Goal: Answer question/provide support: Share knowledge or assist other users

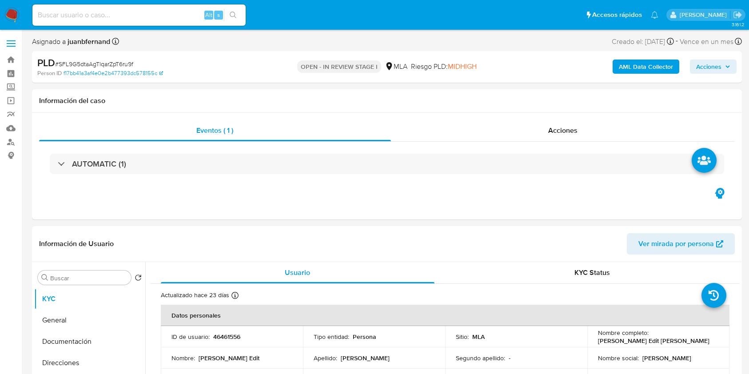
select select "10"
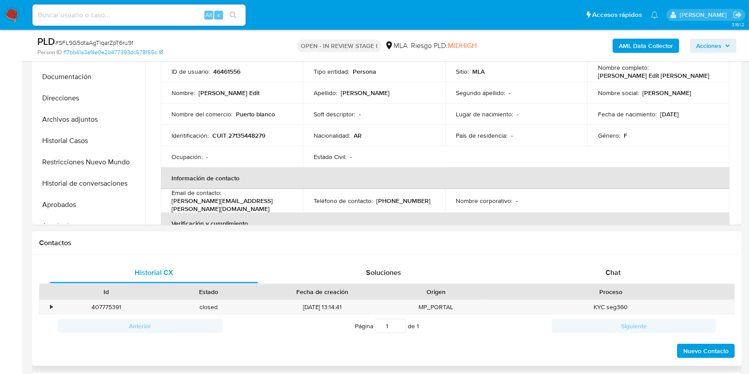
scroll to position [355, 0]
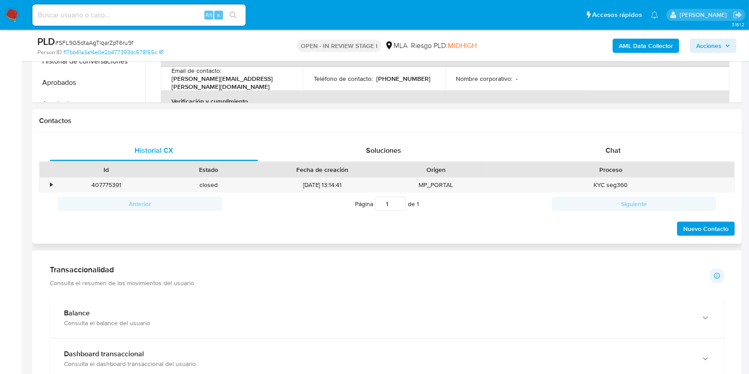
click at [629, 162] on div "Id Estado Fecha de creación Origen Proceso" at bounding box center [387, 170] width 696 height 16
click at [636, 150] on div "Chat" at bounding box center [613, 150] width 208 height 21
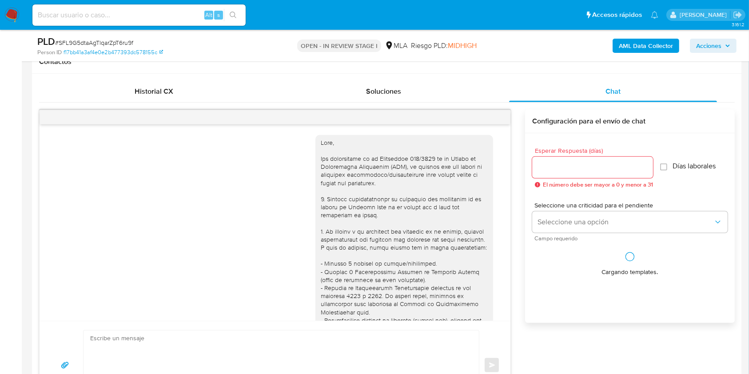
scroll to position [695, 0]
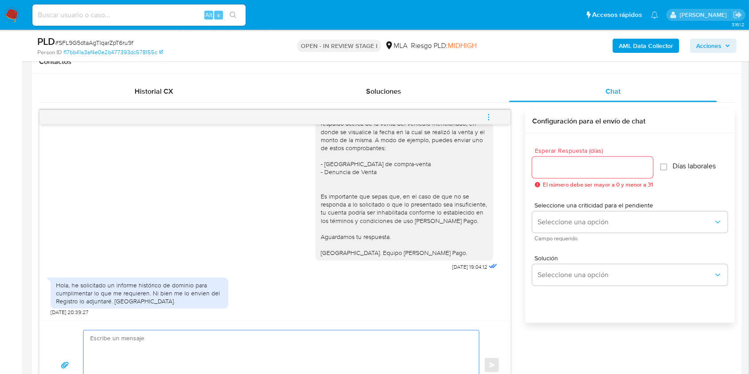
click at [146, 353] on textarea at bounding box center [279, 366] width 378 height 70
paste textarea "Hola. ¡Muchas gracias por tu respuesta! Confirmamos la recepción de la document…"
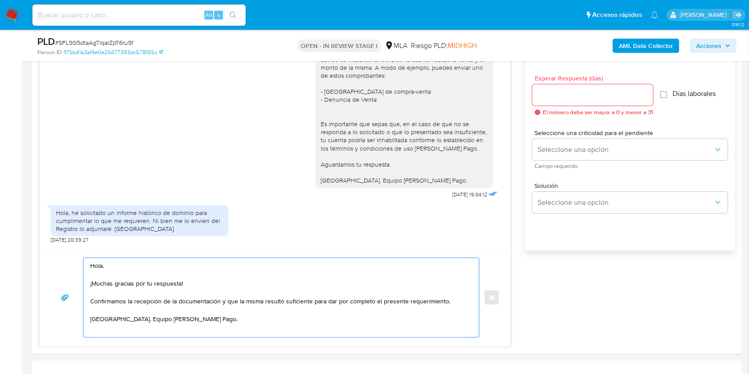
scroll to position [505, 0]
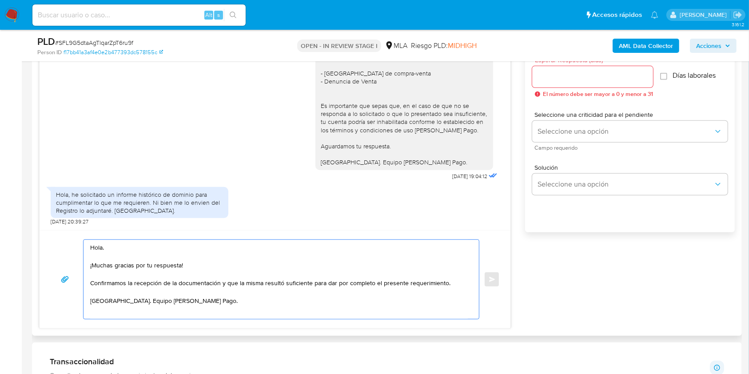
click at [331, 301] on textarea "Hola. ¡Muchas gracias por tu respuesta! Confirmamos la recepción de la document…" at bounding box center [279, 279] width 378 height 79
type textarea "Hola. ¡Muchas gracias por tu respuesta! Confirmamos la recepción de la document…"
click at [572, 76] on input "Esperar Respuesta (días)" at bounding box center [592, 77] width 121 height 12
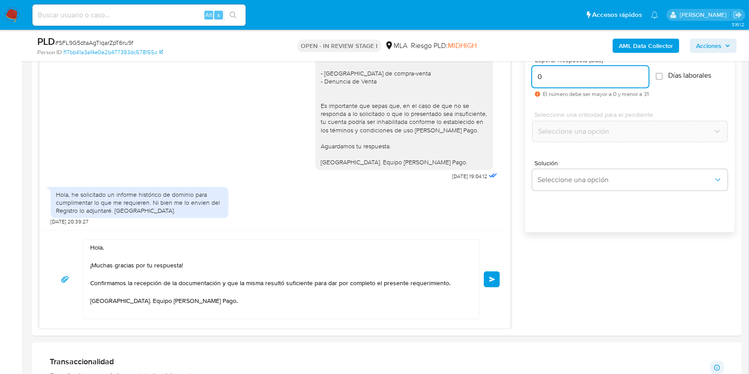
type input "0"
click at [114, 39] on span "# SFL9G5dtaAgTlqarZpT6ru9f" at bounding box center [94, 42] width 78 height 9
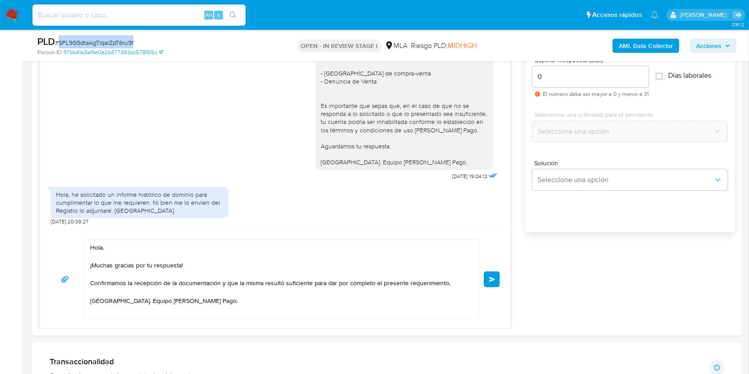
click at [114, 39] on span "# SFL9G5dtaAgTlqarZpT6ru9f" at bounding box center [94, 42] width 78 height 9
copy span "SFL9G5dtaAgTlqarZpT6ru9f"
click at [494, 273] on button "Enviar" at bounding box center [492, 279] width 16 height 16
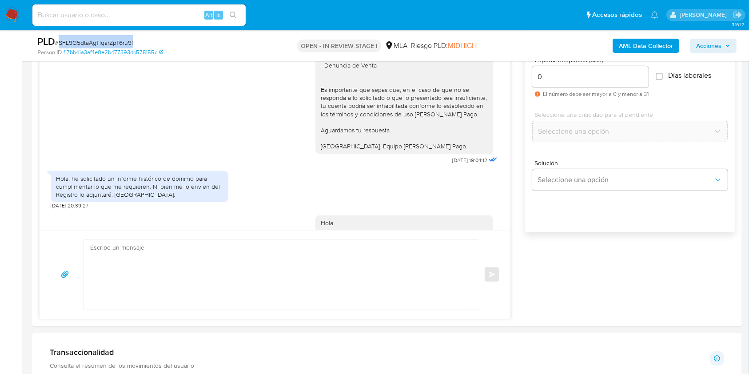
scroll to position [793, 0]
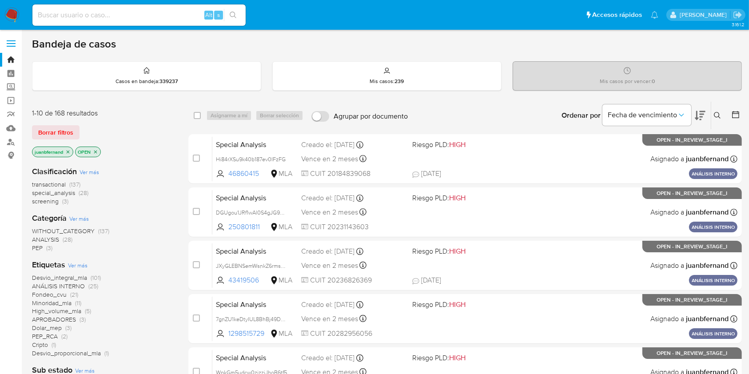
click at [721, 115] on icon at bounding box center [717, 115] width 7 height 7
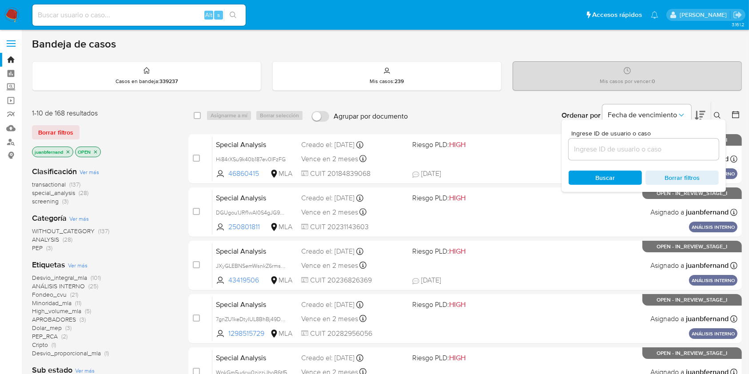
click at [669, 149] on input at bounding box center [644, 150] width 150 height 12
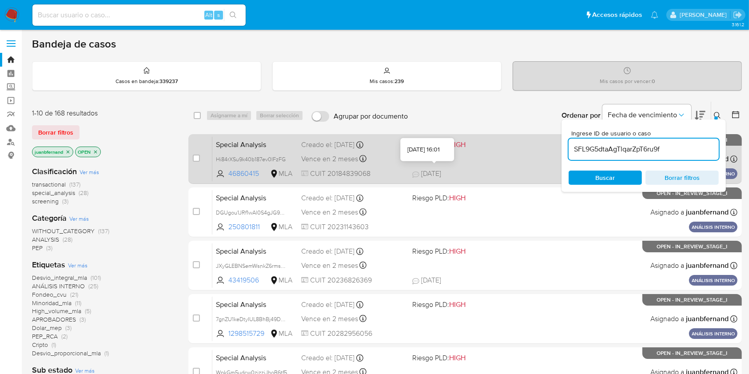
type input "SFL9G5dtaAgTlqarZpT6ru9f"
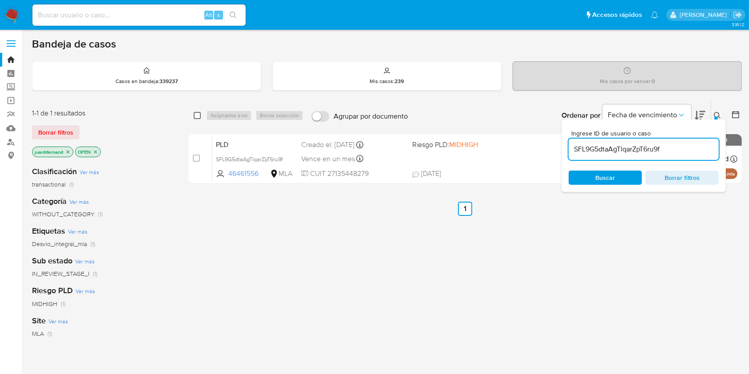
click at [198, 115] on input "checkbox" at bounding box center [197, 115] width 7 height 7
checkbox input "true"
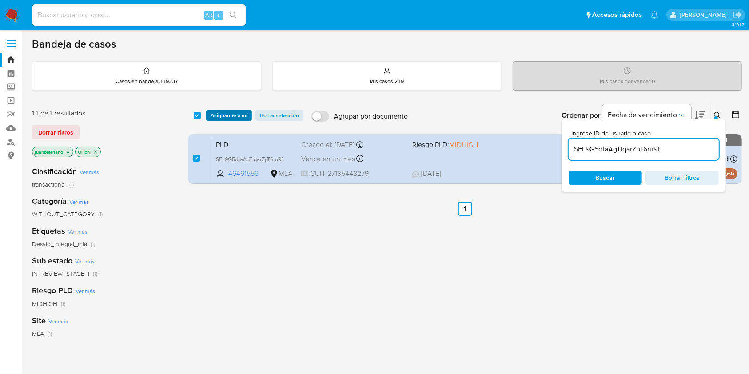
click at [249, 112] on button "Asignarme a mí" at bounding box center [229, 115] width 46 height 11
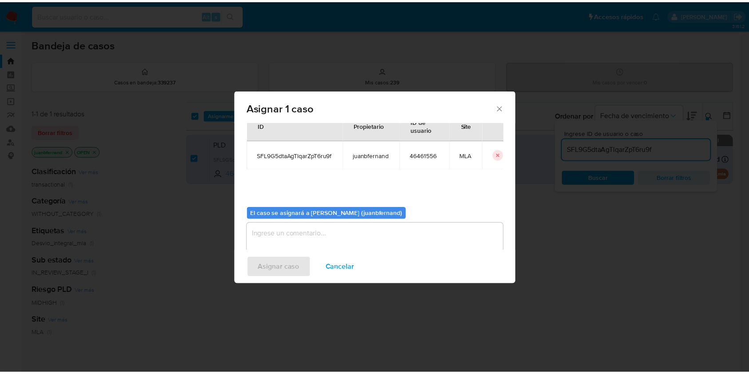
scroll to position [45, 0]
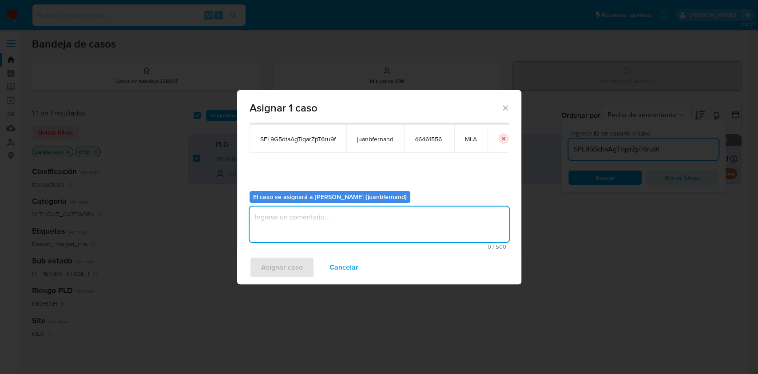
click at [315, 211] on textarea "assign-modal" at bounding box center [379, 225] width 259 height 36
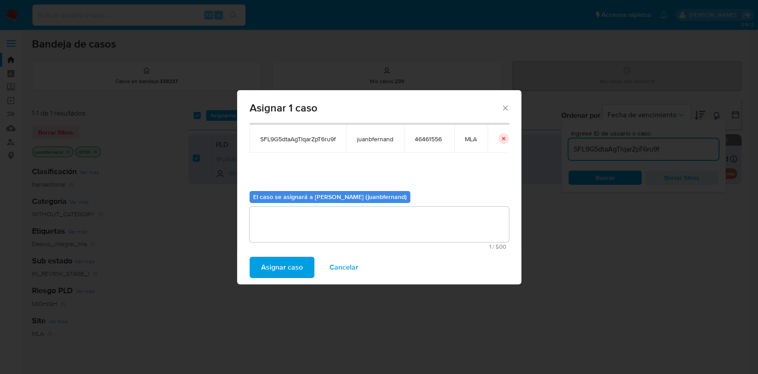
click at [276, 265] on span "Asignar caso" at bounding box center [282, 268] width 42 height 20
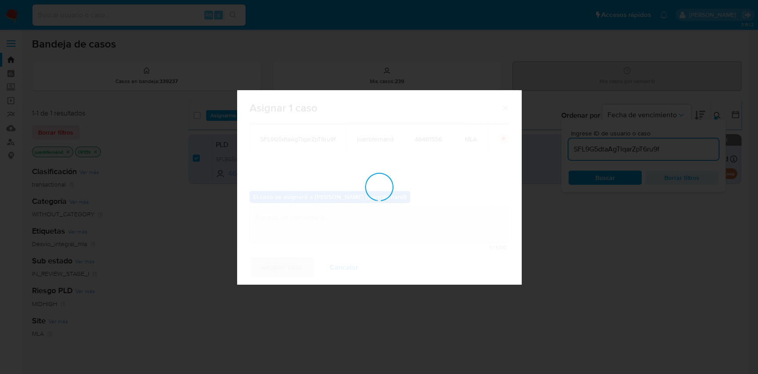
checkbox input "false"
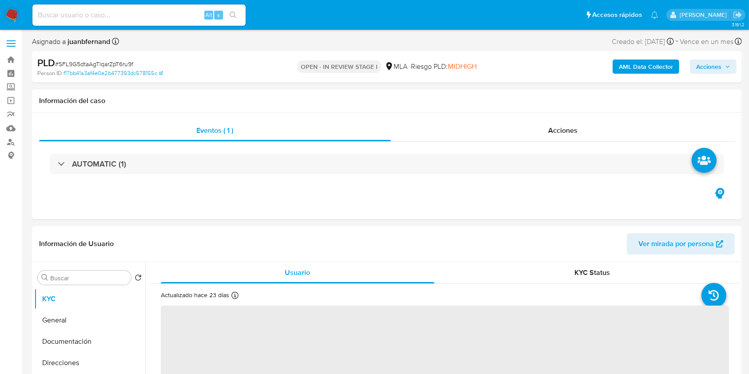
select select "10"
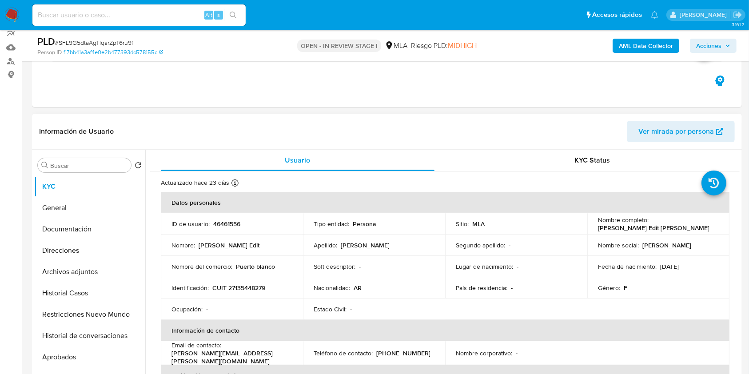
scroll to position [296, 0]
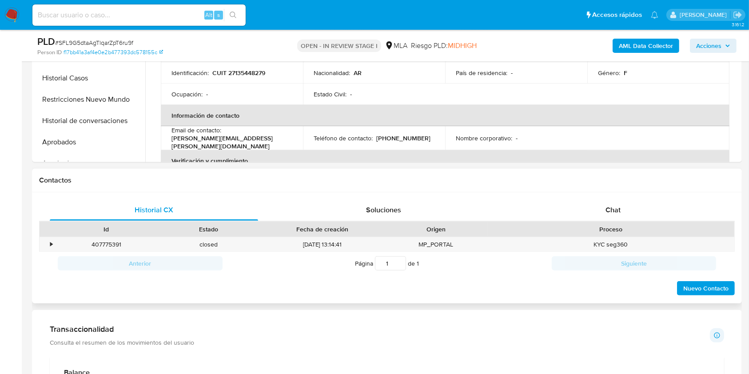
click at [695, 225] on div "Proceso" at bounding box center [611, 229] width 235 height 9
click at [673, 211] on div "Chat" at bounding box center [613, 209] width 208 height 21
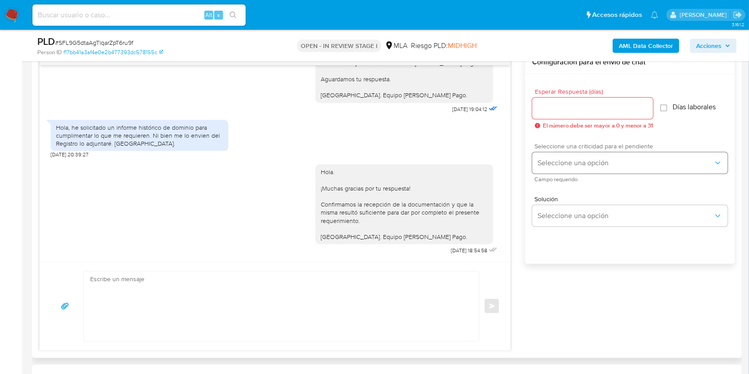
scroll to position [415, 0]
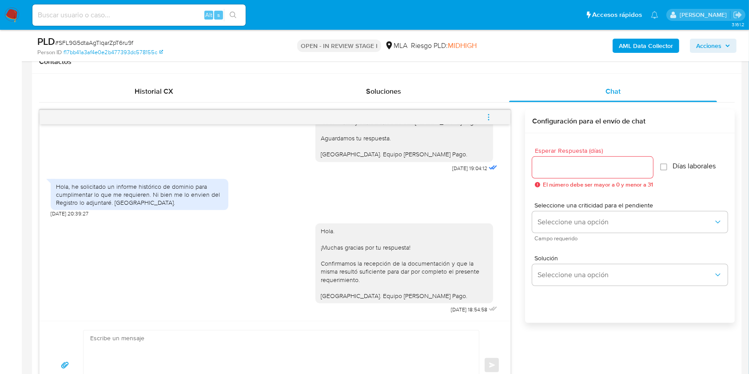
click at [489, 111] on span "menu-action" at bounding box center [489, 117] width 8 height 21
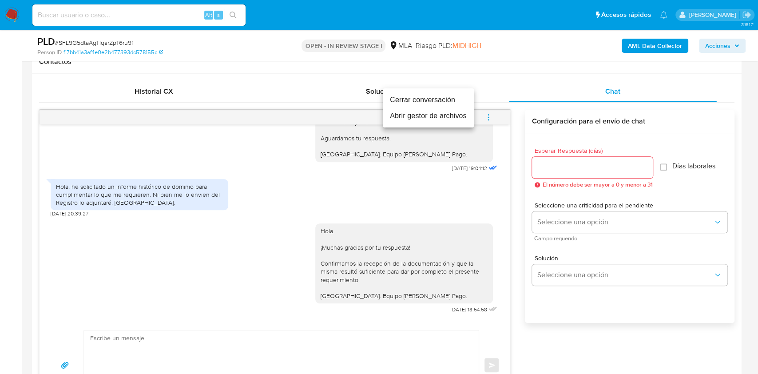
click at [403, 97] on li "Cerrar conversación" at bounding box center [428, 100] width 91 height 16
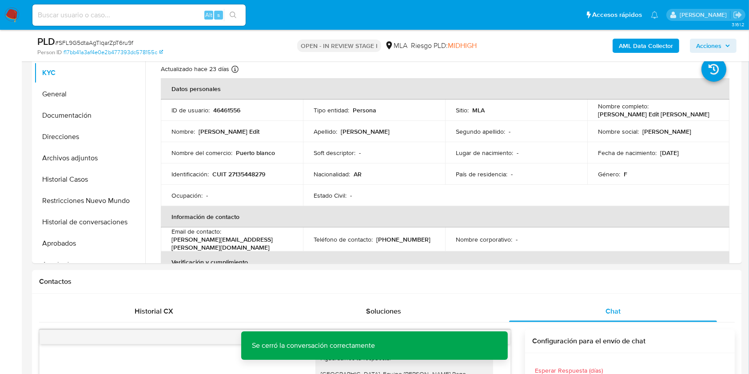
scroll to position [178, 0]
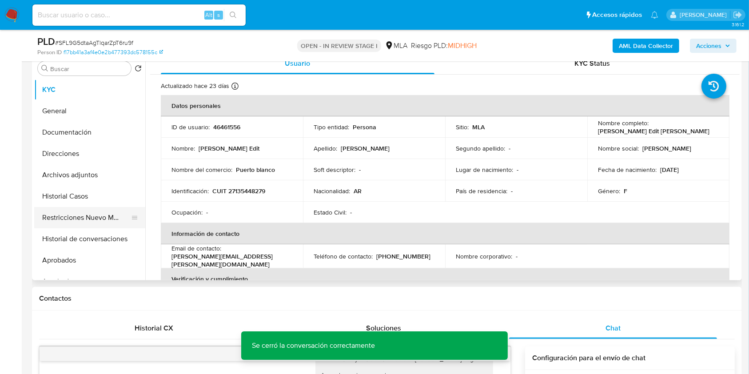
click at [81, 217] on button "Restricciones Nuevo Mundo" at bounding box center [86, 217] width 104 height 21
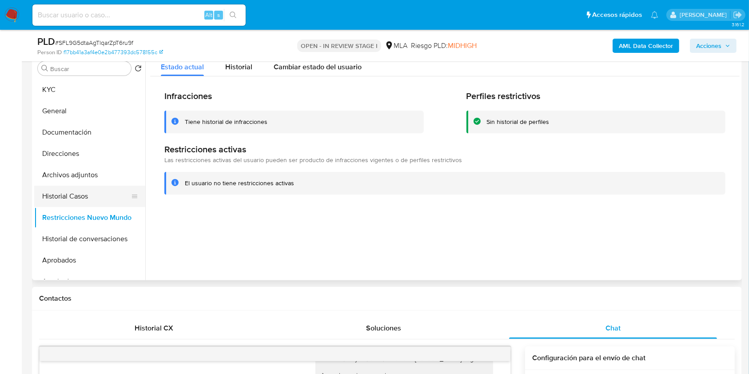
click at [65, 198] on button "Historial Casos" at bounding box center [86, 196] width 104 height 21
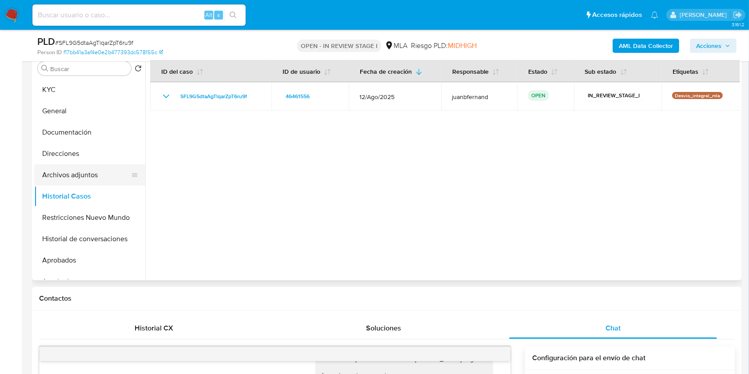
click at [76, 172] on button "Archivos adjuntos" at bounding box center [86, 174] width 104 height 21
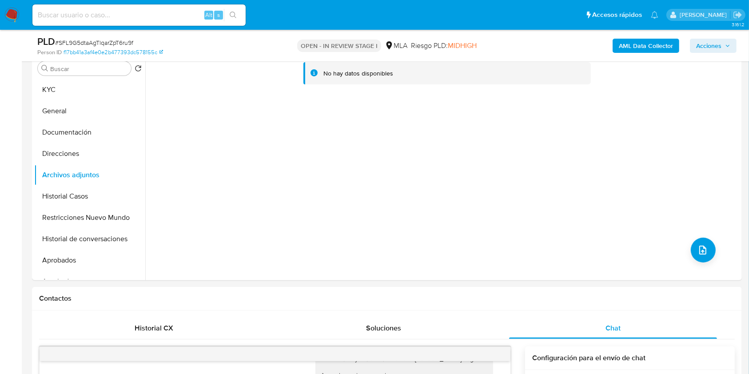
click at [649, 40] on b "AML Data Collector" at bounding box center [646, 46] width 54 height 14
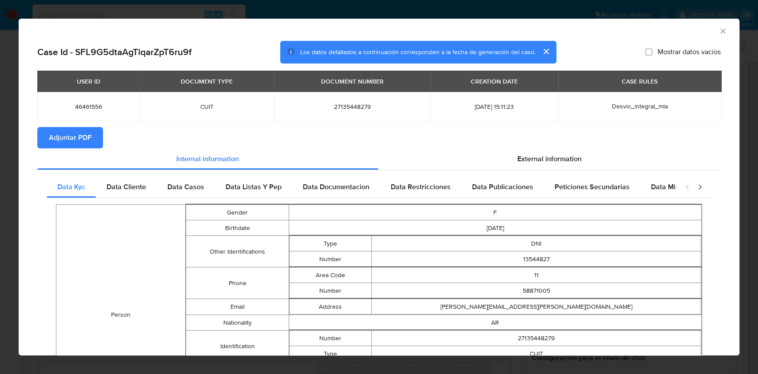
click at [78, 132] on span "Adjuntar PDF" at bounding box center [70, 138] width 43 height 20
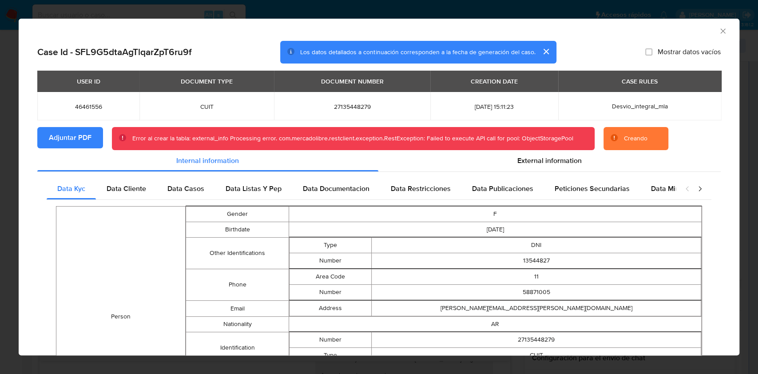
click at [719, 30] on icon "Cerrar ventana" at bounding box center [723, 31] width 9 height 9
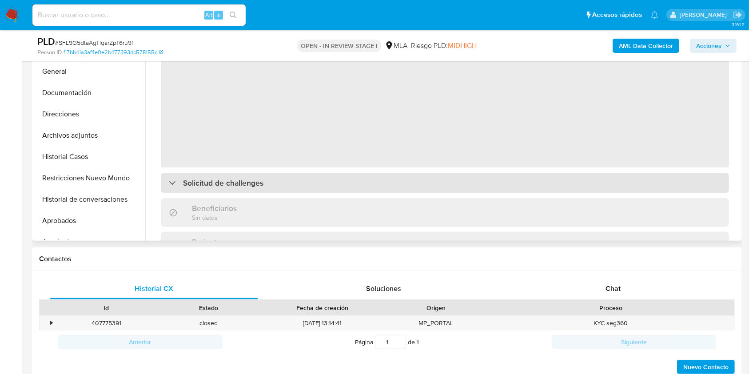
select select "10"
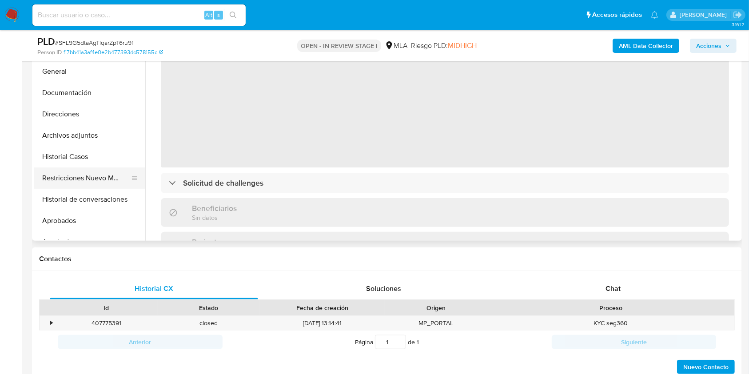
scroll to position [237, 0]
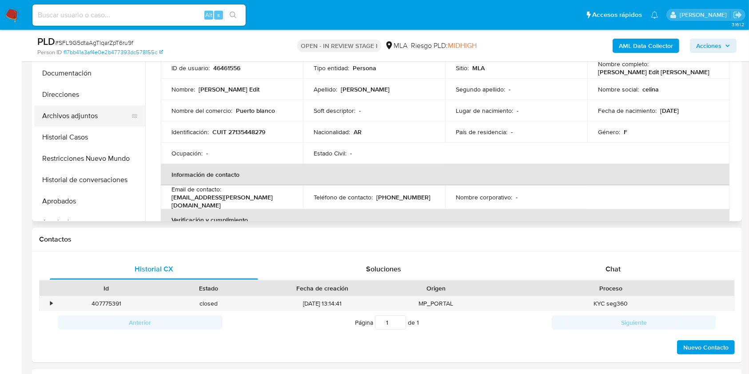
click at [78, 118] on button "Archivos adjuntos" at bounding box center [86, 115] width 104 height 21
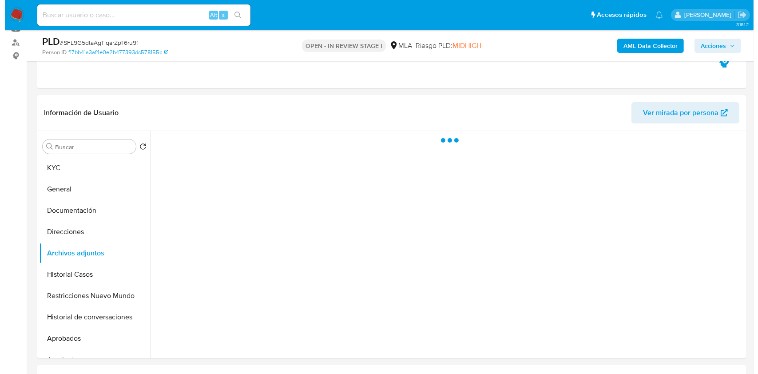
scroll to position [118, 0]
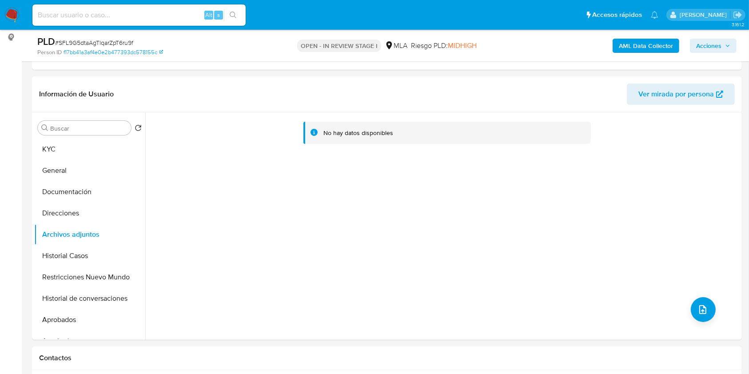
click at [654, 49] on b "AML Data Collector" at bounding box center [646, 46] width 54 height 14
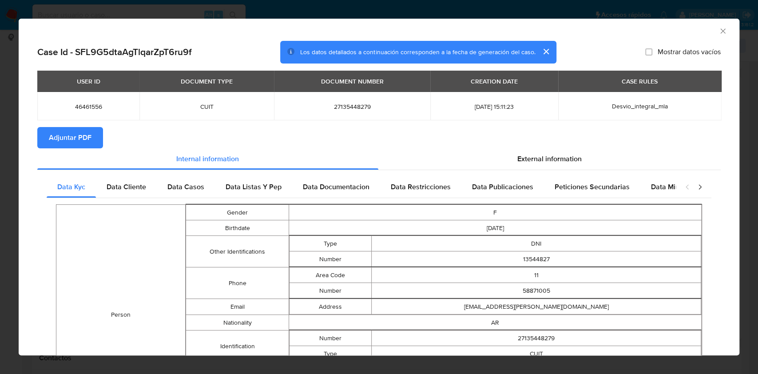
click at [85, 142] on span "Adjuntar PDF" at bounding box center [70, 138] width 43 height 20
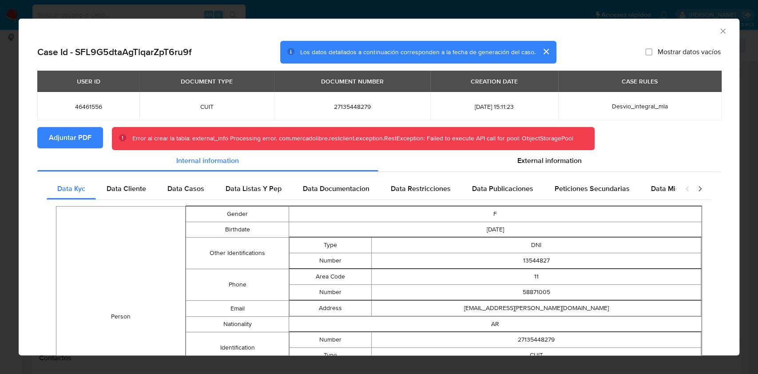
click at [719, 32] on icon "Cerrar ventana" at bounding box center [723, 31] width 9 height 9
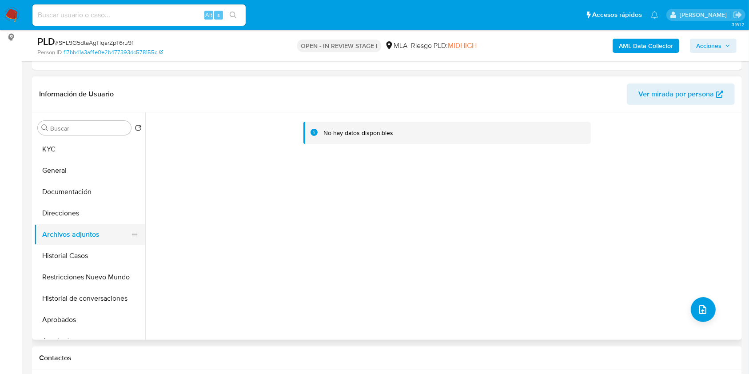
click at [50, 240] on button "Archivos adjuntos" at bounding box center [86, 234] width 104 height 21
click at [58, 254] on button "Historial Casos" at bounding box center [86, 255] width 104 height 21
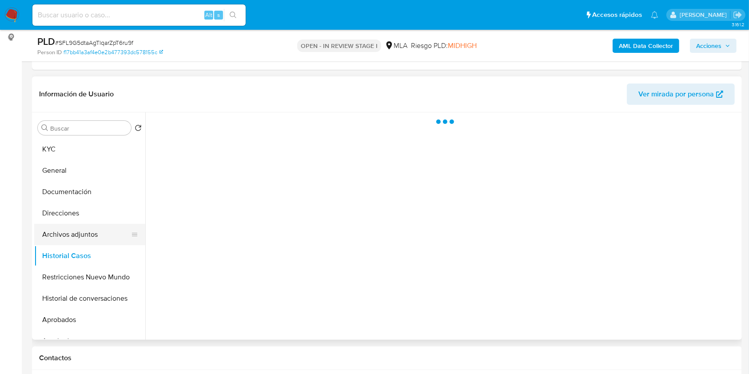
click at [67, 238] on button "Archivos adjuntos" at bounding box center [86, 234] width 104 height 21
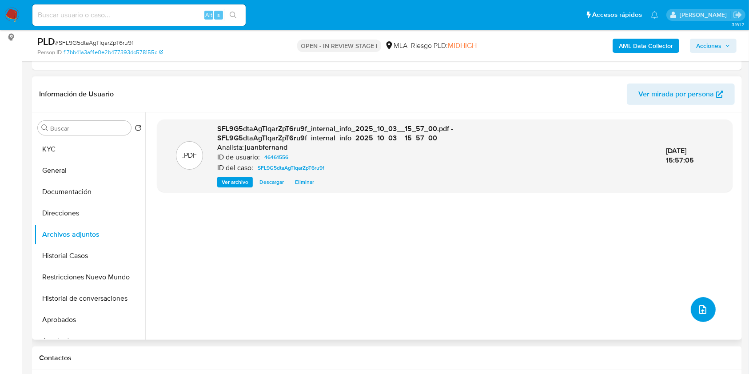
click at [698, 298] on button "upload-file" at bounding box center [703, 309] width 25 height 25
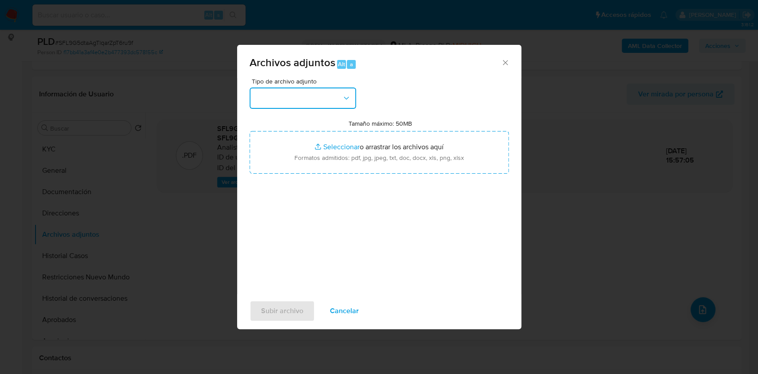
click at [320, 104] on button "button" at bounding box center [303, 98] width 107 height 21
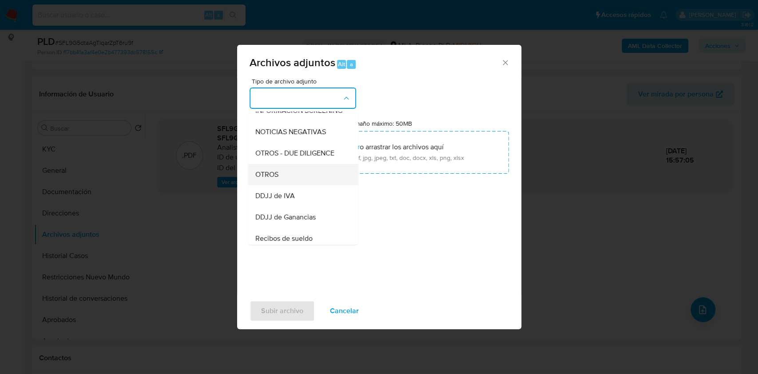
click at [295, 183] on div "OTROS" at bounding box center [300, 174] width 91 height 21
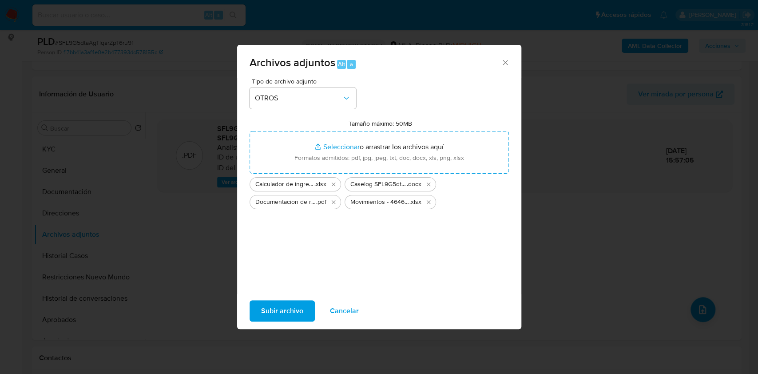
click at [297, 301] on span "Subir archivo" at bounding box center [282, 311] width 42 height 20
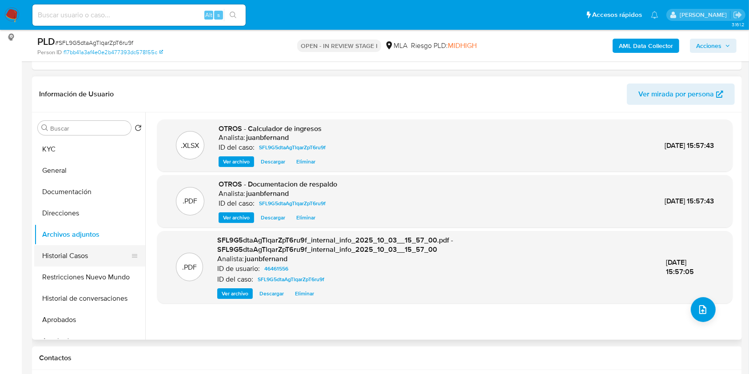
click at [55, 250] on button "Historial Casos" at bounding box center [86, 255] width 104 height 21
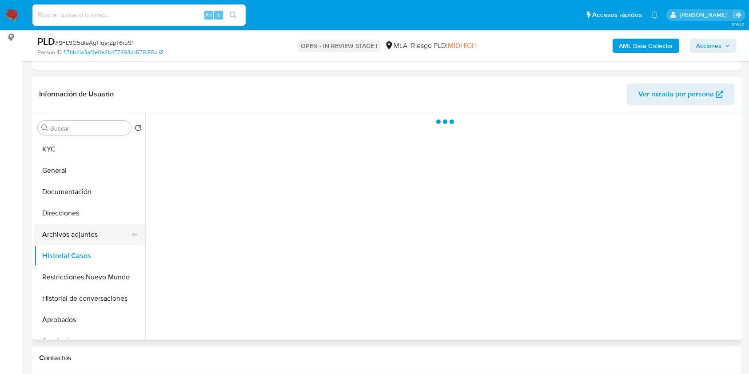
click at [64, 229] on button "Archivos adjuntos" at bounding box center [86, 234] width 104 height 21
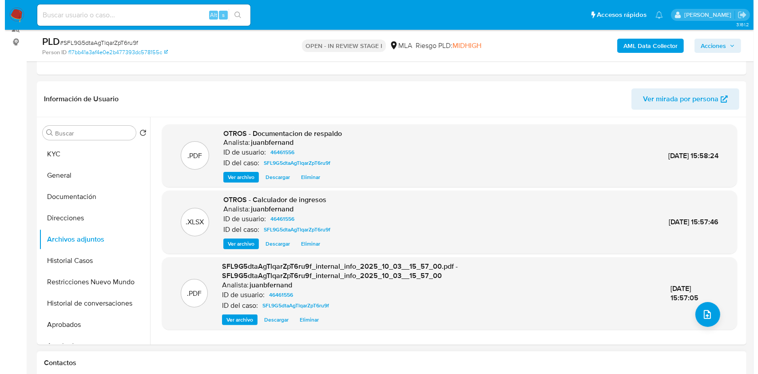
scroll to position [178, 0]
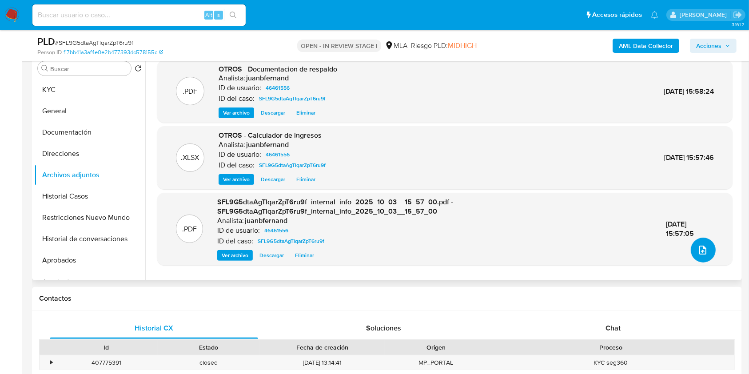
click at [699, 246] on icon "upload-file" at bounding box center [702, 250] width 7 height 9
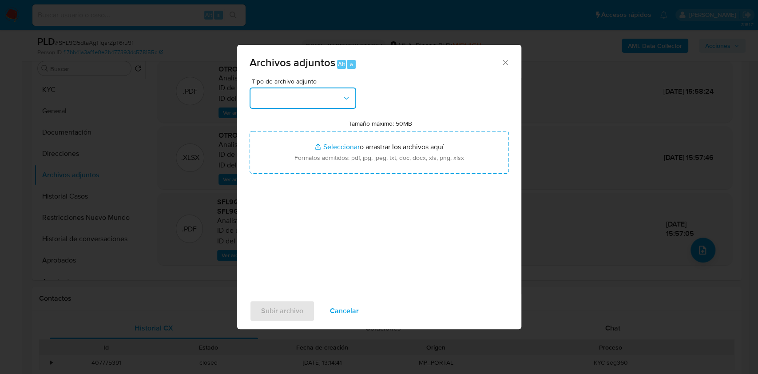
click at [298, 98] on button "button" at bounding box center [303, 98] width 107 height 21
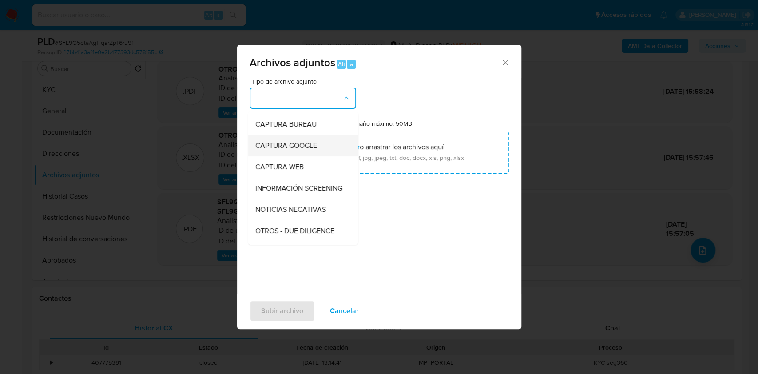
scroll to position [59, 0]
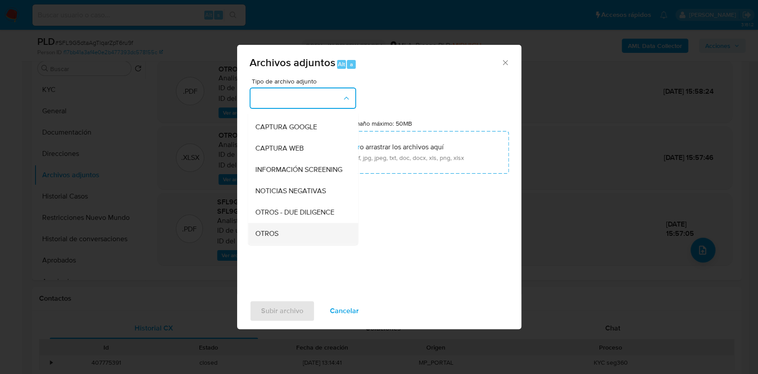
click at [284, 236] on div "OTROS" at bounding box center [300, 233] width 91 height 21
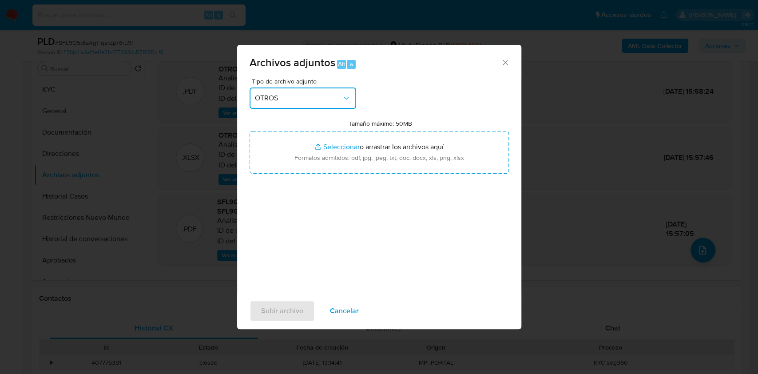
click at [573, 218] on div "Archivos adjuntos Alt a Tipo de archivo adjunto OTROS Tamaño máximo: 50MB Selec…" at bounding box center [379, 187] width 758 height 374
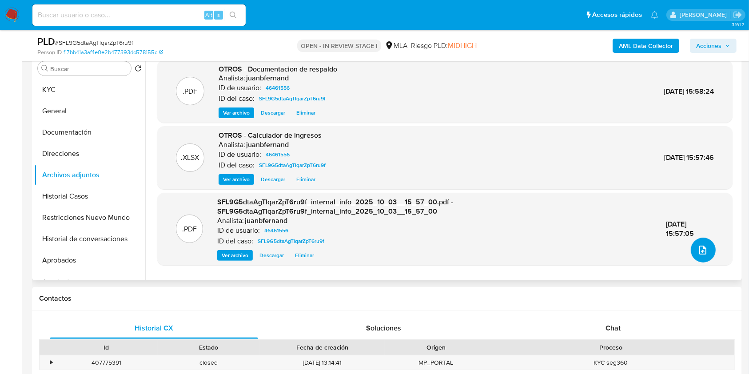
click at [706, 242] on button "upload-file" at bounding box center [703, 250] width 25 height 25
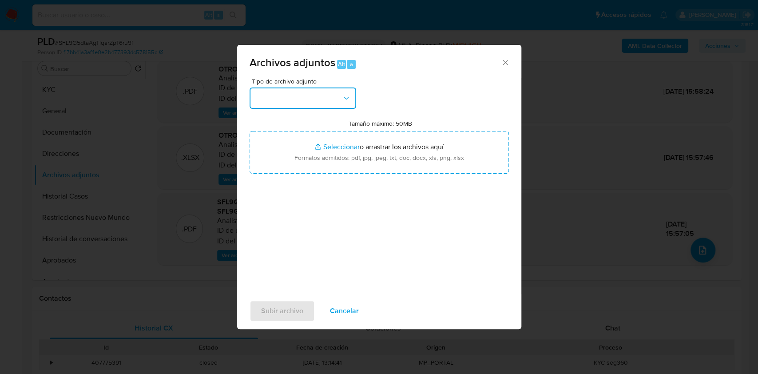
click at [329, 103] on button "button" at bounding box center [303, 98] width 107 height 21
click at [285, 245] on div "Tipo de archivo adjunto Tamaño máximo: 50MB Seleccionar archivos Seleccionar o …" at bounding box center [379, 183] width 259 height 210
click at [324, 91] on div "Tipo de archivo adjunto" at bounding box center [303, 93] width 107 height 31
click at [308, 101] on button "button" at bounding box center [303, 98] width 107 height 21
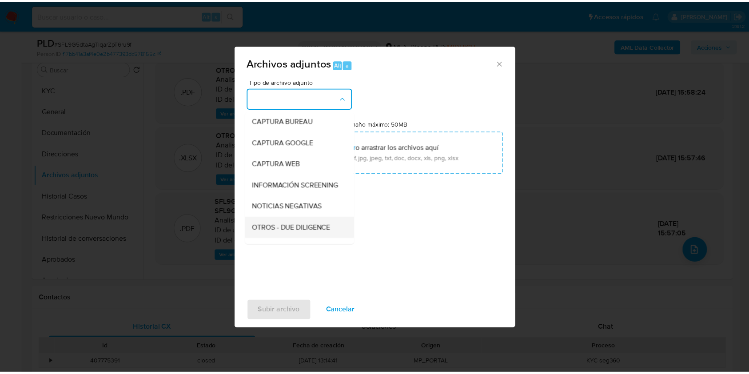
scroll to position [118, 0]
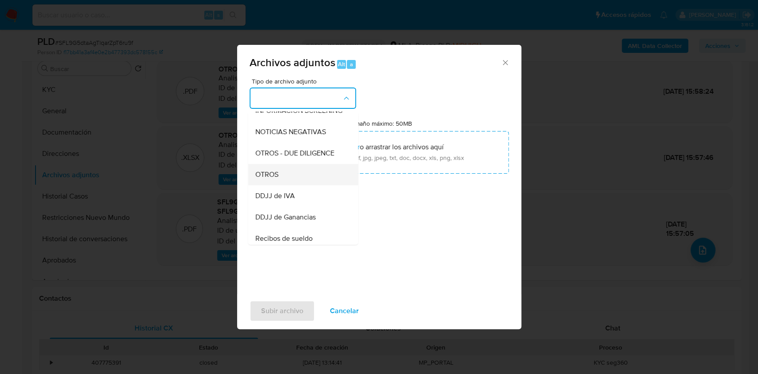
click at [293, 179] on div "OTROS" at bounding box center [300, 174] width 91 height 21
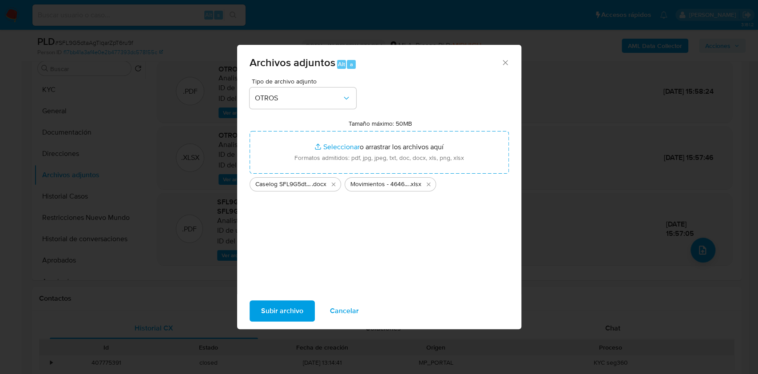
click at [277, 315] on span "Subir archivo" at bounding box center [282, 311] width 42 height 20
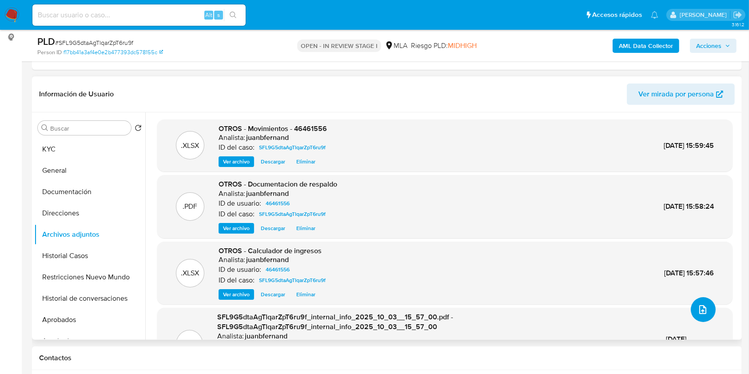
click at [707, 314] on button "upload-file" at bounding box center [703, 309] width 25 height 25
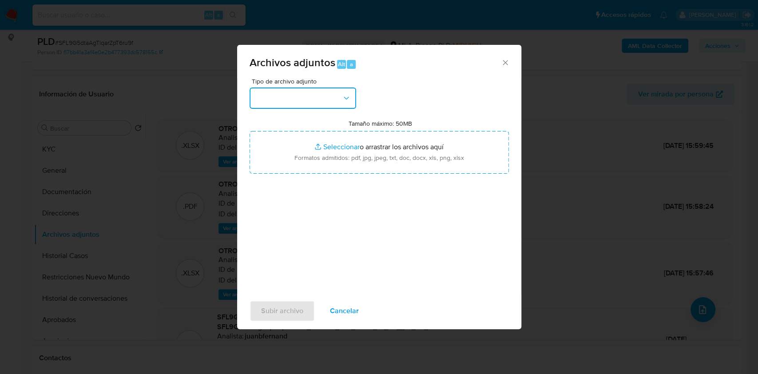
click at [341, 108] on button "button" at bounding box center [303, 98] width 107 height 21
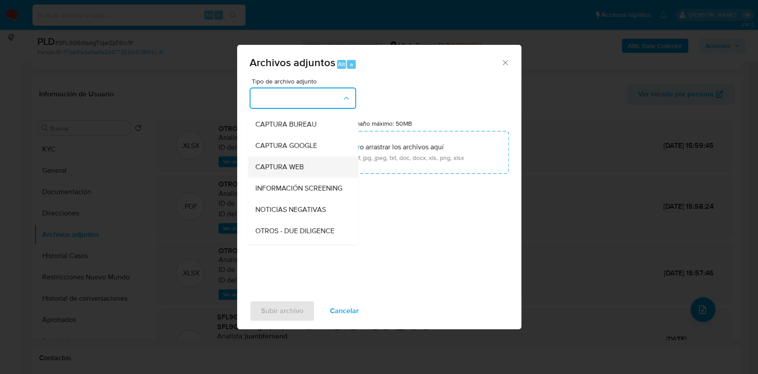
scroll to position [59, 0]
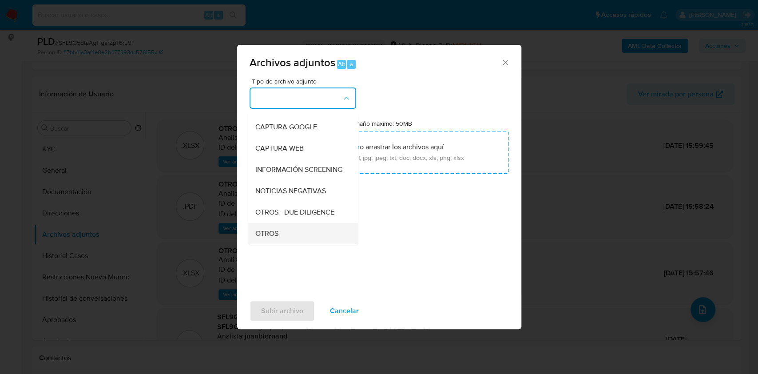
click at [295, 232] on div "OTROS" at bounding box center [300, 233] width 91 height 21
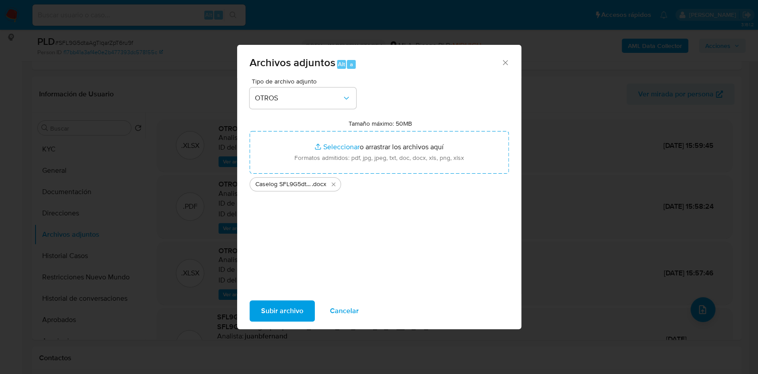
click at [281, 311] on span "Subir archivo" at bounding box center [282, 311] width 42 height 20
click at [332, 185] on icon "Eliminar Caselog SFL9G5dtaAgTlqarZpT6ru9f_2025_08_18_20_17_05.docx" at bounding box center [333, 184] width 7 height 7
click at [305, 316] on button "Subir archivo" at bounding box center [282, 310] width 65 height 21
click at [352, 275] on div "Tipo de archivo adjunto OTROS Tamaño máximo: 50MB Seleccionar archivos Seleccio…" at bounding box center [379, 183] width 259 height 210
click at [289, 309] on span "Subir archivo" at bounding box center [282, 311] width 42 height 20
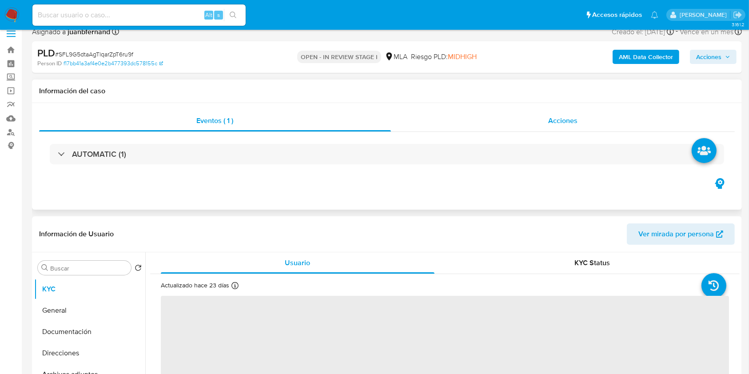
scroll to position [296, 0]
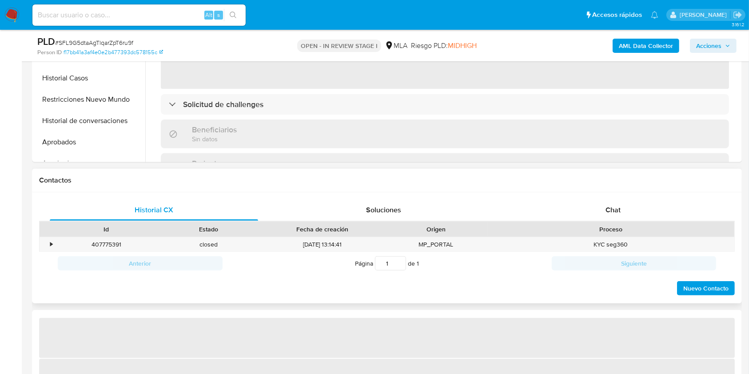
select select "10"
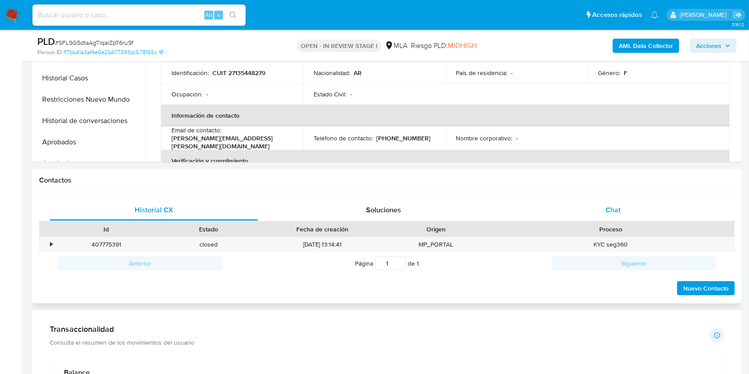
click at [632, 211] on div "Chat" at bounding box center [613, 209] width 208 height 21
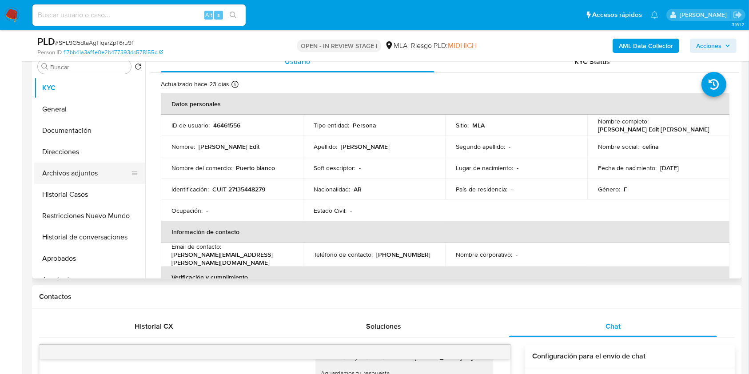
scroll to position [178, 0]
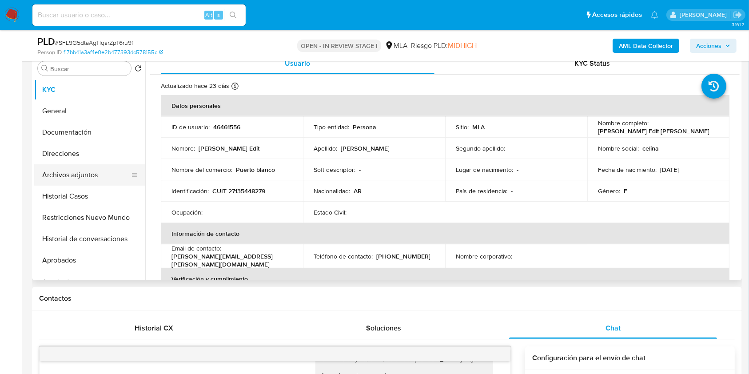
click at [75, 175] on button "Archivos adjuntos" at bounding box center [86, 174] width 104 height 21
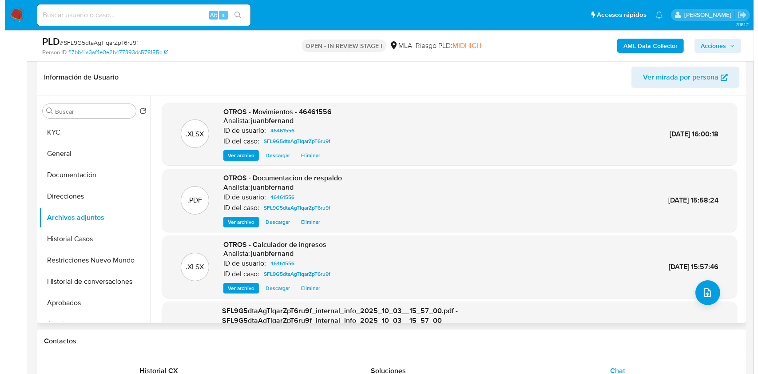
scroll to position [118, 0]
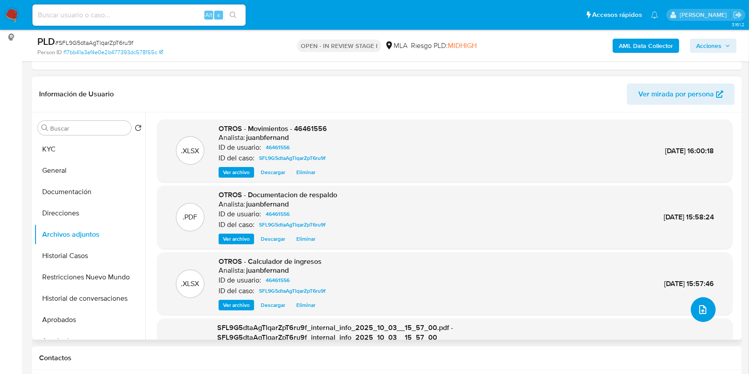
click at [707, 312] on button "upload-file" at bounding box center [703, 309] width 25 height 25
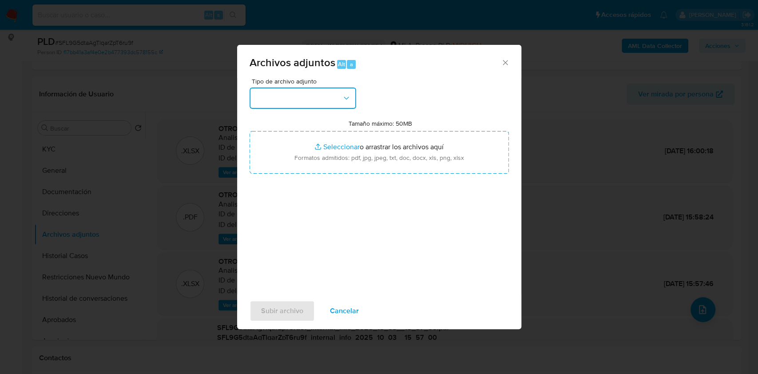
click at [337, 103] on button "button" at bounding box center [303, 98] width 107 height 21
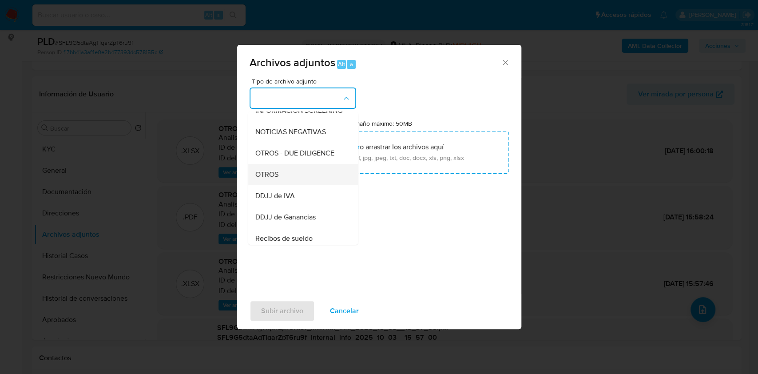
click at [306, 182] on div "OTROS" at bounding box center [300, 174] width 91 height 21
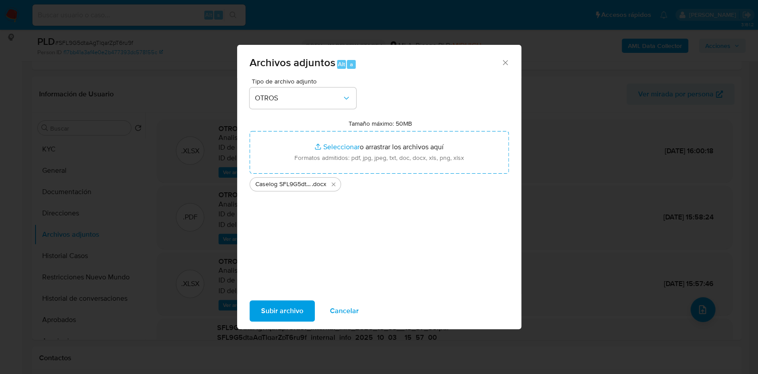
click at [288, 304] on span "Subir archivo" at bounding box center [282, 311] width 42 height 20
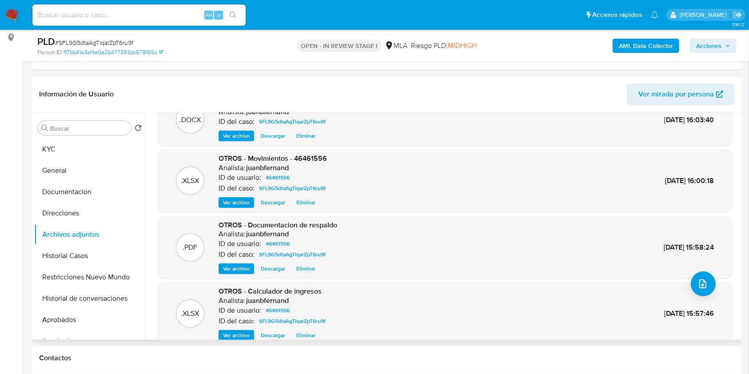
scroll to position [39, 0]
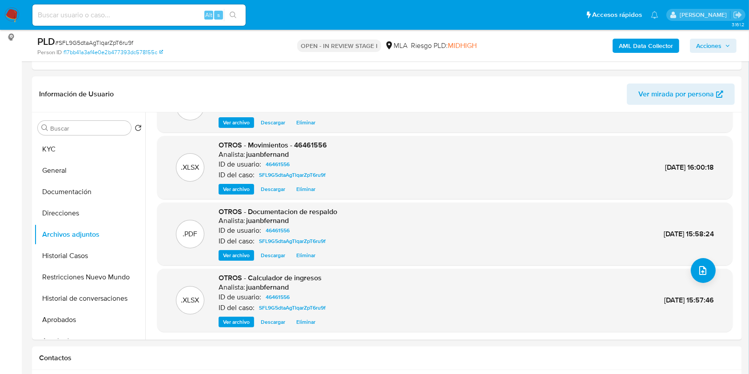
click at [655, 39] on b "AML Data Collector" at bounding box center [646, 46] width 54 height 14
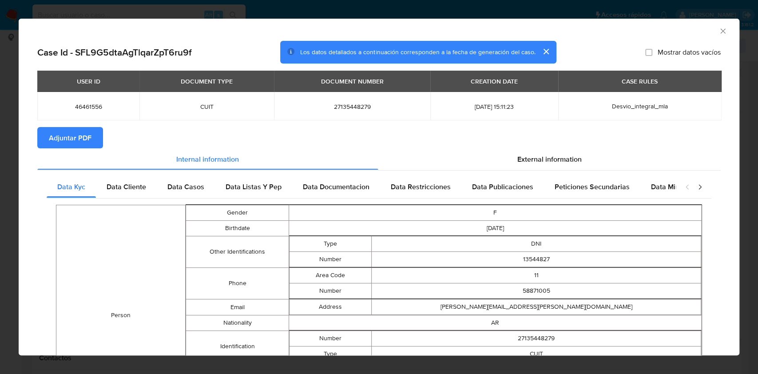
click at [68, 132] on span "Adjuntar PDF" at bounding box center [70, 138] width 43 height 20
click at [719, 31] on icon "Cerrar ventana" at bounding box center [723, 31] width 9 height 9
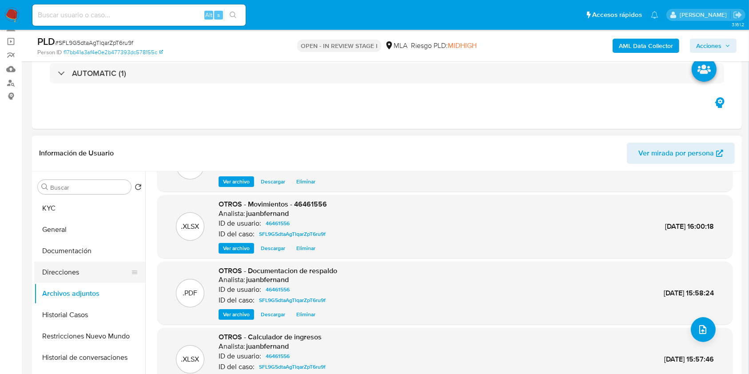
click at [50, 273] on button "Direcciones" at bounding box center [86, 272] width 104 height 21
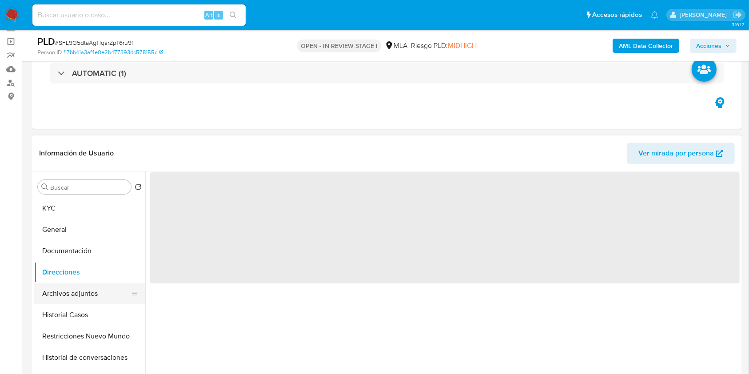
scroll to position [0, 0]
click at [56, 287] on button "Archivos adjuntos" at bounding box center [86, 293] width 104 height 21
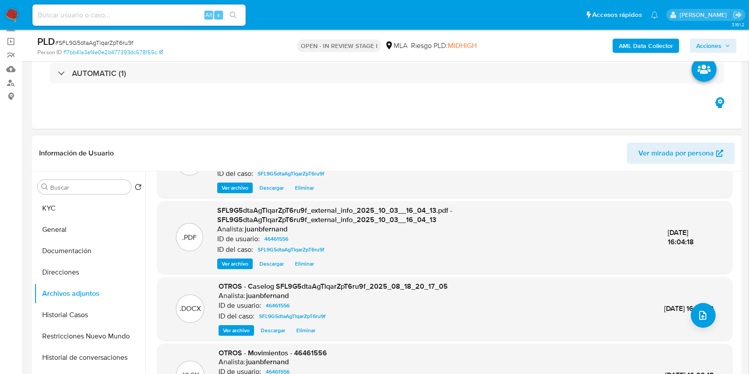
scroll to position [94, 0]
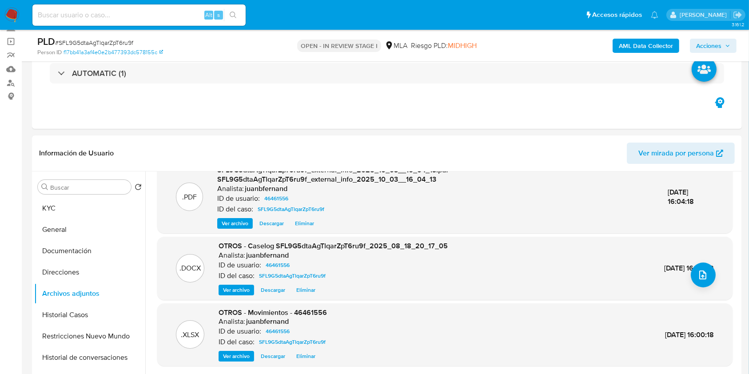
click at [723, 51] on span "Acciones" at bounding box center [713, 46] width 34 height 12
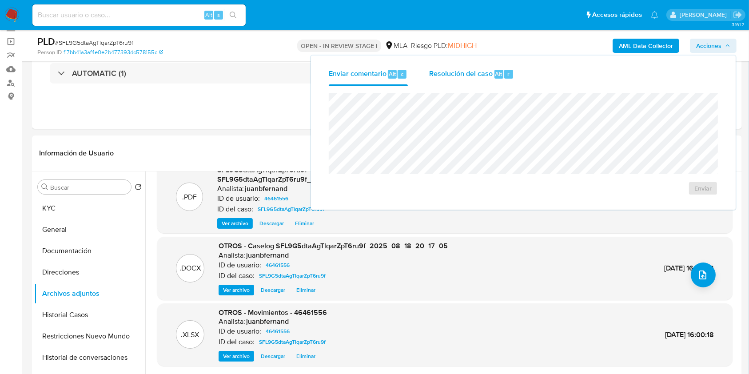
click at [473, 76] on span "Resolución del caso" at bounding box center [461, 73] width 64 height 10
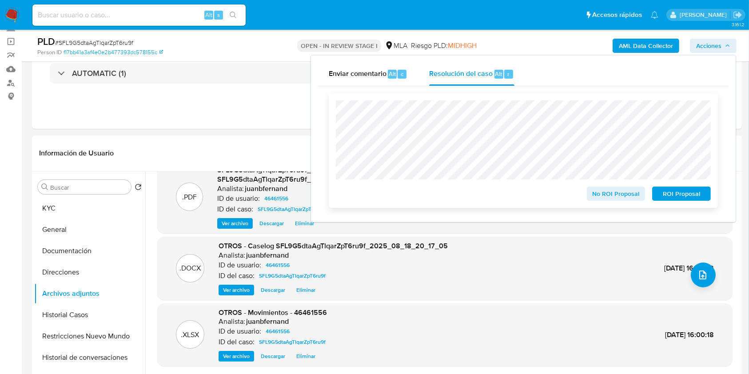
click at [616, 198] on span "No ROI Proposal" at bounding box center [616, 193] width 46 height 12
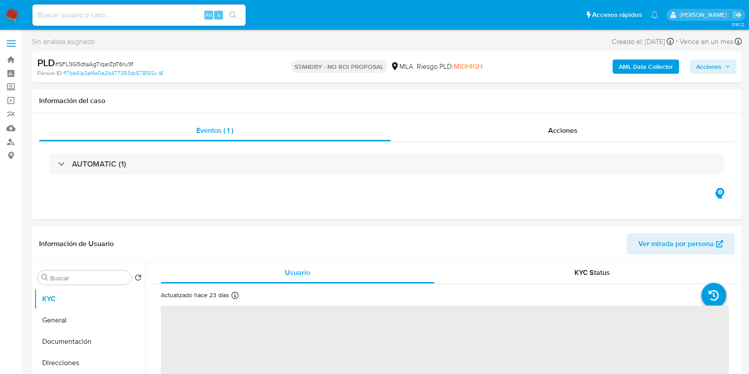
select select "10"
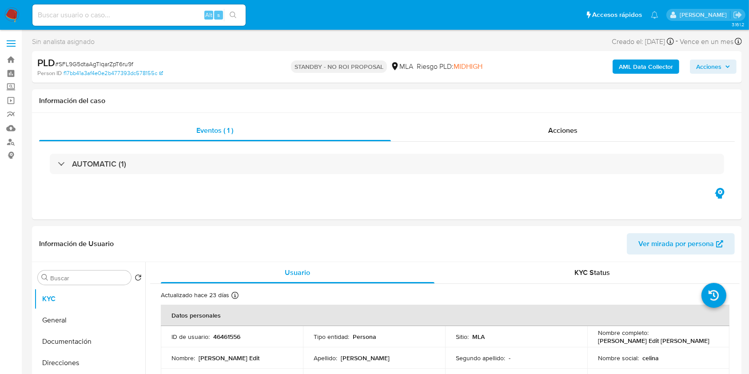
scroll to position [118, 0]
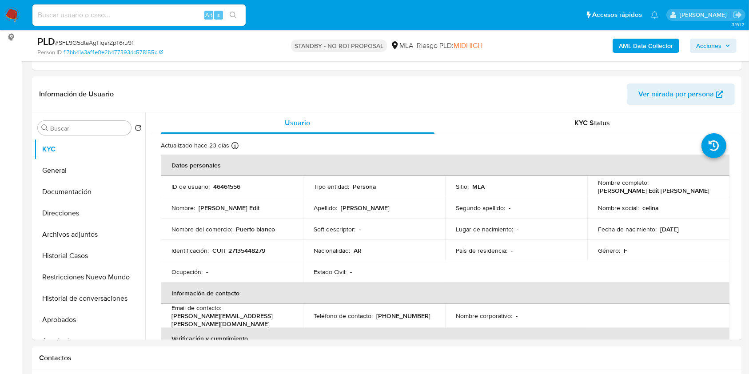
click at [171, 14] on input at bounding box center [138, 15] width 213 height 12
paste input "paSC8uh25X2GCZitJverXUJU"
click at [220, 16] on div "s" at bounding box center [218, 15] width 9 height 9
drag, startPoint x: 162, startPoint y: 19, endPoint x: 164, endPoint y: 13, distance: 6.2
click at [163, 16] on input "paSC8uh25X2GCZitJverXUJU" at bounding box center [138, 15] width 213 height 12
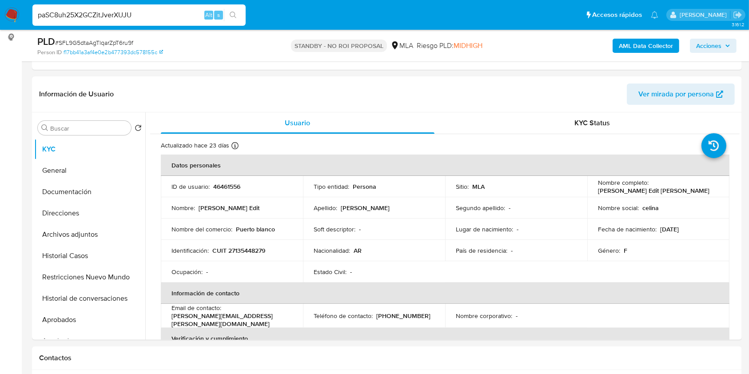
click at [164, 13] on input "paSC8uh25X2GCZitJverXUJU" at bounding box center [138, 15] width 213 height 12
paste input "yEWDIIb5geiMoqb7Lo9nZJmh"
type input "yEWDIIb5geiMoqb7Lo9nZJmh"
click at [232, 16] on icon "search-icon" at bounding box center [233, 15] width 7 height 7
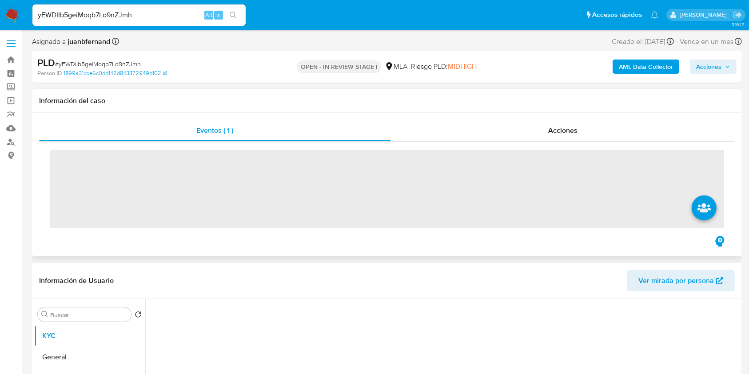
scroll to position [237, 0]
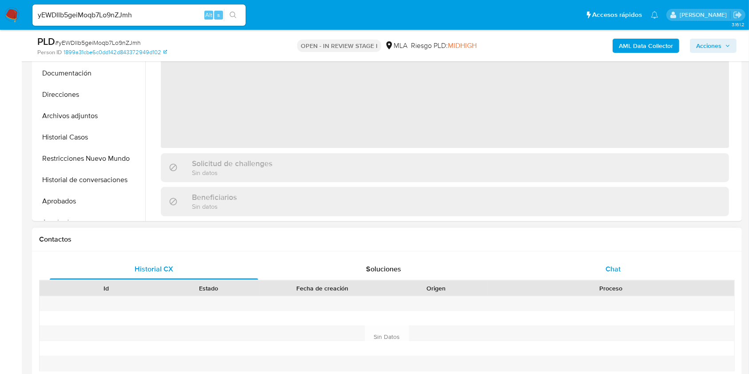
click at [631, 267] on div "Chat" at bounding box center [613, 269] width 208 height 21
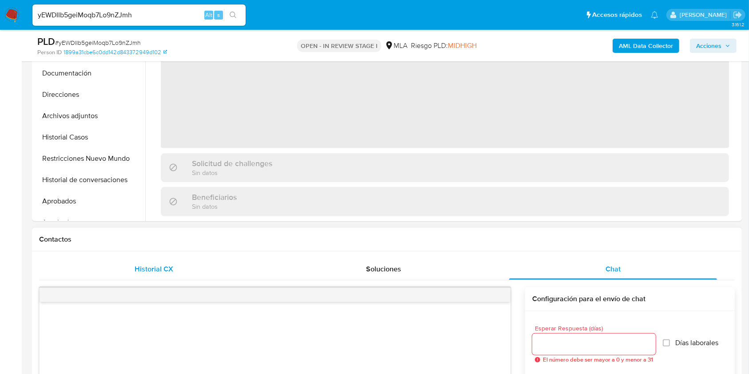
select select "10"
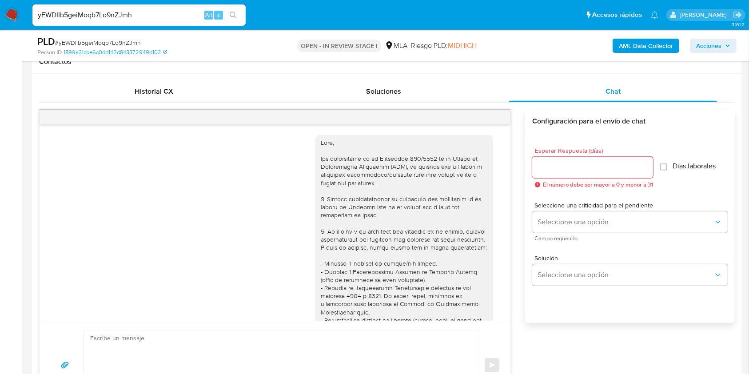
scroll to position [1580, 0]
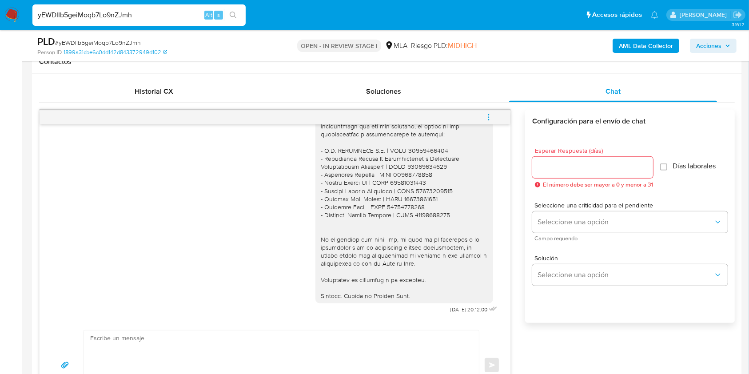
click at [167, 18] on input "yEWDIIb5geiMoqb7Lo9nZJmh" at bounding box center [138, 15] width 213 height 12
paste input "bOdyhOThH0ngGD8T0i0Cdkha"
type input "bOdyhOThH0ngGD8T0i0Cdkha"
click at [224, 12] on button "search-icon" at bounding box center [233, 15] width 18 height 12
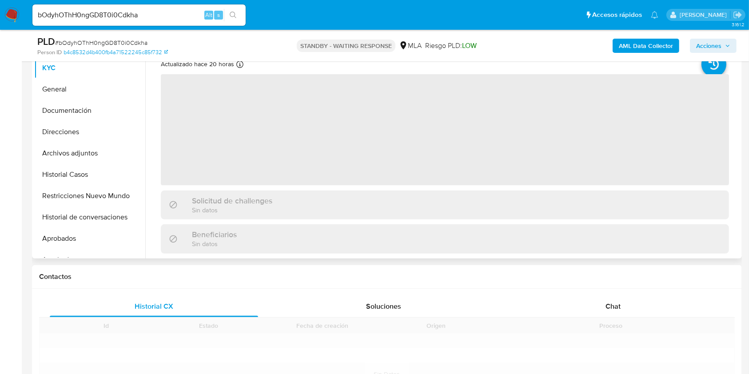
scroll to position [237, 0]
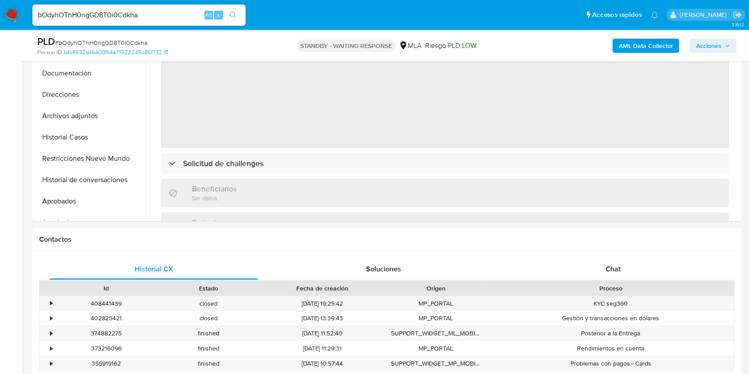
select select "10"
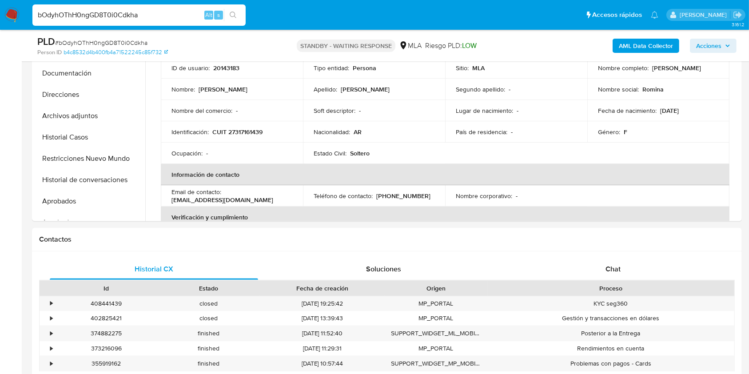
click at [175, 16] on input "bOdyhOThH0ngGD8T0i0Cdkha" at bounding box center [138, 15] width 213 height 12
paste input "LcQSjneRKB8l65623KLgP2EP"
type input "LcQSjneRKB8l65623KLgP2EP"
click at [227, 17] on button "search-icon" at bounding box center [233, 15] width 18 height 12
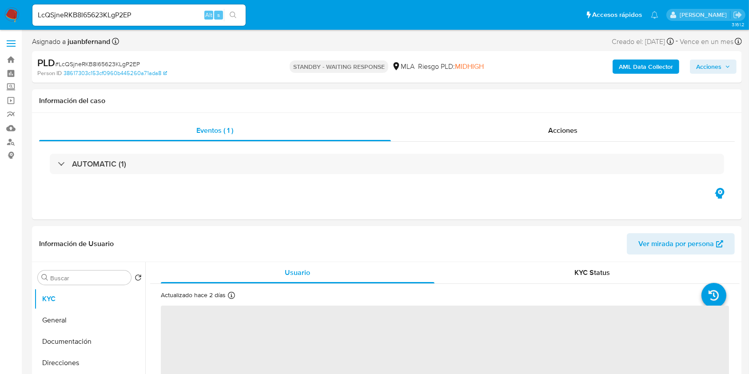
select select "10"
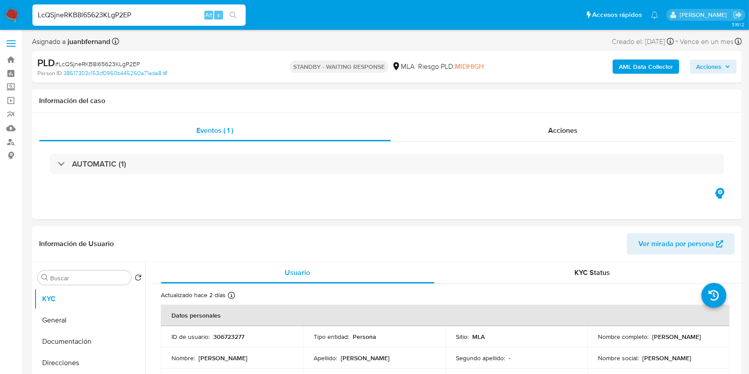
click at [190, 14] on input "LcQSjneRKB8l65623KLgP2EP" at bounding box center [138, 15] width 213 height 12
paste input "XFC0zrHMQv1HCNYVGHub3HKb"
type input "XFC0zrHMQv1HCNYVGHub3HKb"
click at [238, 14] on button "search-icon" at bounding box center [233, 15] width 18 height 12
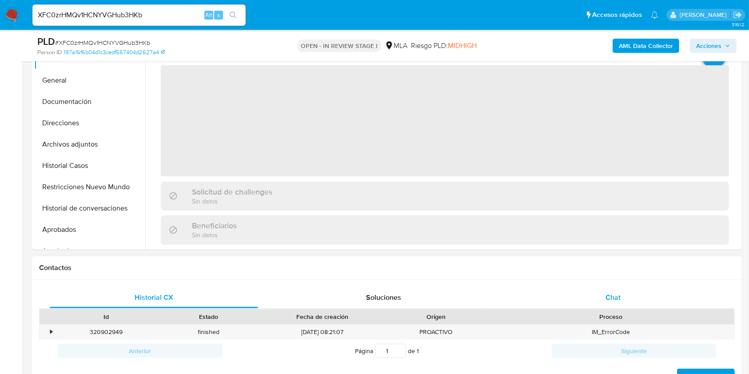
scroll to position [415, 0]
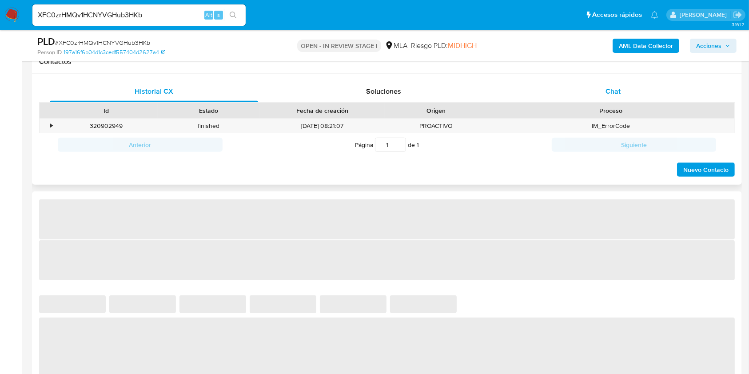
click at [623, 90] on div "Chat" at bounding box center [613, 91] width 208 height 21
select select "10"
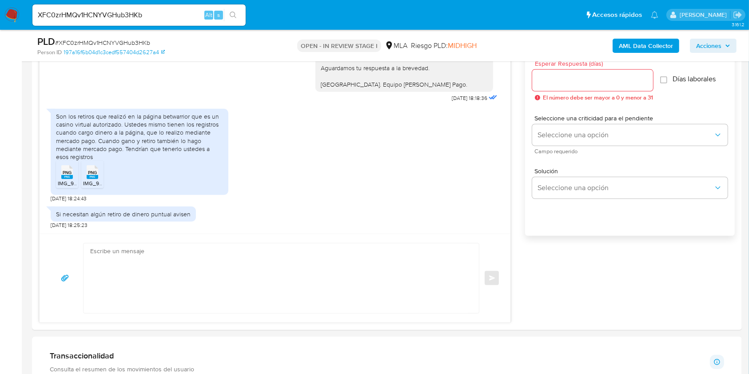
scroll to position [533, 0]
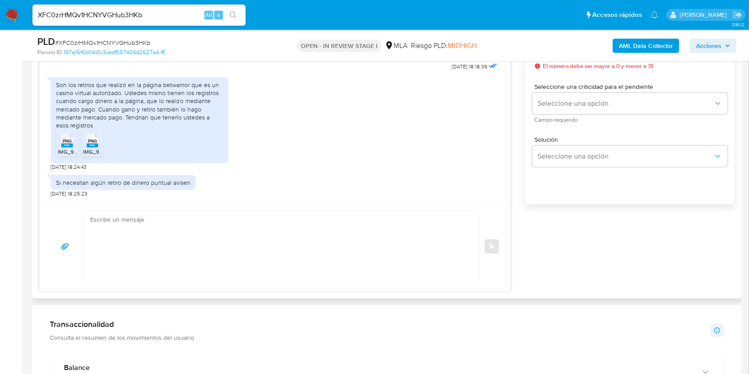
click at [68, 144] on rect at bounding box center [67, 146] width 12 height 4
click at [92, 142] on span "PNG" at bounding box center [92, 141] width 9 height 6
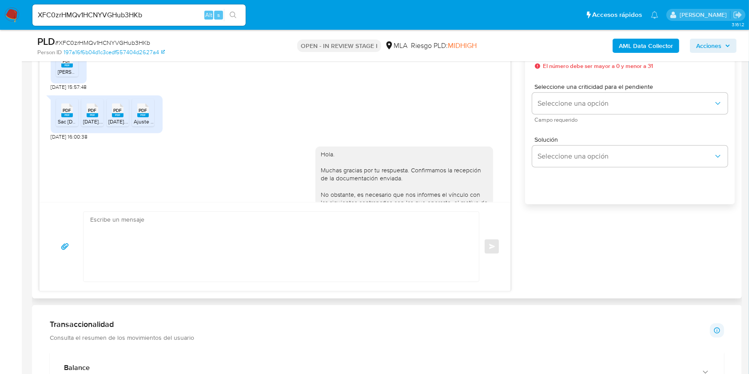
scroll to position [438, 0]
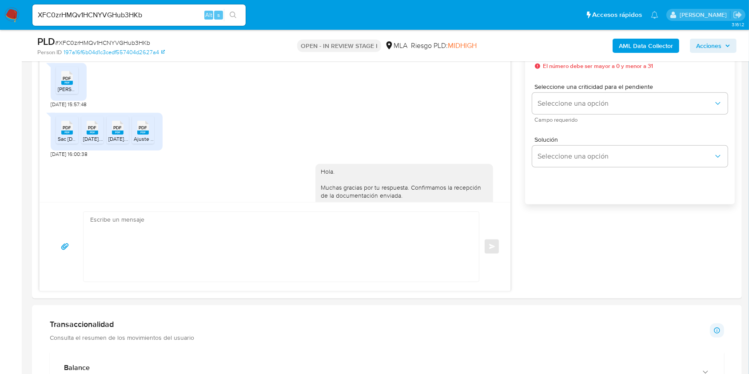
click at [175, 13] on input "XFC0zrHMQv1HCNYVGHub3HKb" at bounding box center [138, 15] width 213 height 12
paste input "oEI75keIj45i5WtXZXwn5RvG"
type input "oEI75keIj45i5WtXZXwn5RvG"
click at [225, 16] on button "search-icon" at bounding box center [233, 15] width 18 height 12
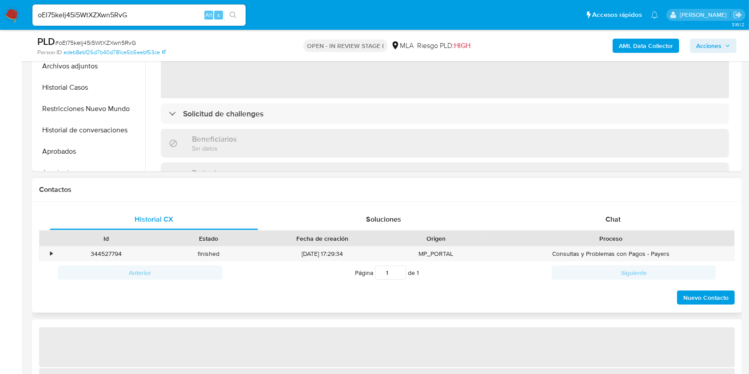
scroll to position [296, 0]
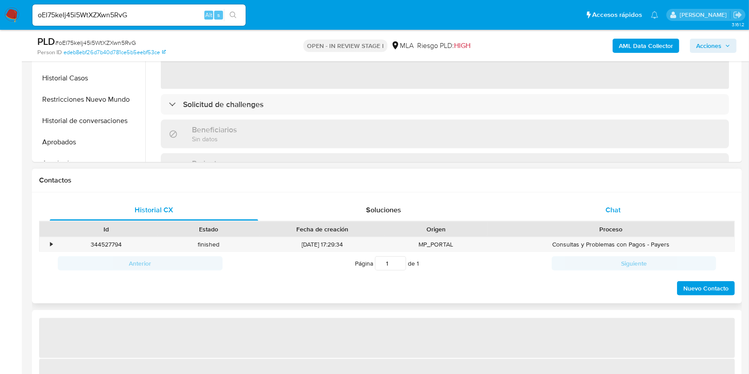
click at [619, 210] on span "Chat" at bounding box center [613, 210] width 15 height 10
select select "10"
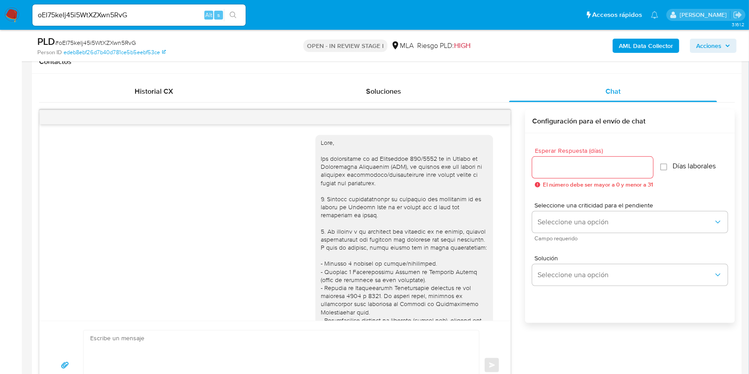
scroll to position [1127, 0]
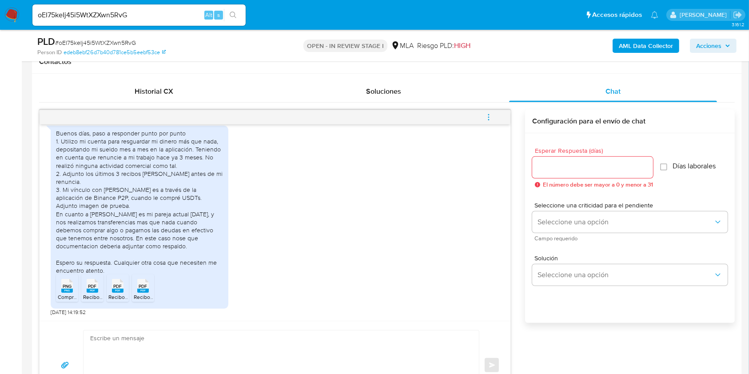
click at [63, 288] on span "PNG" at bounding box center [67, 286] width 9 height 6
drag, startPoint x: 83, startPoint y: 296, endPoint x: 102, endPoint y: 302, distance: 20.0
click at [84, 296] on span "Recibo de sueldo S Franco 05.2025.pdf" at bounding box center [149, 297] width 132 height 8
click at [109, 297] on span "Recibo de sueldo S Franco 07.2025.pdf" at bounding box center [173, 297] width 131 height 8
click at [140, 293] on icon "PDF" at bounding box center [143, 286] width 12 height 16
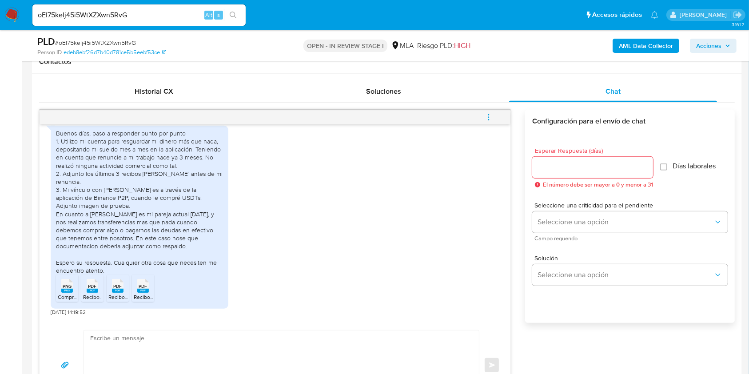
drag, startPoint x: 307, startPoint y: 264, endPoint x: 312, endPoint y: 264, distance: 5.3
click at [307, 264] on div "Buenos días, paso a responder punto por punto 1. Utilizo mi cuenta para resguar…" at bounding box center [275, 218] width 449 height 195
click at [187, 352] on textarea at bounding box center [279, 366] width 378 height 70
paste textarea "Hola, esperamos que te encuentres muy bien. Muchas gracias por tu respuesta. Co…"
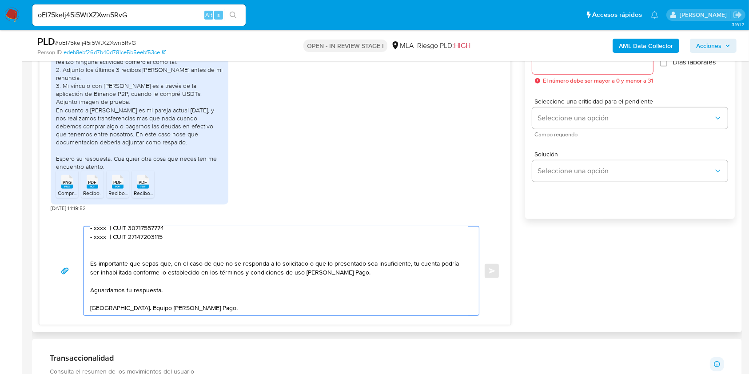
scroll to position [0, 0]
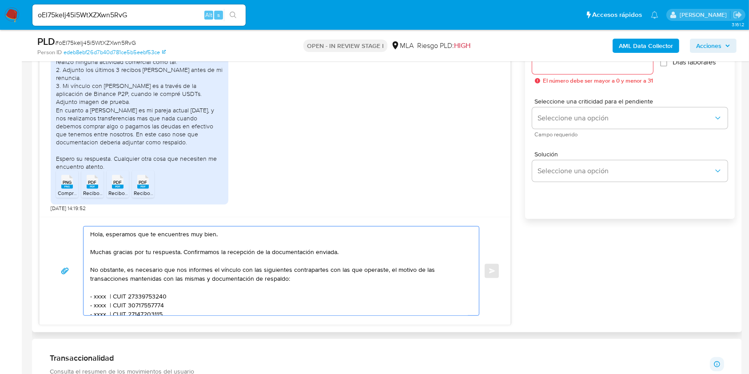
click at [121, 234] on textarea "Hola, esperamos que te encuentres muy bien. Muchas gracias por tu respuesta. Co…" at bounding box center [279, 271] width 378 height 89
drag, startPoint x: 121, startPoint y: 234, endPoint x: 203, endPoint y: 235, distance: 81.8
click at [203, 235] on textarea "Hola, esperamos que te encuentres muy bien. Muchas gracias por tu respuesta. Co…" at bounding box center [279, 271] width 378 height 89
drag, startPoint x: 167, startPoint y: 254, endPoint x: 178, endPoint y: 273, distance: 21.3
click at [178, 273] on textarea "Hola. Muchas gracias por tu respuesta. Confirmamos la recepción de la documenta…" at bounding box center [279, 271] width 378 height 89
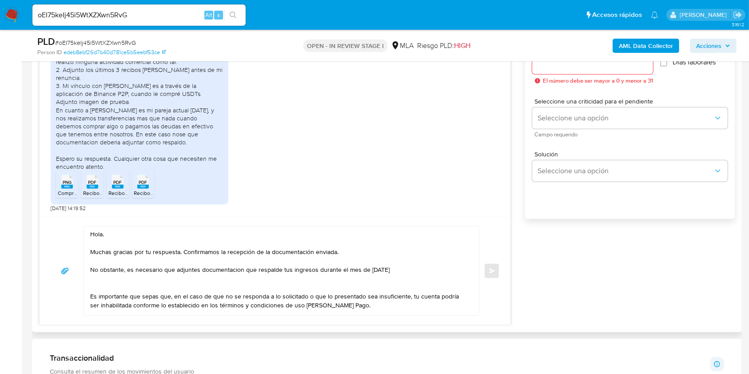
click at [227, 273] on textarea "Hola. Muchas gracias por tu respuesta. Confirmamos la recepción de la documenta…" at bounding box center [279, 271] width 378 height 89
click at [0, 0] on lt-span "documentaci ó n" at bounding box center [0, 0] width 0 height 0
click at [407, 268] on textarea "Hola. Muchas gracias por tu respuesta. Confirmamos la recepción de la documenta…" at bounding box center [279, 271] width 378 height 89
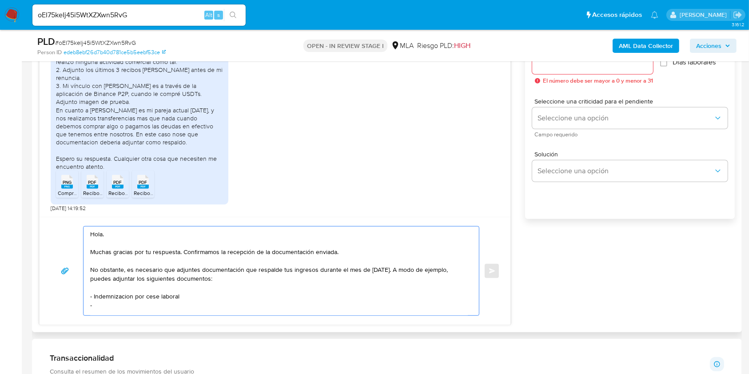
click at [116, 299] on textarea "Hola. Muchas gracias por tu respuesta. Confirmamos la recepción de la documenta…" at bounding box center [279, 271] width 378 height 89
click at [0, 0] on lt-span "Indemnizaci ó n" at bounding box center [0, 0] width 0 height 0
click at [157, 305] on textarea "Hola. Muchas gracias por tu respuesta. Confirmamos la recepción de la documenta…" at bounding box center [279, 271] width 378 height 89
click at [198, 291] on textarea "Hola. Muchas gracias por tu respuesta. Confirmamos la recepción de la documenta…" at bounding box center [279, 271] width 378 height 89
click at [199, 310] on textarea "Hola. Muchas gracias por tu respuesta. Confirmamos la recepción de la documenta…" at bounding box center [279, 271] width 378 height 89
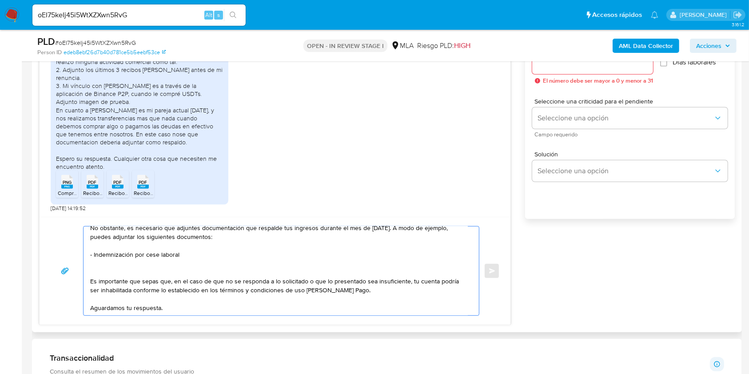
scroll to position [59, 0]
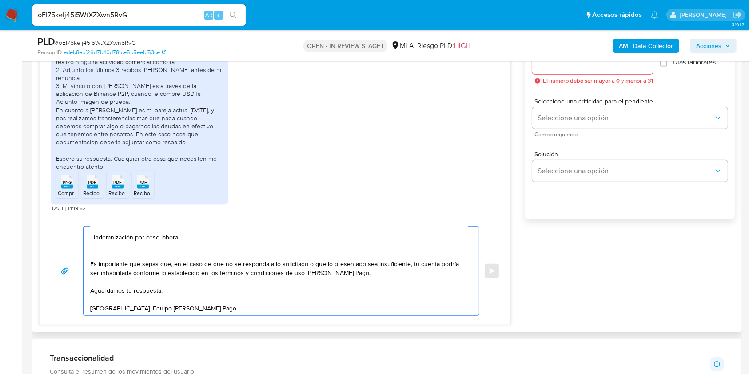
click at [158, 251] on textarea "Hola. Muchas gracias por tu respuesta. Confirmamos la recepción de la documenta…" at bounding box center [279, 271] width 378 height 89
click at [208, 236] on textarea "Hola. Muchas gracias por tu respuesta. Confirmamos la recepción de la documenta…" at bounding box center [279, 271] width 378 height 89
paste textarea "Tené en cuenta que, además de los ejemplos mencionados, podés adjuntar voluntar…"
click at [196, 293] on textarea "Hola. Muchas gracias por tu respuesta. Confirmamos la recepción de la documenta…" at bounding box center [279, 271] width 378 height 89
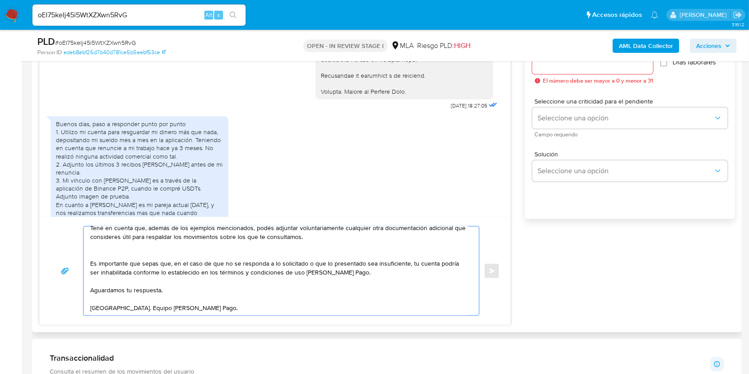
scroll to position [99, 0]
click at [233, 294] on textarea "Hola. Muchas gracias por tu respuesta. Confirmamos la recepción de la documenta…" at bounding box center [279, 271] width 378 height 89
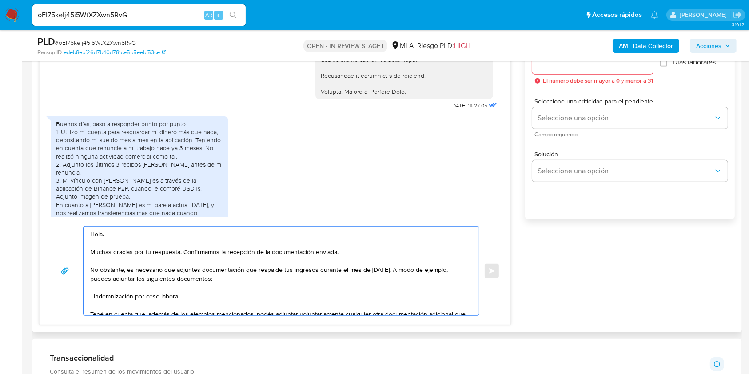
click at [194, 296] on textarea "Hola. Muchas gracias por tu respuesta. Confirmamos la recepción de la documenta…" at bounding box center [279, 271] width 378 height 89
click at [136, 300] on textarea "Hola. Muchas gracias por tu respuesta. Confirmamos la recepción de la documenta…" at bounding box center [279, 271] width 378 height 89
drag, startPoint x: 136, startPoint y: 300, endPoint x: 165, endPoint y: 297, distance: 28.6
click at [165, 297] on textarea "Hola. Muchas gracias por tu respuesta. Confirmamos la recepción de la documenta…" at bounding box center [279, 271] width 378 height 89
click at [160, 305] on textarea "Hola. Muchas gracias por tu respuesta. Confirmamos la recepción de la documenta…" at bounding box center [279, 271] width 378 height 89
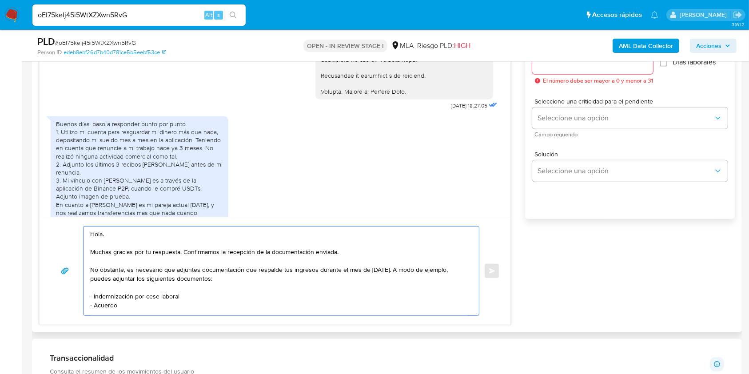
paste textarea "por cese laboral"
drag, startPoint x: 174, startPoint y: 307, endPoint x: 82, endPoint y: 295, distance: 93.1
click at [82, 295] on div "Hola. Muchas gracias por tu respuesta. Confirmamos la recepción de la documenta…" at bounding box center [275, 271] width 450 height 90
click at [187, 297] on textarea "Hola. Muchas gracias por tu respuesta. Confirmamos la recepción de la documenta…" at bounding box center [279, 271] width 378 height 89
click at [169, 298] on textarea "Hola. Muchas gracias por tu respuesta. Confirmamos la recepción de la documenta…" at bounding box center [279, 271] width 378 height 89
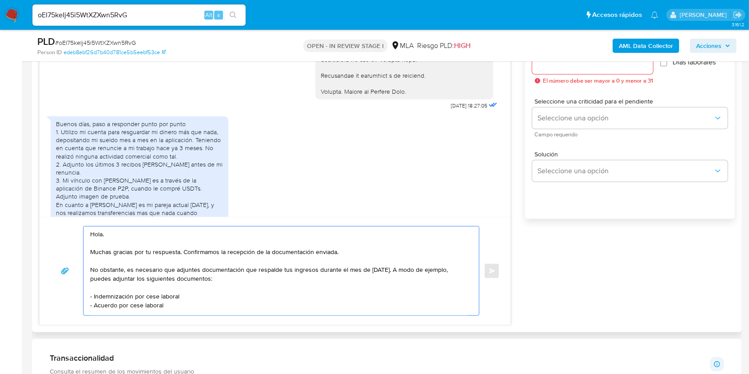
click at [169, 298] on textarea "Hola. Muchas gracias por tu respuesta. Confirmamos la recepción de la documenta…" at bounding box center [279, 271] width 378 height 89
click at [175, 309] on textarea "Hola. Muchas gracias por tu respuesta. Confirmamos la recepción de la documenta…" at bounding box center [279, 271] width 378 height 89
drag, startPoint x: 184, startPoint y: 297, endPoint x: 84, endPoint y: 301, distance: 100.9
click at [84, 301] on div "Hola. Muchas gracias por tu respuesta. Confirmamos la recepción de la documenta…" at bounding box center [279, 271] width 391 height 89
type textarea "Hola. Muchas gracias por tu respuesta. Confirmamos la recepción de la documenta…"
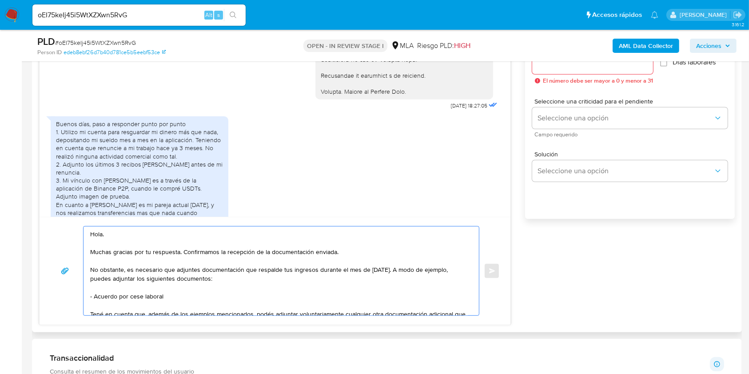
scroll to position [59, 0]
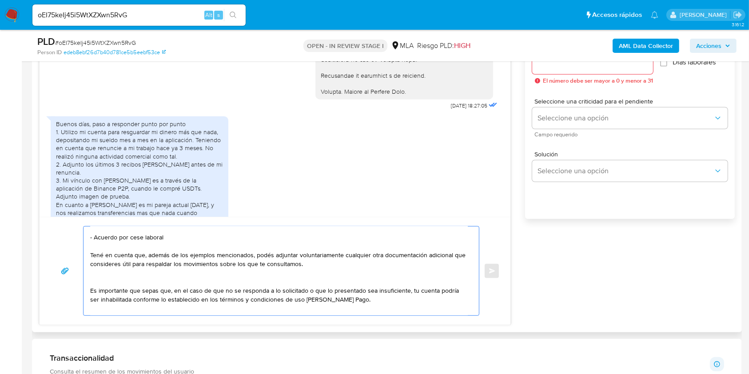
click at [140, 287] on textarea "Hola. Muchas gracias por tu respuesta. Confirmamos la recepción de la documenta…" at bounding box center [279, 271] width 378 height 89
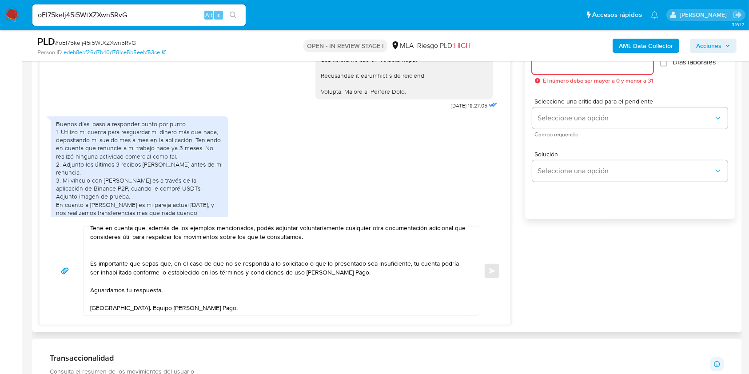
click at [568, 67] on input "Esperar Respuesta (días)" at bounding box center [592, 64] width 121 height 12
type input "1"
click at [555, 108] on div "Seleccione una criticidad para el pendiente Seleccione una opción Campo requeri…" at bounding box center [629, 117] width 195 height 39
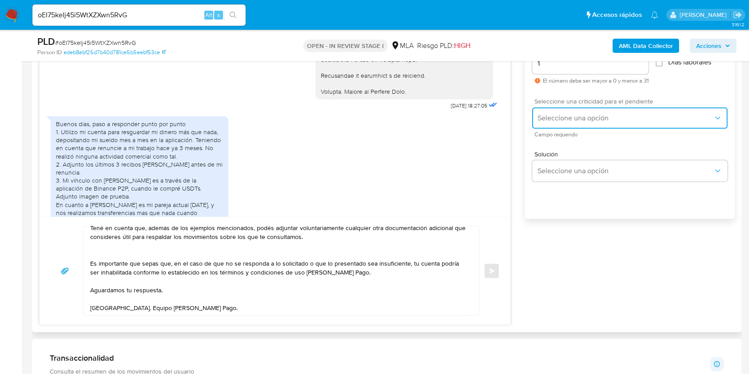
click at [553, 113] on button "Seleccione una opción" at bounding box center [629, 118] width 195 height 21
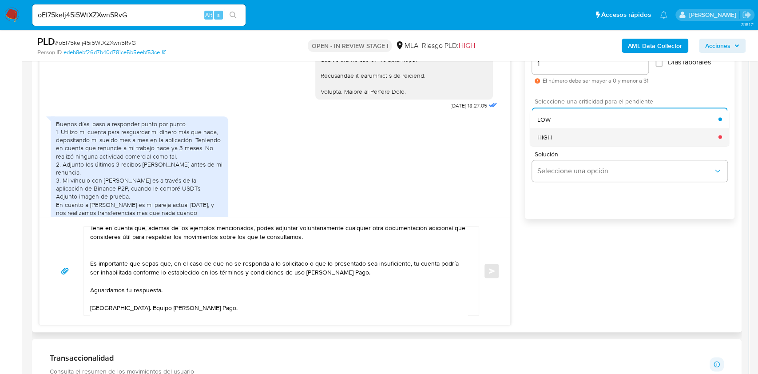
click at [555, 140] on div "HIGH" at bounding box center [628, 137] width 181 height 18
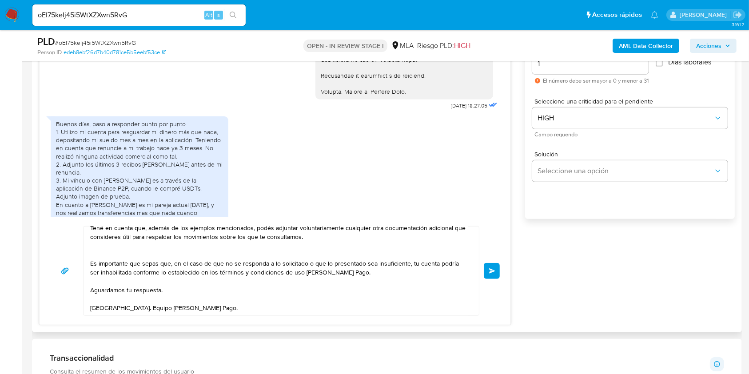
click at [497, 278] on button "Enviar" at bounding box center [492, 271] width 16 height 16
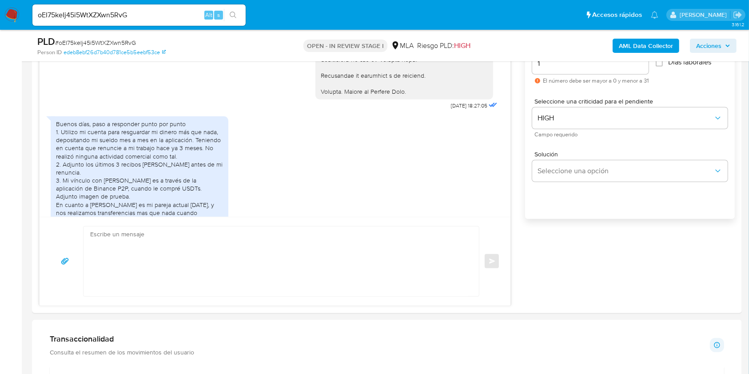
scroll to position [1355, 0]
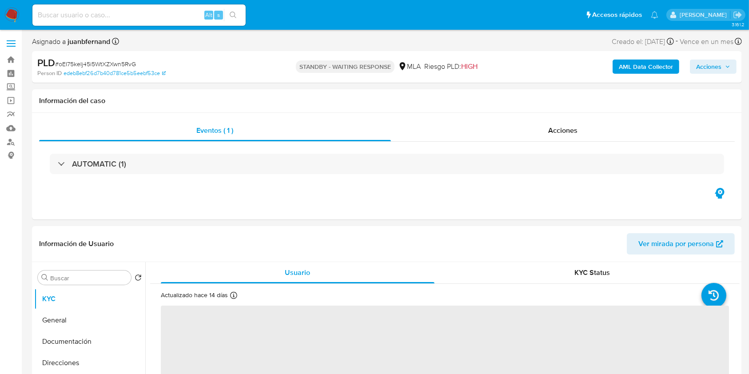
select select "10"
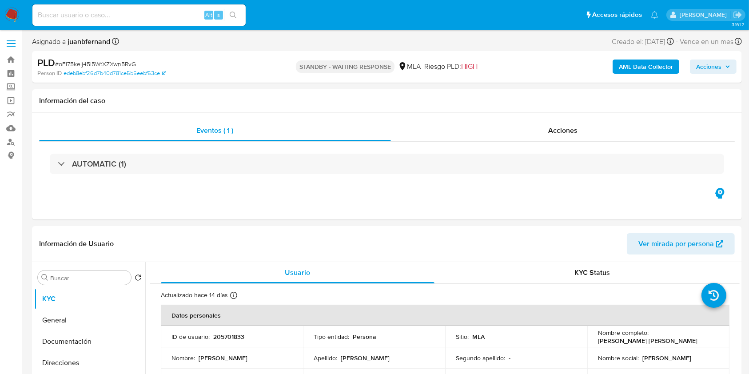
click at [148, 16] on input at bounding box center [138, 15] width 213 height 12
paste input "3ZyqoDRlF1j3EuaScMjuDdHo"
type input "3ZyqoDRlF1j3EuaScMjuDdHo"
click at [248, 16] on ul "Pausado Ver notificaciones 3ZyqoDRlF1j3EuaScMjuDdHo Alt s Accesos rápidos Presi…" at bounding box center [345, 15] width 635 height 22
click at [239, 13] on button "search-icon" at bounding box center [233, 15] width 18 height 12
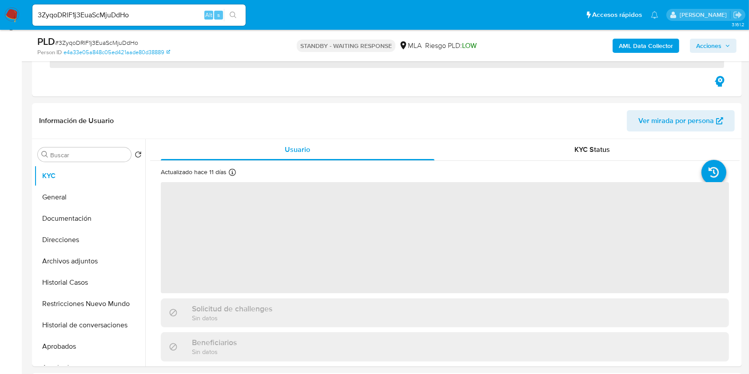
scroll to position [237, 0]
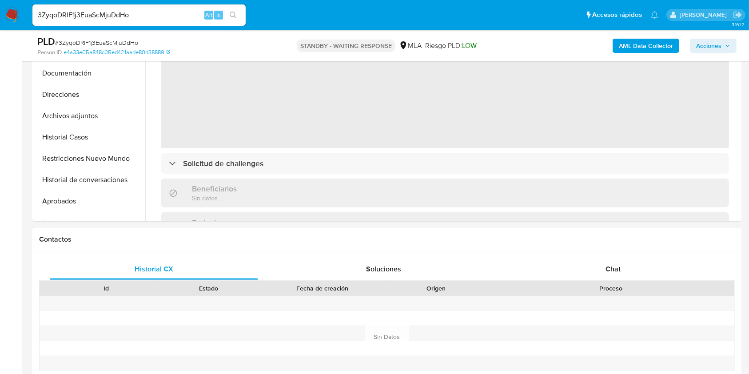
select select "10"
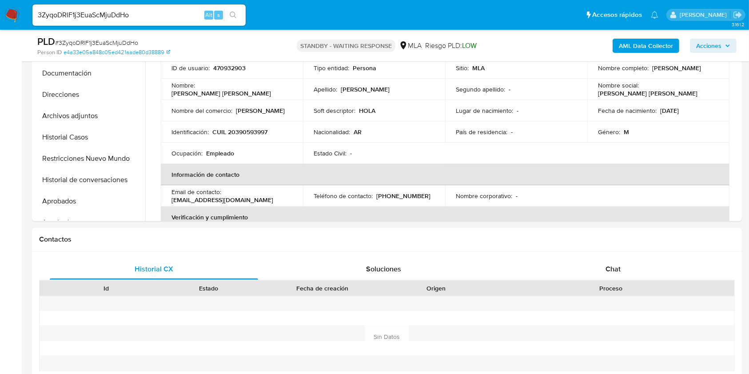
click at [191, 24] on div "3ZyqoDRlF1j3EuaScMjuDdHo Alt s" at bounding box center [138, 14] width 213 height 21
click at [189, 24] on div "3ZyqoDRlF1j3EuaScMjuDdHo Alt s" at bounding box center [138, 14] width 213 height 21
click at [191, 19] on input "3ZyqoDRlF1j3EuaScMjuDdHo" at bounding box center [138, 15] width 213 height 12
paste input "t4OPYmNYsGIYGcEH7ZIrcUhA"
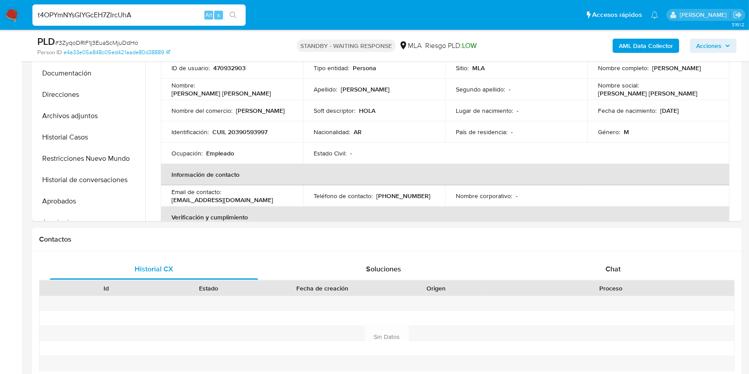
type input "t4OPYmNYsGIYGcEH7ZIrcUhA"
click at [240, 12] on button "search-icon" at bounding box center [233, 15] width 18 height 12
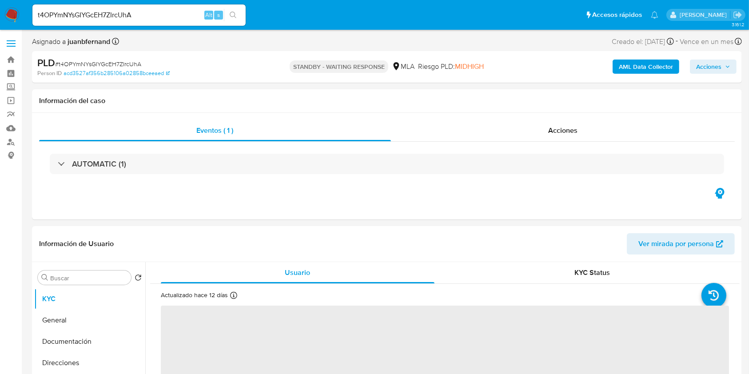
select select "10"
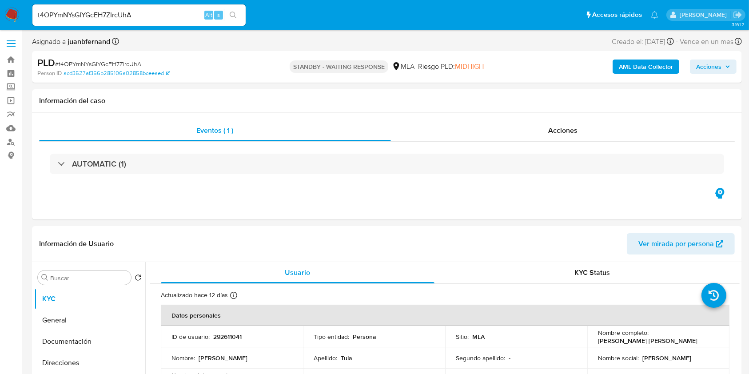
click at [178, 14] on input "t4OPYmNYsGIYGcEH7ZIrcUhA" at bounding box center [138, 15] width 213 height 12
paste input "PTRvSJubyr4si5iIfaPSelVd"
type input "PTRvSJubyr4si5iIfaPSelVd"
click at [234, 12] on icon "search-icon" at bounding box center [233, 15] width 7 height 7
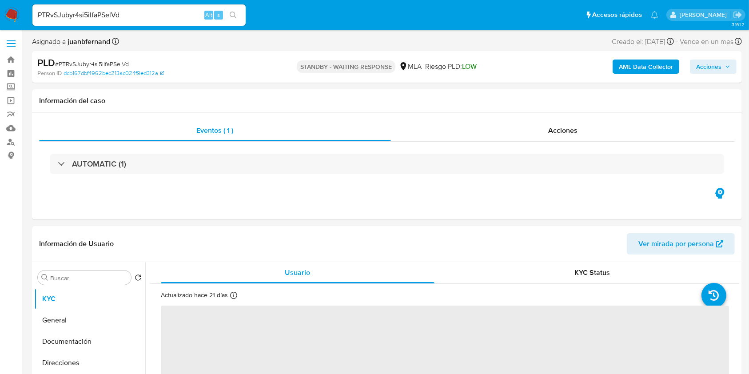
select select "10"
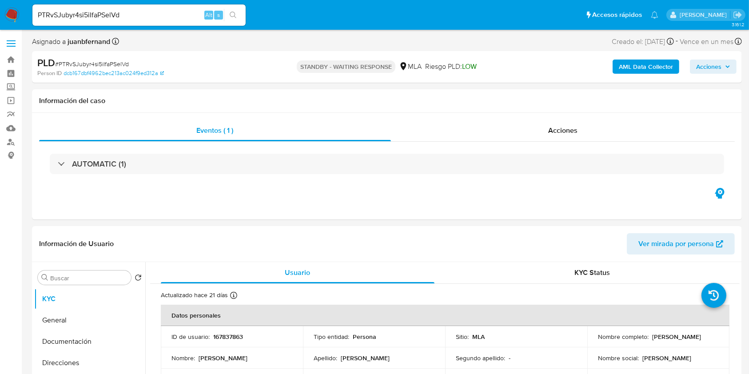
click at [177, 20] on div "PTRvSJubyr4si5iIfaPSelVd Alt s" at bounding box center [138, 14] width 213 height 21
click at [178, 19] on input "PTRvSJubyr4si5iIfaPSelVd" at bounding box center [138, 15] width 213 height 12
click at [180, 18] on input "PTRvSJubyr4si5iIfaPSelVd" at bounding box center [138, 15] width 213 height 12
click at [181, 13] on input "PTRvSJubyr4si5iIfaPSelVd" at bounding box center [138, 15] width 213 height 12
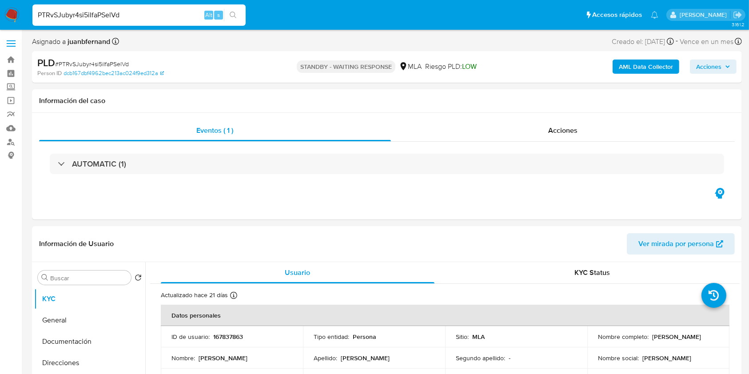
paste input "Gn9zIAdsR6AwfPPmaJ6Lx7bZ"
type input "Gn9zIAdsR6AwfPPmaJ6Lx7bZ"
click at [235, 15] on icon "search-icon" at bounding box center [233, 15] width 7 height 7
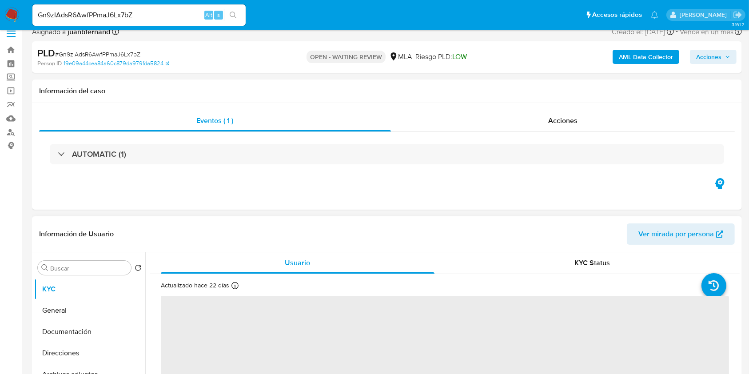
scroll to position [237, 0]
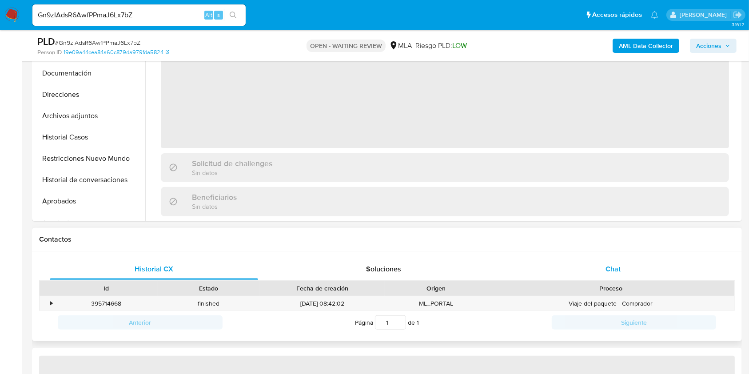
select select "10"
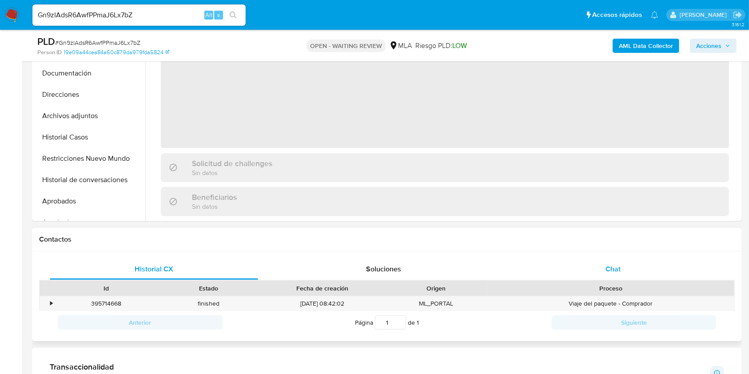
click at [617, 265] on span "Chat" at bounding box center [613, 269] width 15 height 10
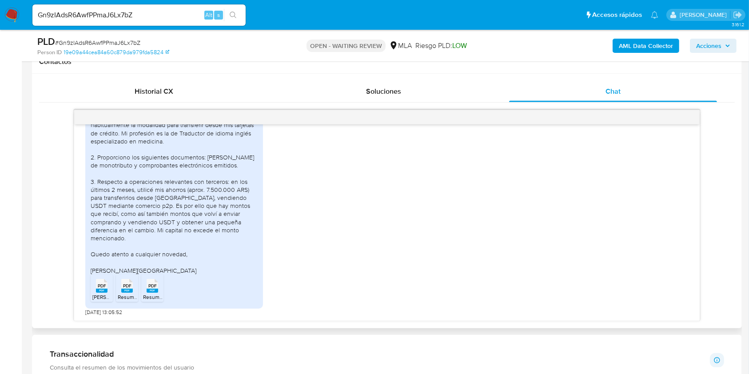
scroll to position [558, 0]
click at [101, 287] on span "PDF" at bounding box center [102, 286] width 8 height 6
click at [120, 291] on div "PDF PDF" at bounding box center [127, 284] width 19 height 17
click at [148, 292] on rect at bounding box center [153, 291] width 12 height 4
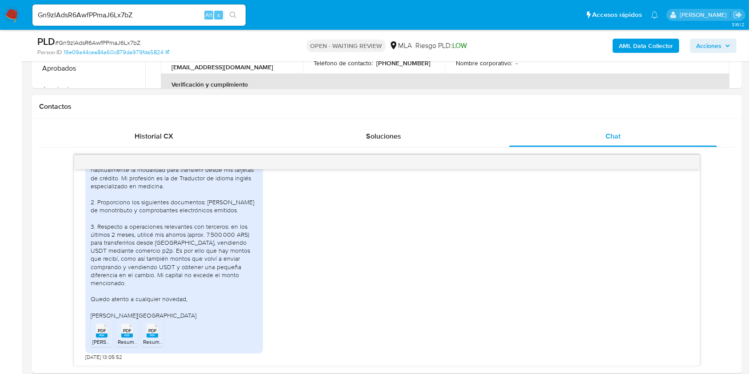
scroll to position [296, 0]
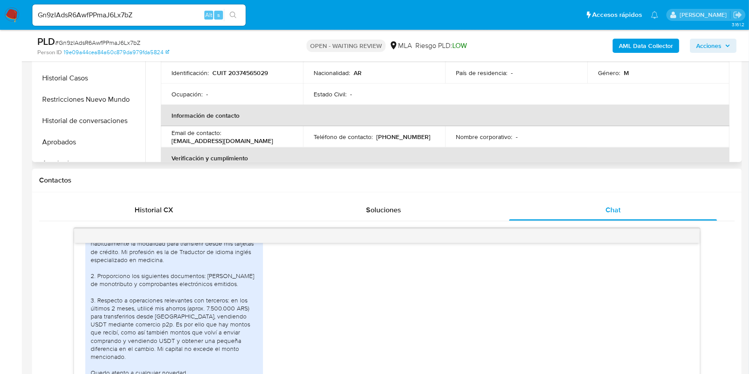
click at [261, 70] on p "CUIT 20374565029" at bounding box center [240, 73] width 56 height 8
click at [261, 69] on p "CUIT 20374565029" at bounding box center [240, 73] width 56 height 8
copy p "20374565029"
click at [149, 13] on input "Gn9zIAdsR6AwfPPmaJ6Lx7bZ" at bounding box center [138, 15] width 213 height 12
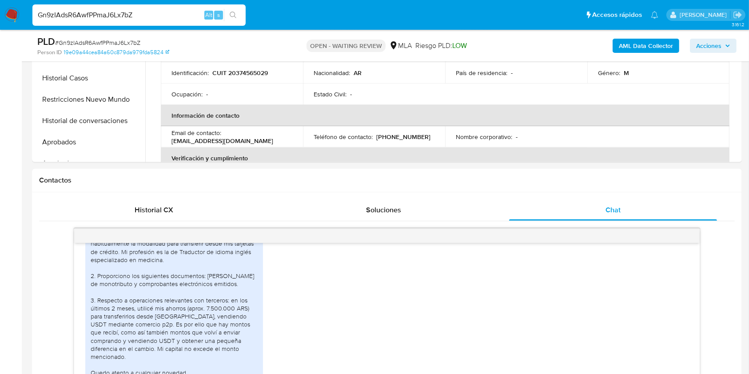
paste input "QZj8GBfFFgJa0sdDbHO80LGN"
type input "QZj8GBfFFgJa0sdDbHO80LGN"
click at [231, 12] on icon "search-icon" at bounding box center [233, 15] width 7 height 7
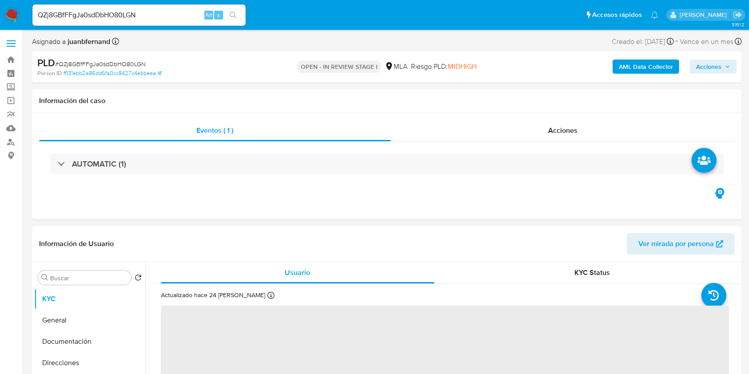
select select "10"
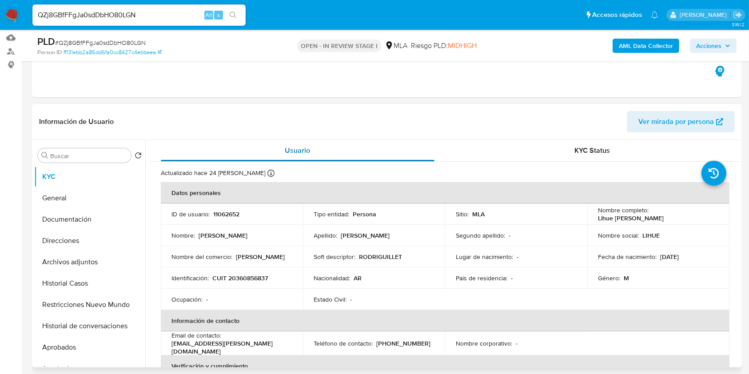
scroll to position [178, 0]
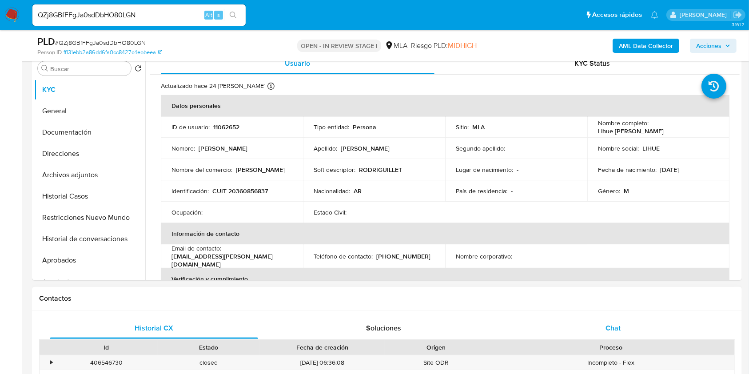
click at [571, 331] on div "Chat" at bounding box center [613, 328] width 208 height 21
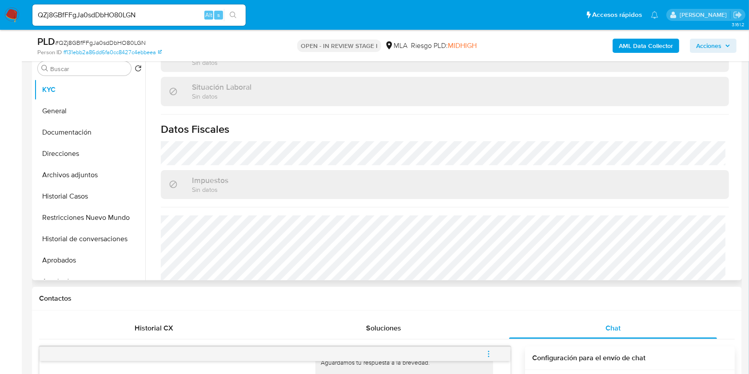
scroll to position [468, 0]
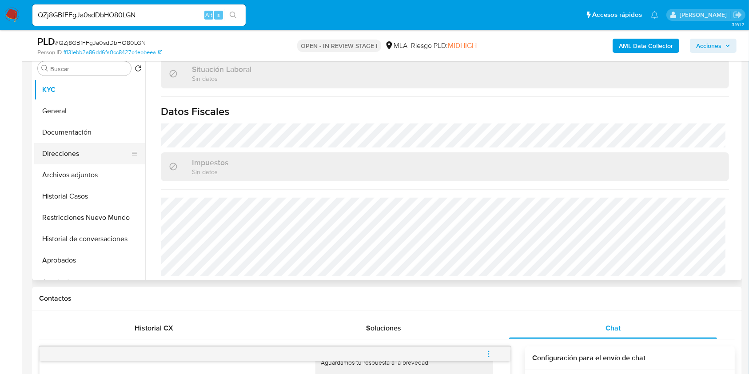
click at [82, 148] on button "Direcciones" at bounding box center [86, 153] width 104 height 21
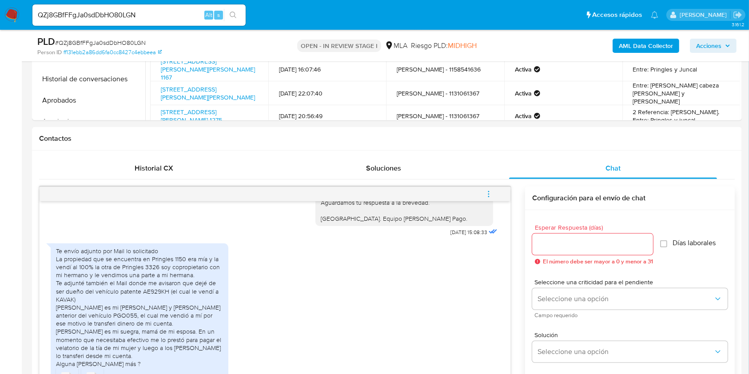
scroll to position [237, 0]
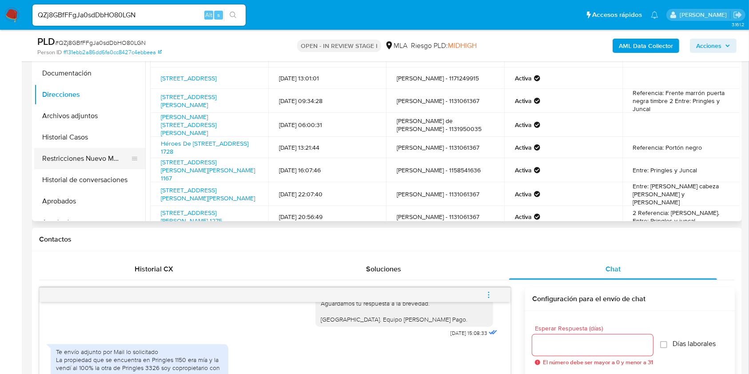
click at [79, 158] on button "Restricciones Nuevo Mundo" at bounding box center [86, 158] width 104 height 21
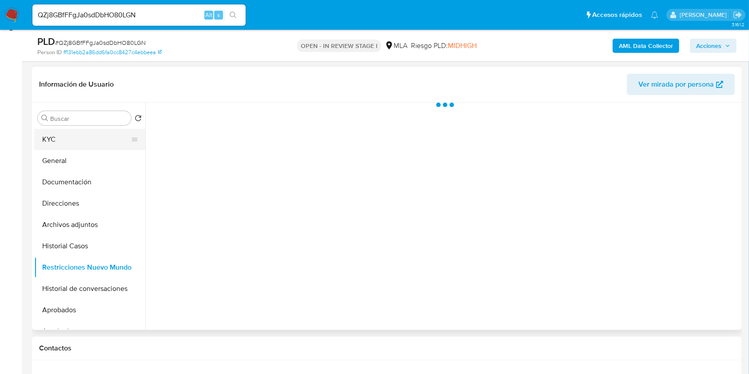
scroll to position [59, 0]
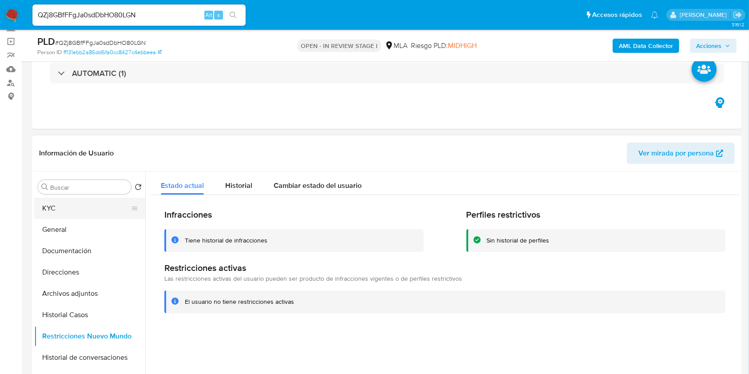
click at [57, 207] on button "KYC" at bounding box center [86, 208] width 104 height 21
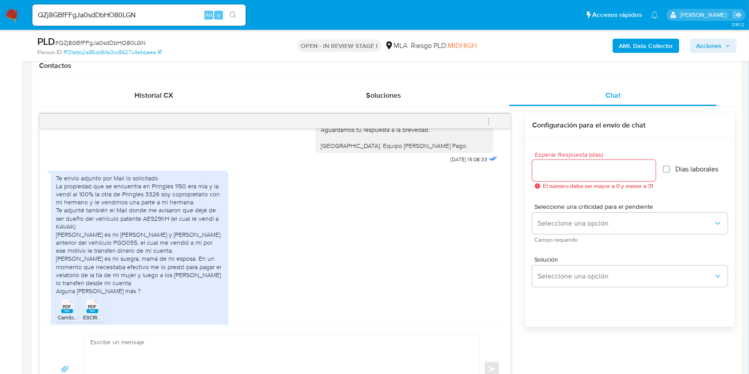
scroll to position [474, 0]
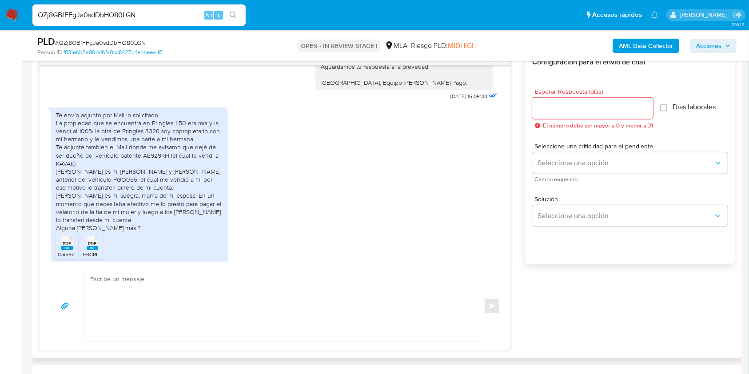
click at [68, 246] on rect at bounding box center [67, 248] width 12 height 4
click at [87, 246] on rect at bounding box center [93, 248] width 12 height 4
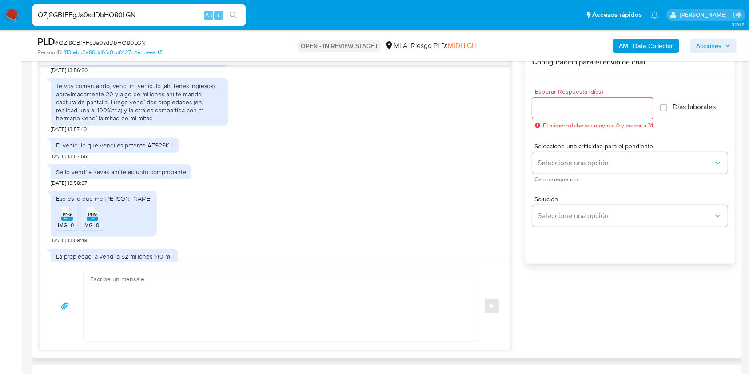
scroll to position [592, 0]
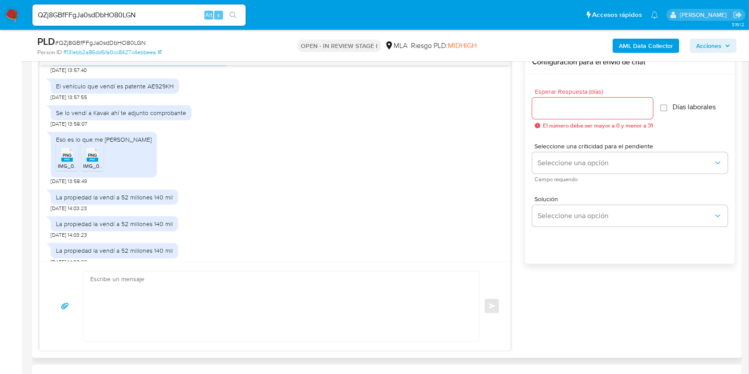
click at [52, 185] on span "19/08/2025 13:58:49" at bounding box center [69, 181] width 36 height 7
drag, startPoint x: 52, startPoint y: 197, endPoint x: 69, endPoint y: 198, distance: 16.4
click at [69, 185] on span "19/08/2025 13:58:49" at bounding box center [69, 181] width 36 height 7
copy span "19/08/2025"
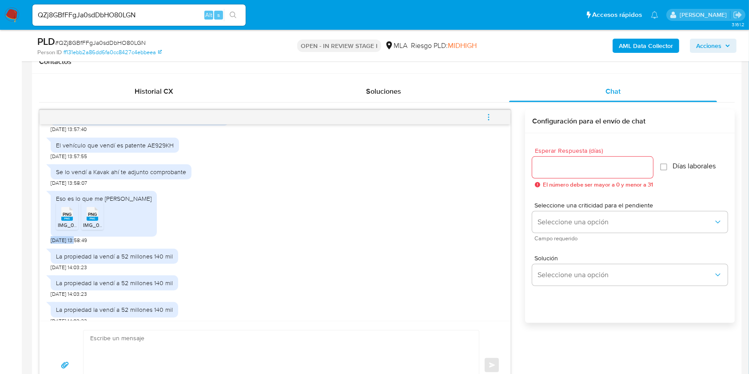
scroll to position [533, 0]
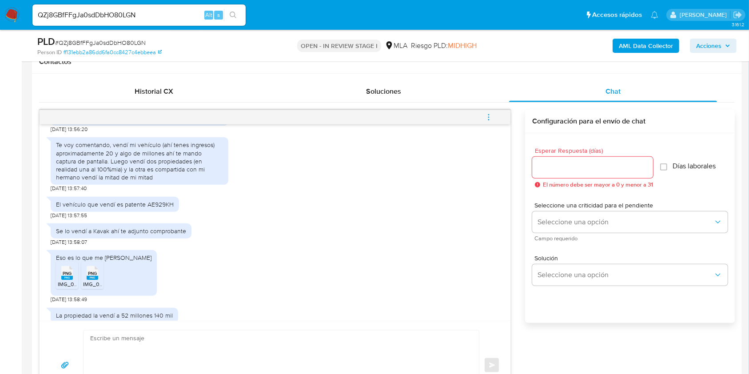
click at [119, 161] on div "Te voy comentando, vendí mi vehículo (ahí tenes ingresos) aproximadamente 20 y …" at bounding box center [139, 161] width 167 height 40
drag, startPoint x: 119, startPoint y: 161, endPoint x: 79, endPoint y: 175, distance: 42.2
click at [79, 175] on div "Te voy comentando, vendí mi vehículo (ahí tenes ingresos) aproximadamente 20 y …" at bounding box center [139, 161] width 167 height 40
copy div "vendí mi vehículo (ahí tenes ingresos) aproximadamente 20 y algo de millones ah…"
click at [169, 208] on div "El vehículo que vendí es patente AE929KH" at bounding box center [115, 204] width 118 height 8
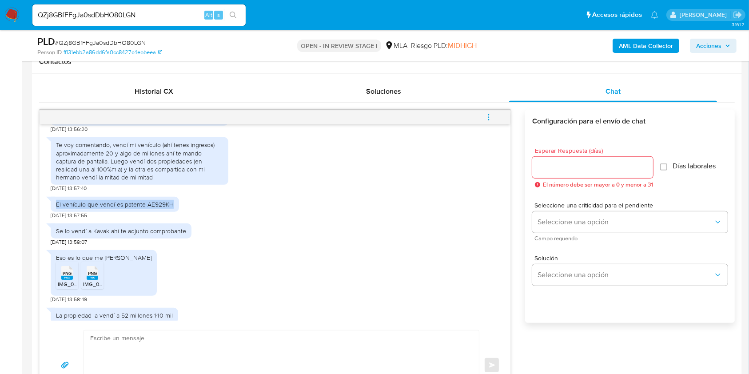
drag, startPoint x: 169, startPoint y: 219, endPoint x: 58, endPoint y: 219, distance: 110.6
click at [58, 208] on div "El vehículo que vendí es patente AE929KH" at bounding box center [115, 204] width 118 height 8
copy div "El vehículo que vendí es patente AE929KH"
click at [174, 235] on div "Se lo vendí a Kavak ahí te adjunto comprobante" at bounding box center [121, 231] width 130 height 8
drag, startPoint x: 174, startPoint y: 248, endPoint x: 56, endPoint y: 245, distance: 118.2
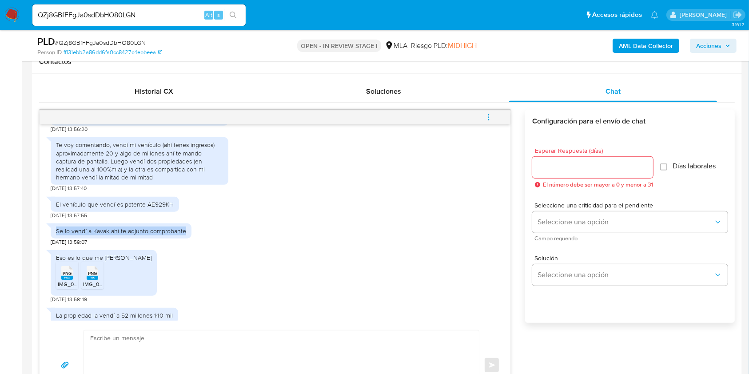
click at [56, 235] on div "Se lo vendí a Kavak ahí te adjunto comprobante" at bounding box center [121, 231] width 130 height 8
copy div "Se lo vendí a Kavak ahí te adjunto comprobante"
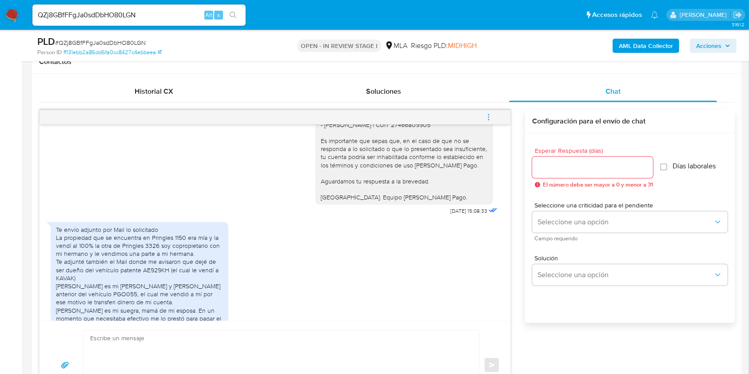
scroll to position [1777, 0]
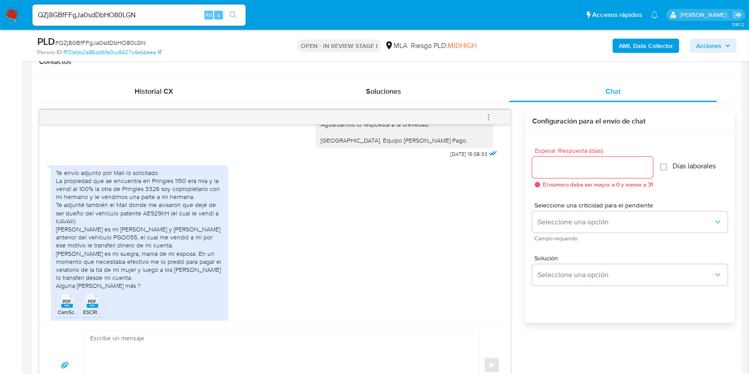
click at [58, 206] on div "Te envío adjunto por Mail lo solicitado La propiedad que se encuentra en Pringl…" at bounding box center [139, 229] width 167 height 121
drag, startPoint x: 58, startPoint y: 206, endPoint x: 109, endPoint y: 221, distance: 53.3
click at [109, 221] on div "Te envío adjunto por Mail lo solicitado La propiedad que se encuentra en Pringl…" at bounding box center [139, 229] width 167 height 121
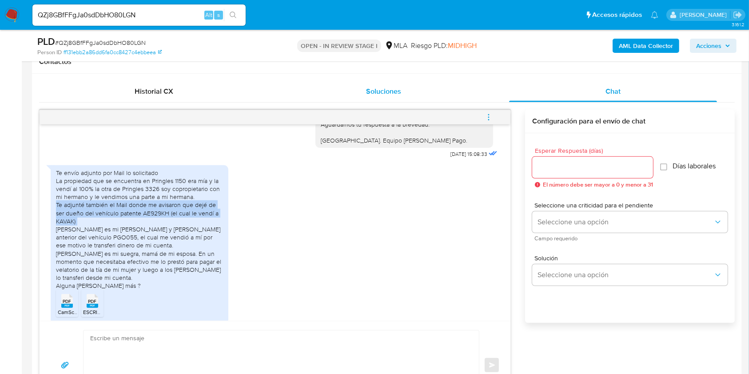
copy div "Te adjunté también el Mail donde me avisaron que dejé de ser dueño del vehículo…"
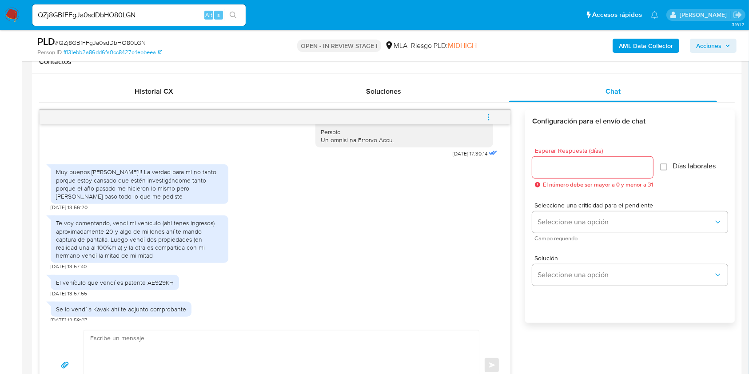
scroll to position [474, 0]
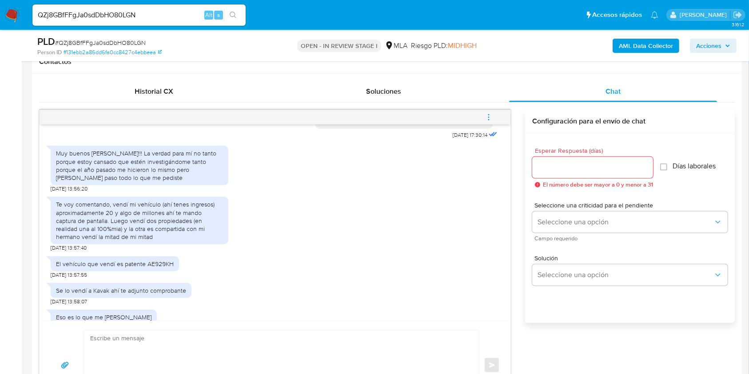
click at [116, 237] on div "Te voy comentando, vendí mi vehículo (ahí tenes ingresos) aproximadamente 20 y …" at bounding box center [139, 220] width 167 height 40
drag, startPoint x: 116, startPoint y: 237, endPoint x: 159, endPoint y: 251, distance: 45.5
click at [159, 241] on div "Te voy comentando, vendí mi vehículo (ahí tenes ingresos) aproximadamente 20 y …" at bounding box center [139, 220] width 167 height 40
copy div "vendí dos propiedades (en realidad una al 100%mia) y la otra es compartida con …"
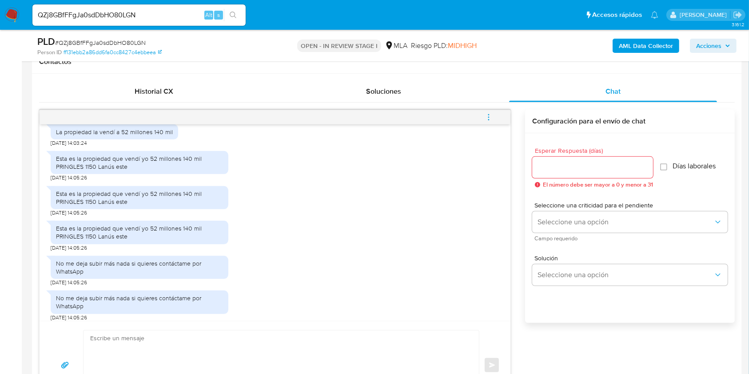
scroll to position [948, 0]
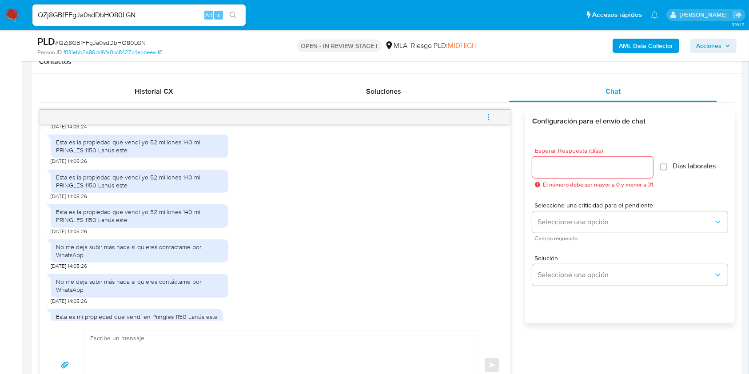
click at [119, 154] on div "Esta es la propiedad que vendí yo 52 millones 140 mil PRINGLES 1150 Lanús este" at bounding box center [139, 146] width 167 height 16
drag, startPoint x: 119, startPoint y: 167, endPoint x: 50, endPoint y: 156, distance: 70.3
click at [51, 156] on div "Esta es la propiedad que vendí yo 52 millones 140 mil PRINGLES 1150 Lanús este" at bounding box center [140, 146] width 178 height 23
copy div "Esta es la propiedad que vendí yo 52 millones 140 mil PRINGLES 1150 Lanús este"
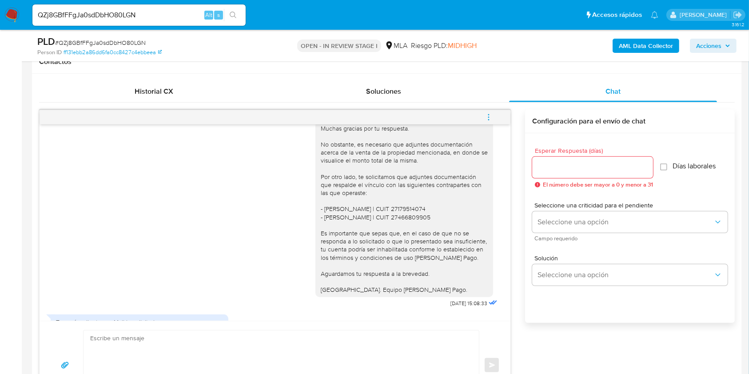
scroll to position [1792, 0]
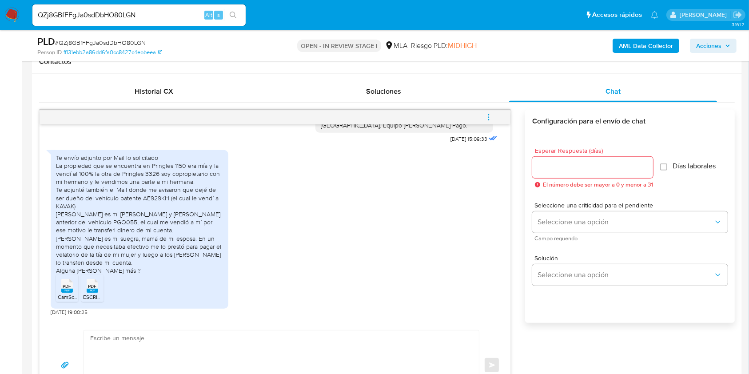
click at [58, 165] on div "Te envío adjunto por Mail lo solicitado La propiedad que se encuentra en Pringl…" at bounding box center [139, 214] width 167 height 121
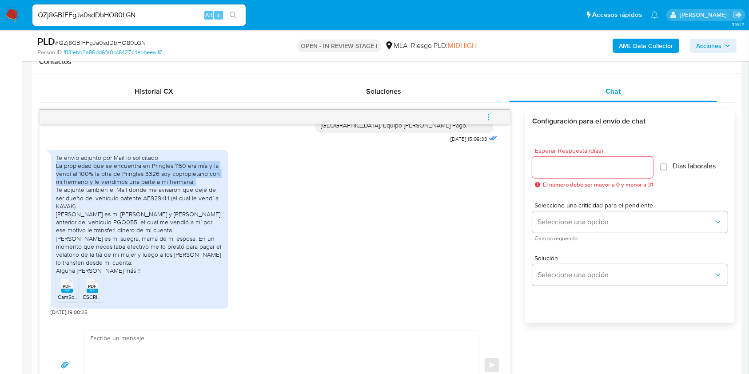
drag, startPoint x: 58, startPoint y: 165, endPoint x: 209, endPoint y: 182, distance: 152.0
click at [209, 182] on div "Te envío adjunto por Mail lo solicitado La propiedad que se encuentra en Pringl…" at bounding box center [139, 214] width 167 height 121
copy div "La propiedad que se encuentra en Pringles 1150 era mía y la vendí al 100% la ot…"
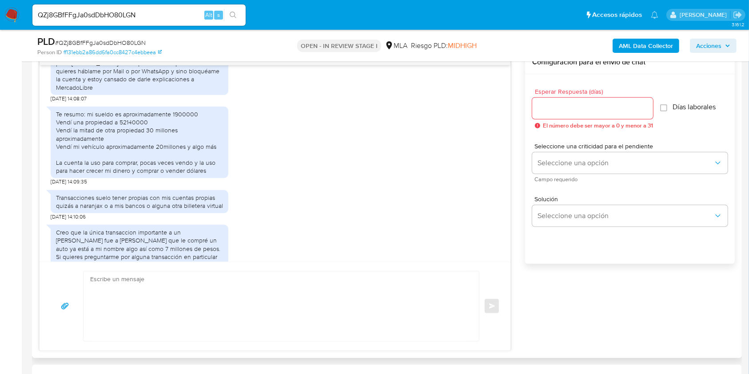
scroll to position [1378, 0]
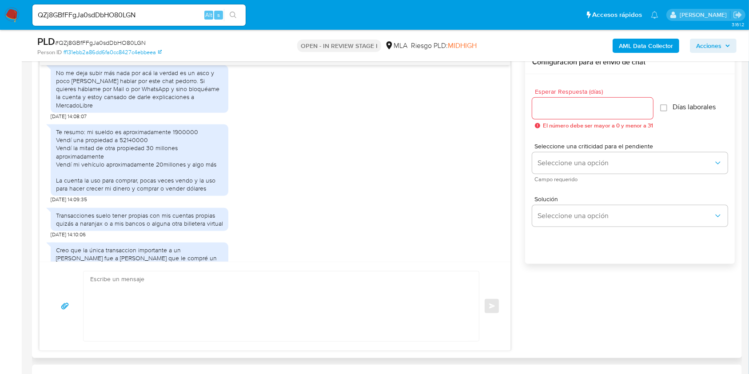
click at [57, 187] on div "Te resumo: mi sueldo es aproximadamente 1900000 Vendí una propiedad a 52140000 …" at bounding box center [139, 160] width 167 height 65
drag, startPoint x: 57, startPoint y: 187, endPoint x: 207, endPoint y: 195, distance: 149.4
click at [207, 193] on div "Te resumo: mi sueldo es aproximadamente 1900000 Vendí una propiedad a 52140000 …" at bounding box center [139, 160] width 167 height 65
copy div "La cuenta la uso para comprar, pocas veces vendo y la uso para hacer crecer mi …"
click at [64, 222] on div "Transacciones suelo tener propias con mis cuentas propias quizás a naranjax o a…" at bounding box center [139, 219] width 167 height 16
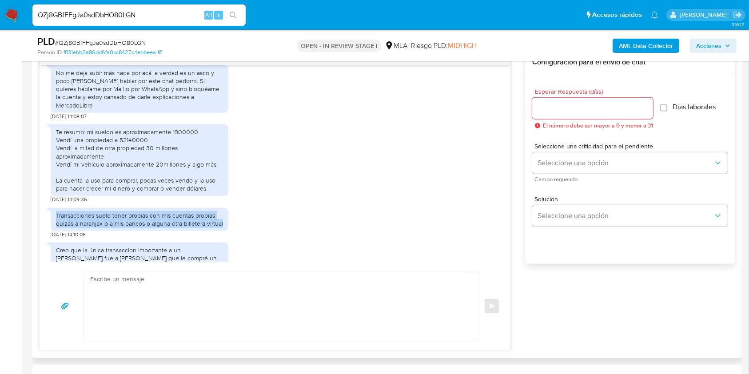
drag, startPoint x: 64, startPoint y: 222, endPoint x: 207, endPoint y: 230, distance: 142.8
click at [207, 227] on div "Transacciones suelo tener propias con mis cuentas propias quizás a naranjax o a…" at bounding box center [139, 219] width 167 height 16
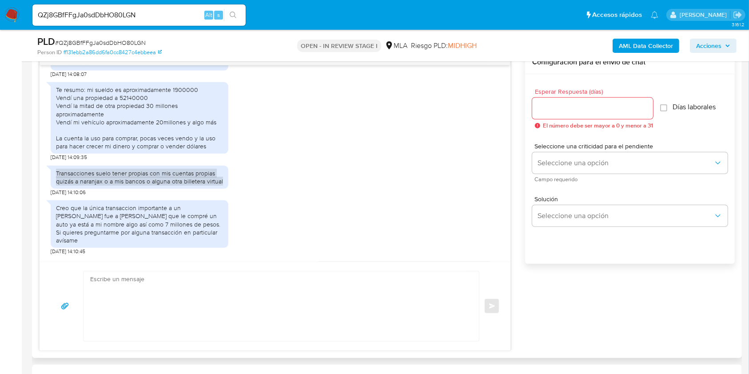
scroll to position [1437, 0]
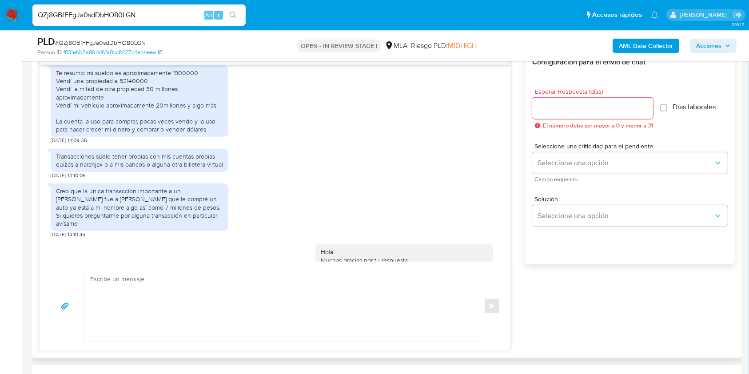
click at [60, 198] on div "Creo que la única transaccion importante a un tercero fue a Kevin Guillet que l…" at bounding box center [139, 207] width 167 height 40
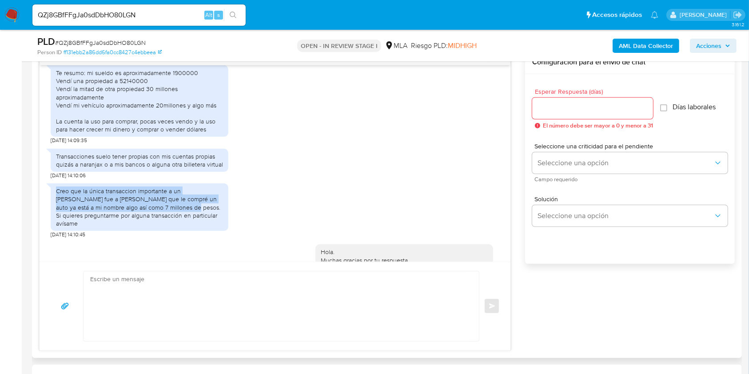
drag, startPoint x: 60, startPoint y: 198, endPoint x: 121, endPoint y: 217, distance: 63.7
click at [121, 217] on div "Creo que la única transaccion importante a un tercero fue a Kevin Guillet que l…" at bounding box center [139, 207] width 167 height 40
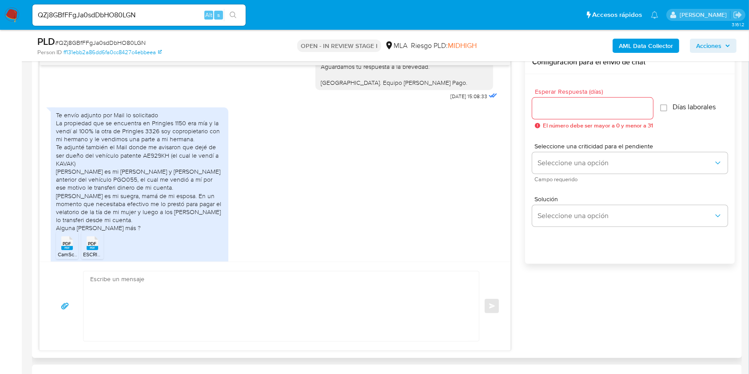
scroll to position [1792, 0]
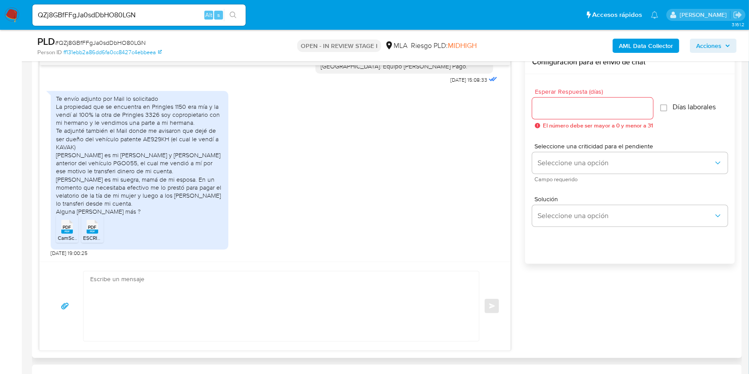
click at [63, 155] on div "Te envío adjunto por Mail lo solicitado La propiedad que se encuentra en Pringl…" at bounding box center [139, 155] width 167 height 121
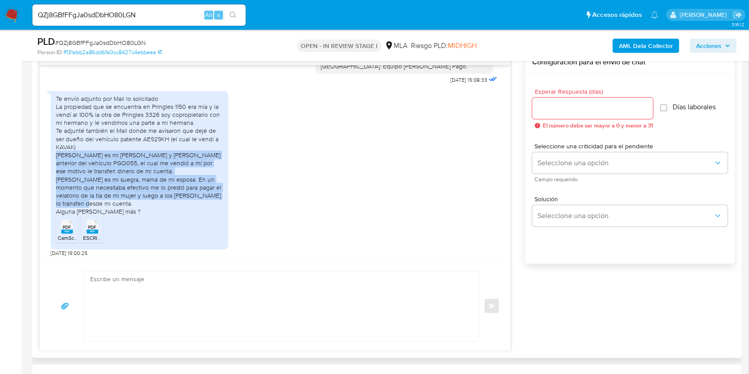
drag, startPoint x: 63, startPoint y: 155, endPoint x: 120, endPoint y: 205, distance: 76.2
click at [120, 205] on div "Te envío adjunto por Mail lo solicitado La propiedad que se encuentra en Pringl…" at bounding box center [139, 155] width 167 height 121
click at [139, 287] on textarea at bounding box center [279, 306] width 378 height 70
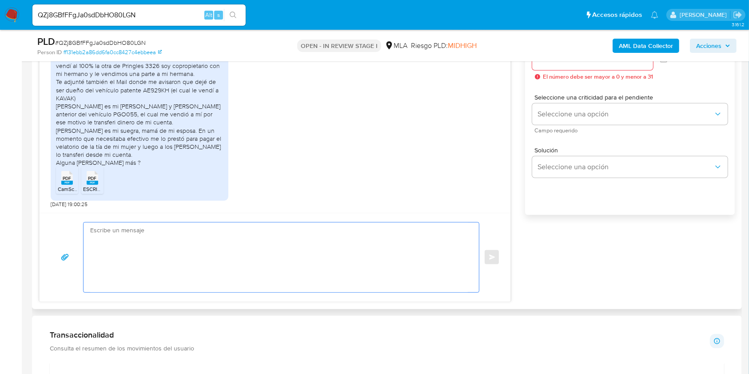
scroll to position [592, 0]
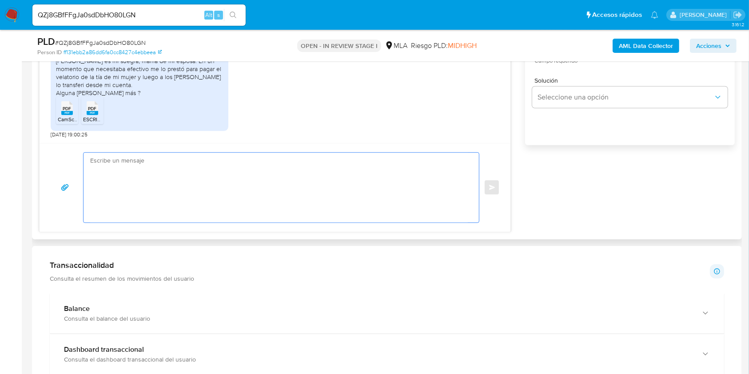
click at [253, 204] on textarea at bounding box center [279, 188] width 378 height 70
paste textarea "Hola. ¡Muchas gracias por tu respuesta! Confirmamos la recepción de la document…"
type textarea "Hola. ¡Muchas gracias por tu respuesta! Confirmamos la recepción de la document…"
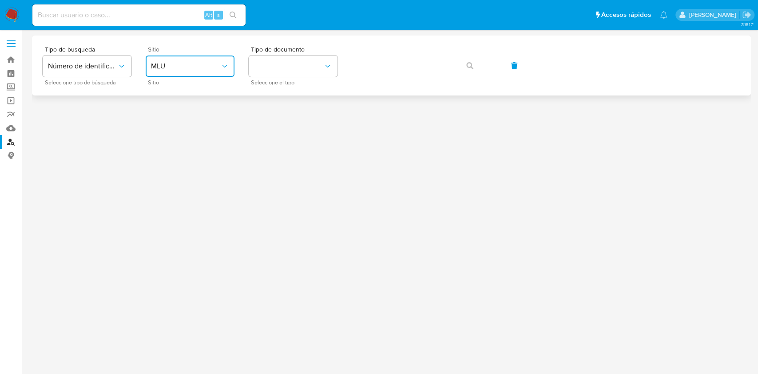
click at [219, 68] on span "MLU" at bounding box center [185, 66] width 69 height 9
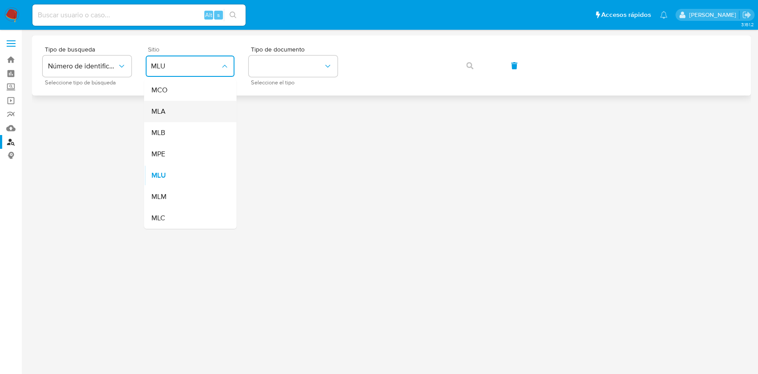
click at [198, 117] on div "MLA" at bounding box center [187, 111] width 73 height 21
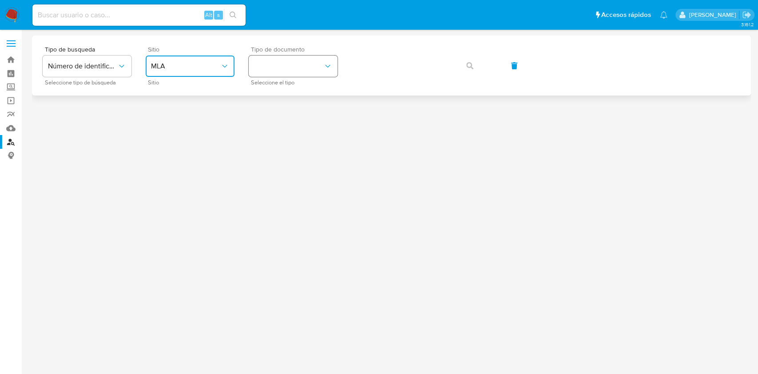
click at [284, 71] on button "identificationType" at bounding box center [293, 66] width 89 height 21
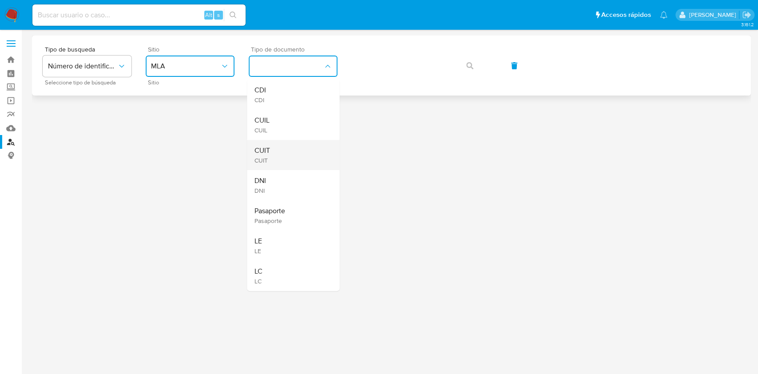
click at [299, 152] on div "CUIT CUIT" at bounding box center [290, 155] width 73 height 30
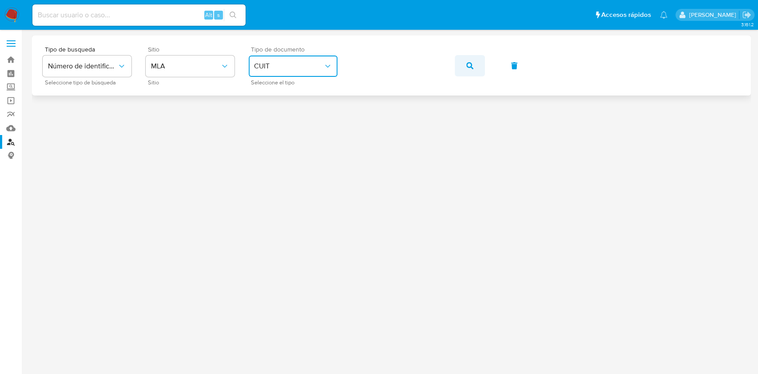
click at [462, 61] on button "button" at bounding box center [470, 65] width 30 height 21
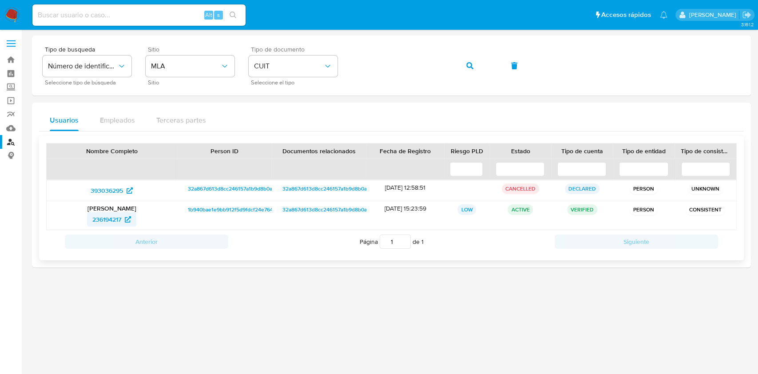
click at [115, 219] on span "236194217" at bounding box center [106, 219] width 29 height 14
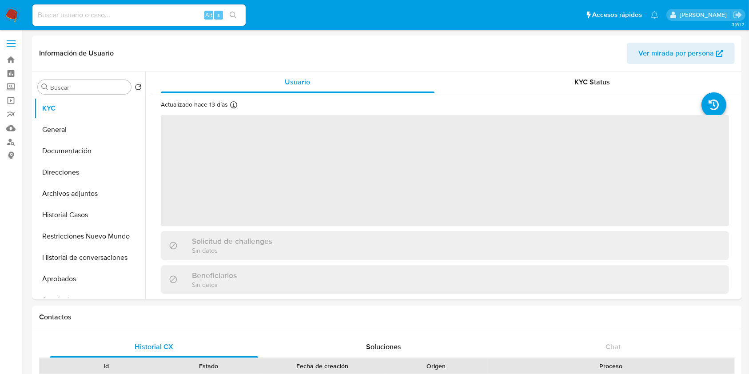
select select "10"
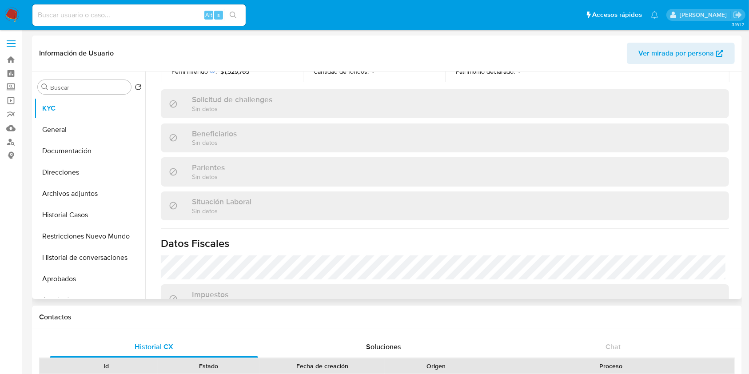
scroll to position [468, 0]
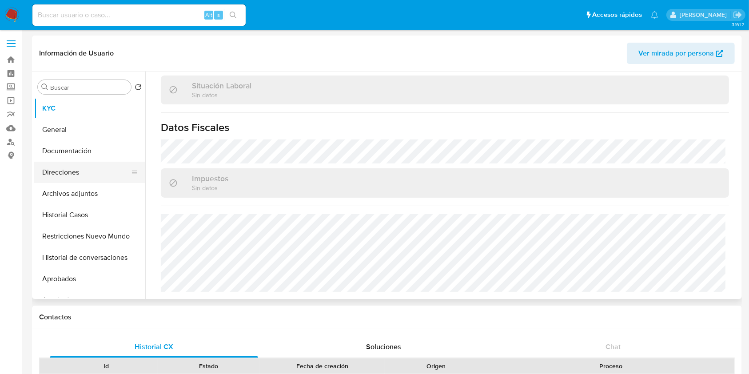
click at [91, 166] on button "Direcciones" at bounding box center [86, 172] width 104 height 21
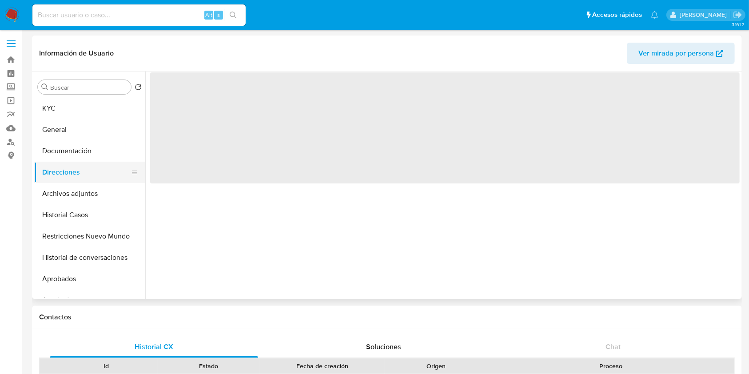
scroll to position [0, 0]
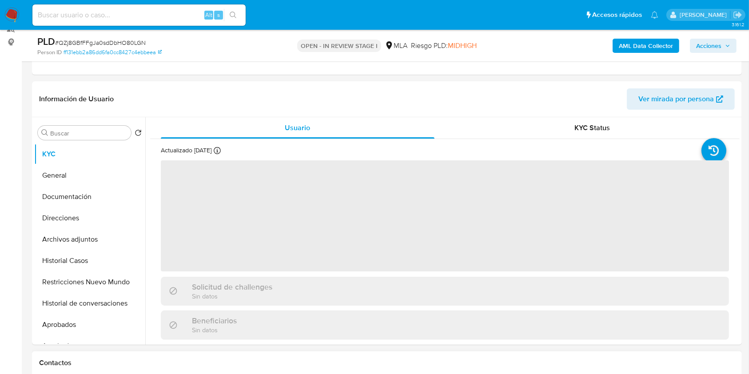
scroll to position [296, 0]
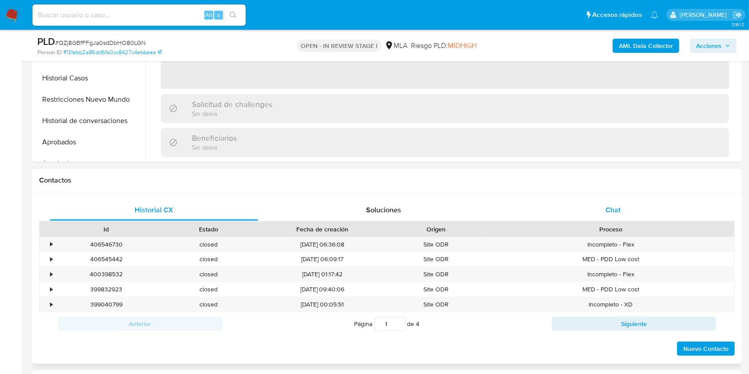
select select "10"
click at [637, 214] on div "Chat" at bounding box center [613, 209] width 208 height 21
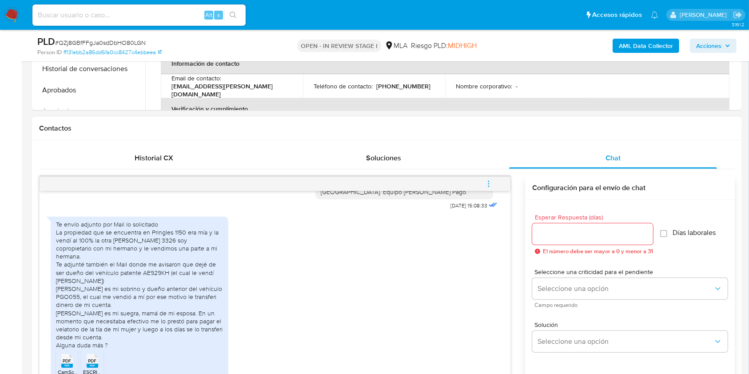
scroll to position [474, 0]
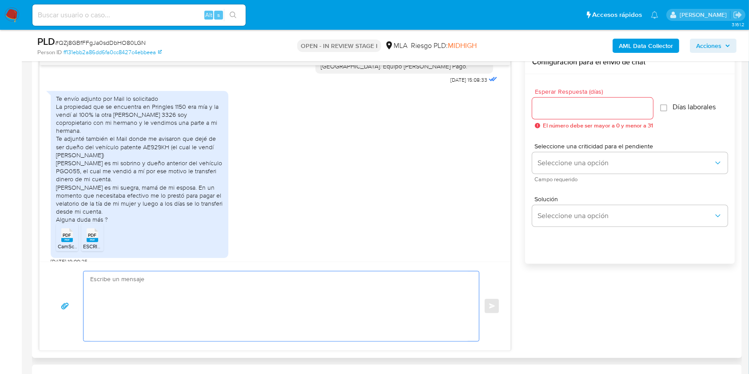
click at [173, 303] on textarea at bounding box center [279, 306] width 378 height 70
paste textarea "Hola. ¡Muchas gracias por tu respuesta! Confirmamos la recepción de la document…"
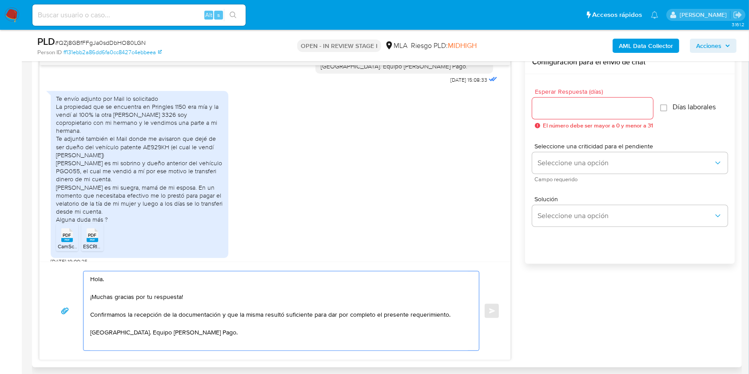
type textarea "Hola. ¡Muchas gracias por tu respuesta! Confirmamos la recepción de la document…"
click at [585, 117] on div at bounding box center [592, 108] width 121 height 21
click at [586, 114] on div at bounding box center [592, 108] width 121 height 21
click at [590, 108] on input "Esperar Respuesta (días)" at bounding box center [592, 109] width 121 height 12
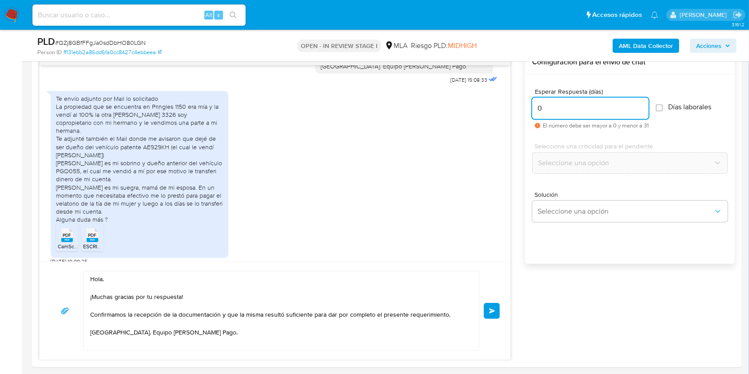
type input "0"
click at [134, 42] on span "# QZj8GBfFFgJa0sdDbHO80LGN" at bounding box center [100, 42] width 91 height 9
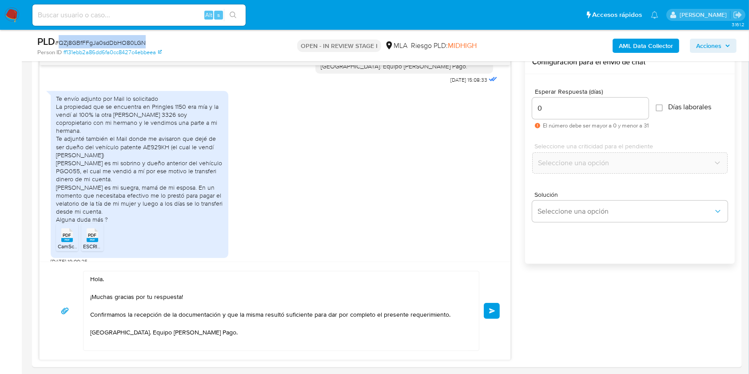
click at [134, 42] on span "# QZj8GBfFFgJa0sdDbHO80LGN" at bounding box center [100, 42] width 91 height 9
copy span "QZj8GBfFFgJa0sdDbHO80LGN"
click at [493, 314] on button "Enviar" at bounding box center [492, 311] width 16 height 16
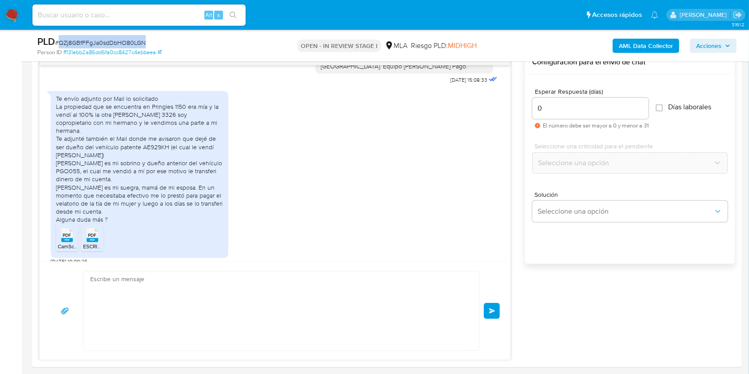
scroll to position [613, 0]
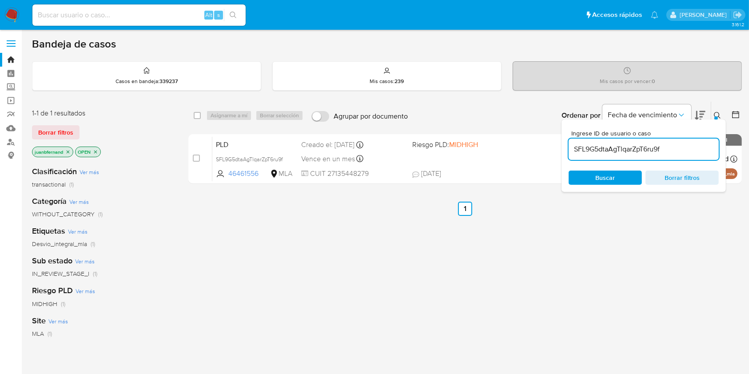
click at [664, 152] on input "SFL9G5dtaAgTlqarZpT6ru9f" at bounding box center [644, 150] width 150 height 12
paste input "QZj8GBfFFgJa0sdDbHO80LGN"
type input "QZj8GBfFFgJa0sdDbHO80LGN"
click at [195, 114] on input "checkbox" at bounding box center [197, 115] width 7 height 7
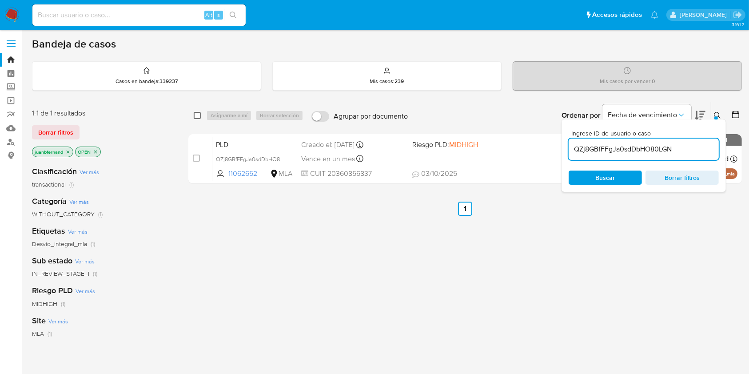
checkbox input "true"
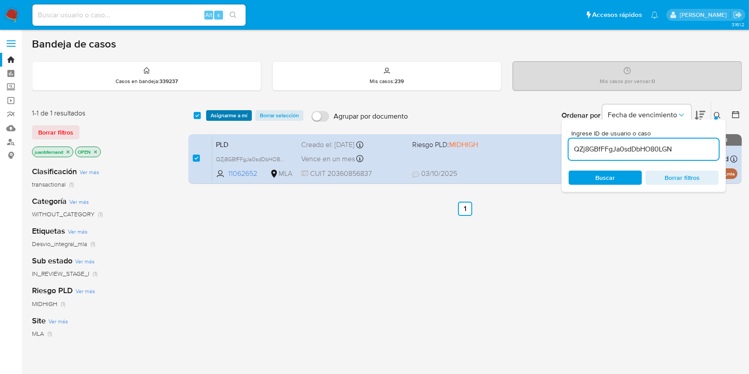
click at [228, 114] on span "Asignarme a mí" at bounding box center [229, 115] width 37 height 9
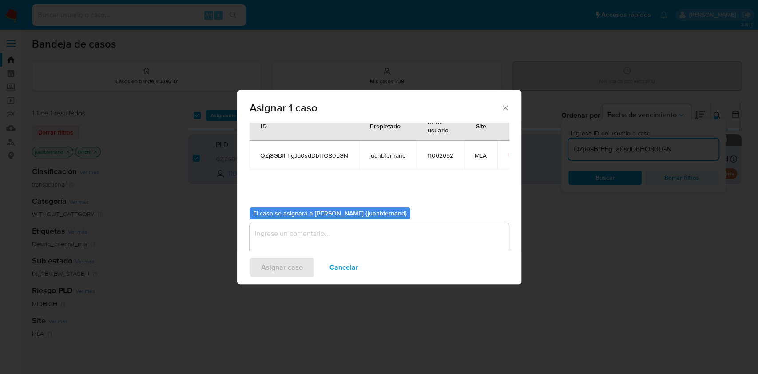
scroll to position [45, 0]
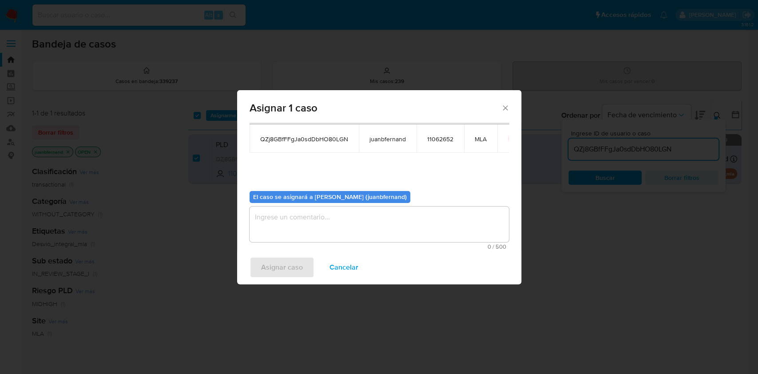
click at [340, 213] on textarea "assign-modal" at bounding box center [379, 225] width 259 height 36
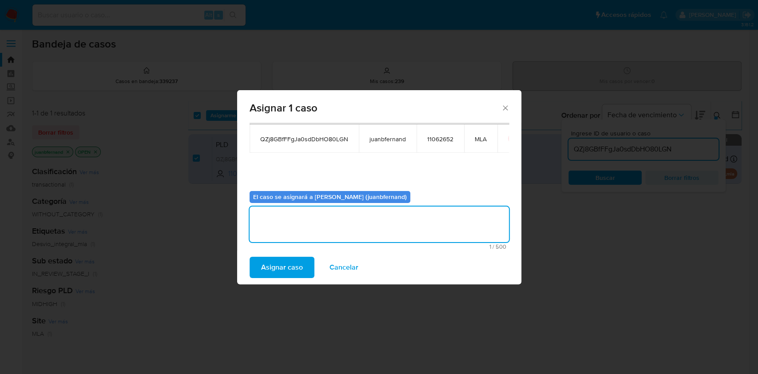
click at [285, 264] on span "Asignar caso" at bounding box center [282, 268] width 42 height 20
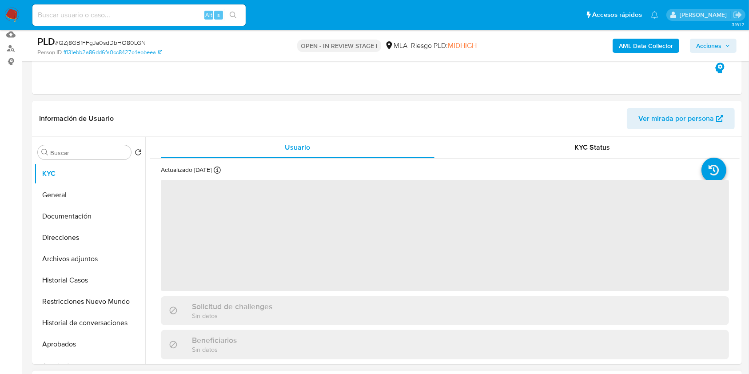
scroll to position [296, 0]
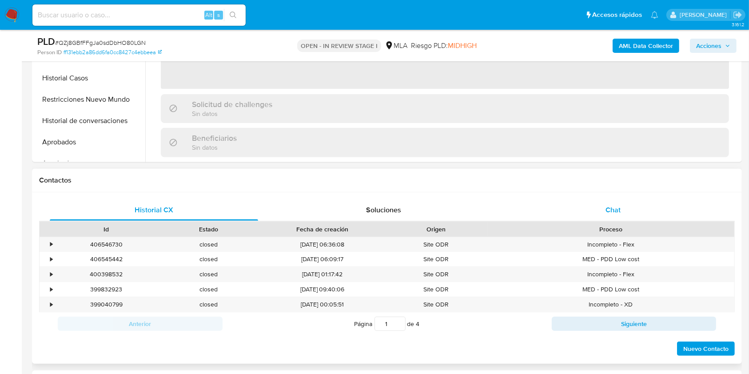
select select "10"
click at [623, 199] on div "Chat" at bounding box center [613, 209] width 208 height 21
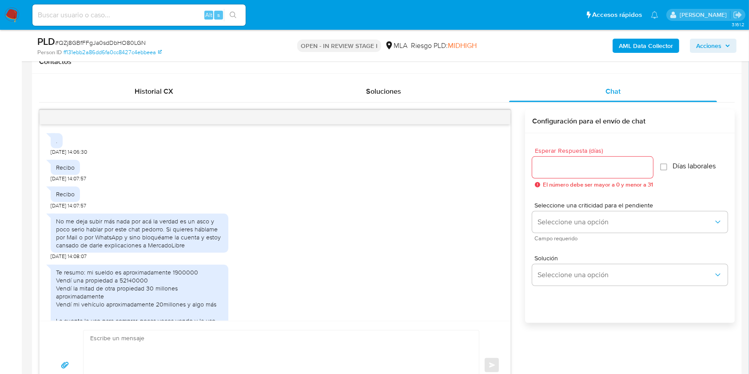
scroll to position [586, 0]
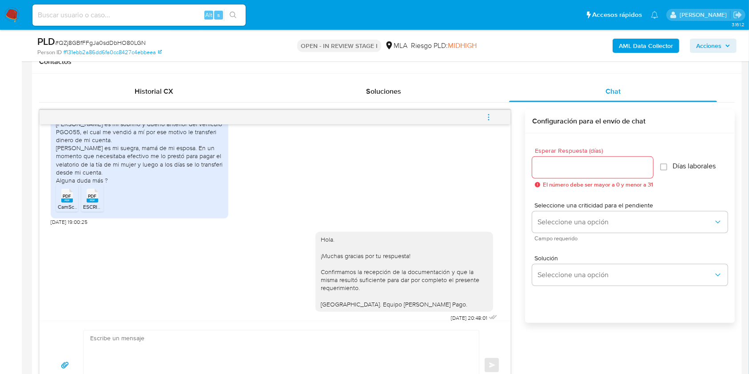
click at [489, 116] on icon "menu-action" at bounding box center [488, 116] width 1 height 1
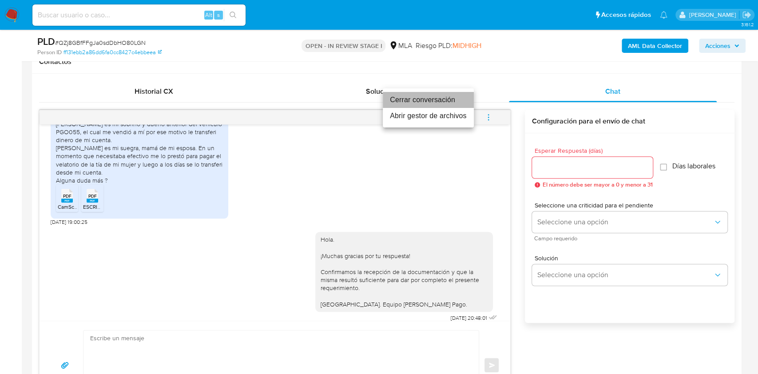
click at [430, 100] on li "Cerrar conversación" at bounding box center [428, 100] width 91 height 16
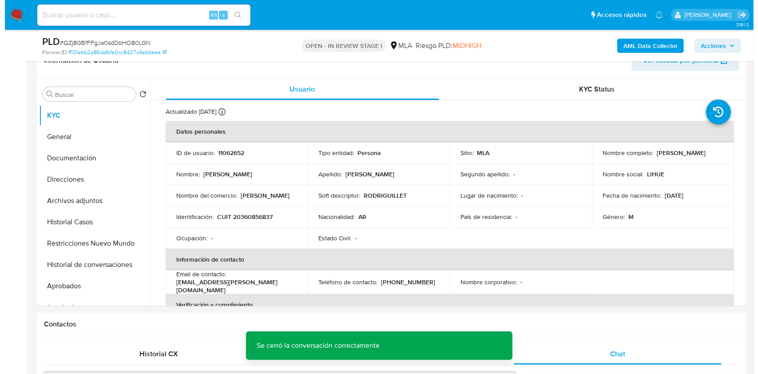
scroll to position [118, 0]
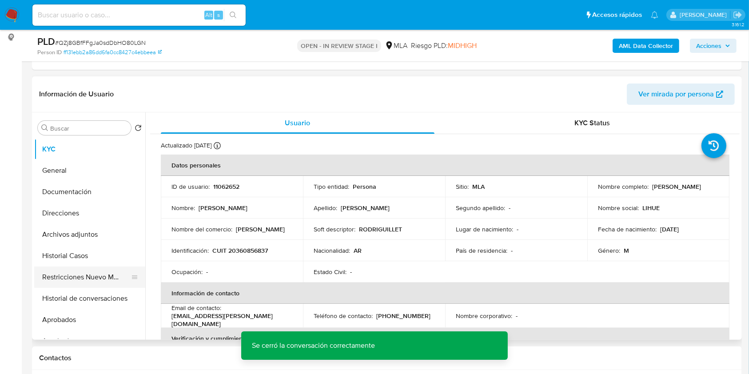
click at [82, 273] on button "Restricciones Nuevo Mundo" at bounding box center [86, 277] width 104 height 21
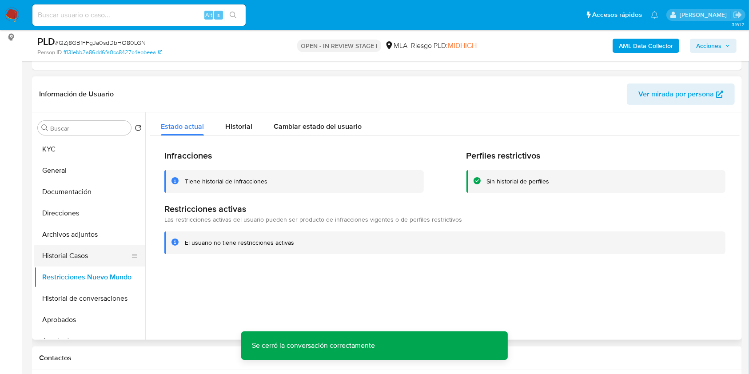
click at [94, 258] on button "Historial Casos" at bounding box center [86, 255] width 104 height 21
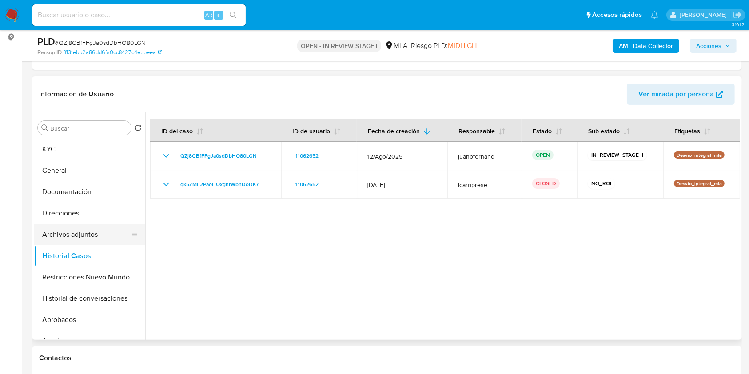
click at [66, 235] on button "Archivos adjuntos" at bounding box center [86, 234] width 104 height 21
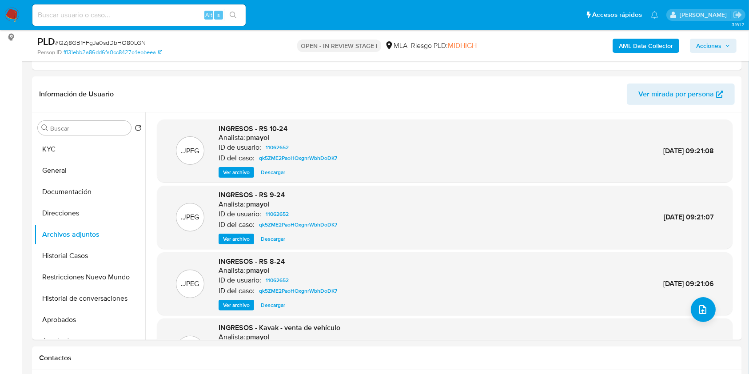
click at [636, 44] on b "AML Data Collector" at bounding box center [646, 46] width 54 height 14
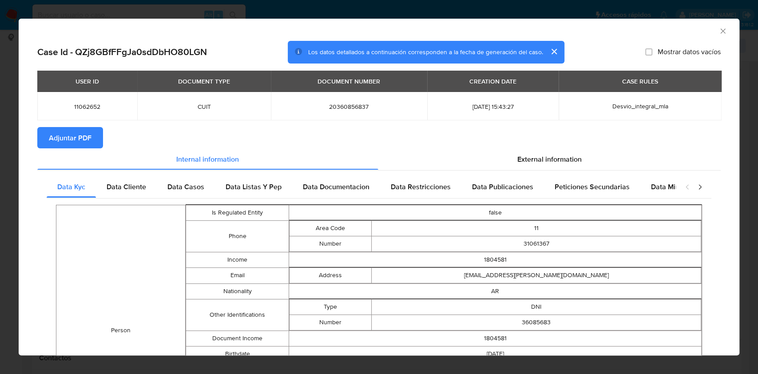
click at [72, 132] on span "Adjuntar PDF" at bounding box center [70, 138] width 43 height 20
click at [721, 30] on icon "Cerrar ventana" at bounding box center [723, 30] width 5 height 5
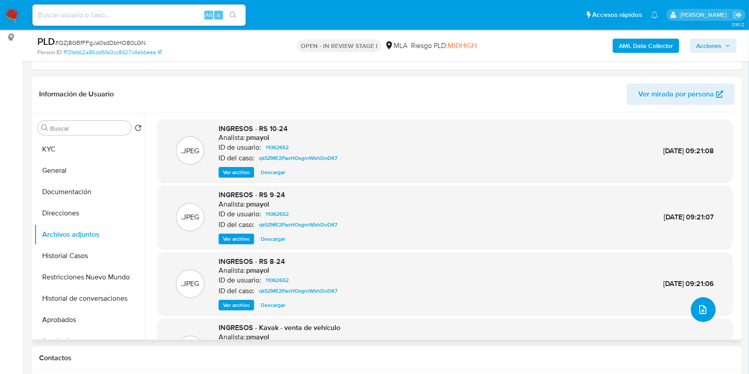
click at [704, 311] on span "upload-file" at bounding box center [703, 309] width 11 height 11
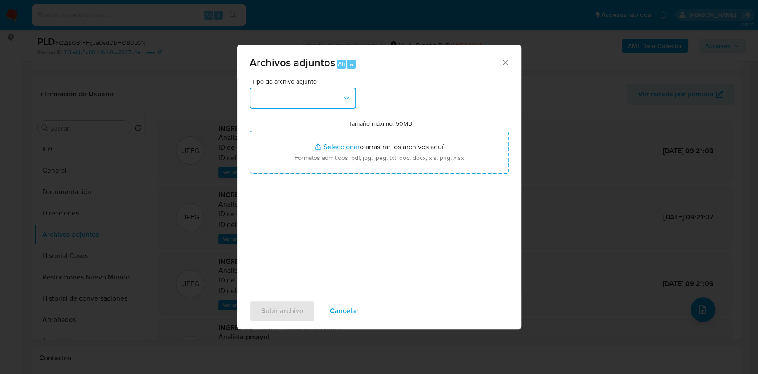
click at [346, 104] on button "button" at bounding box center [303, 98] width 107 height 21
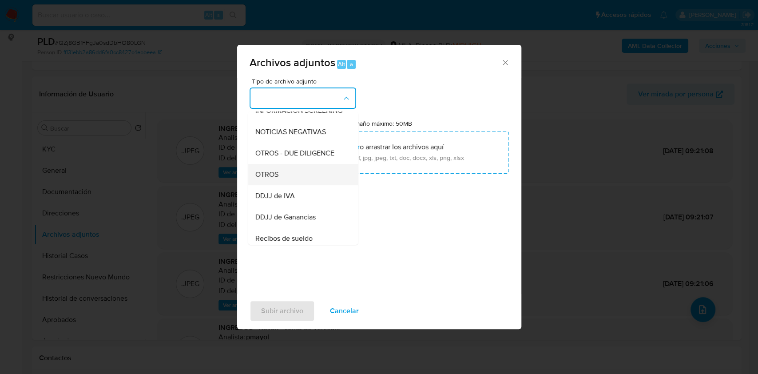
click at [283, 185] on div "OTROS" at bounding box center [300, 174] width 91 height 21
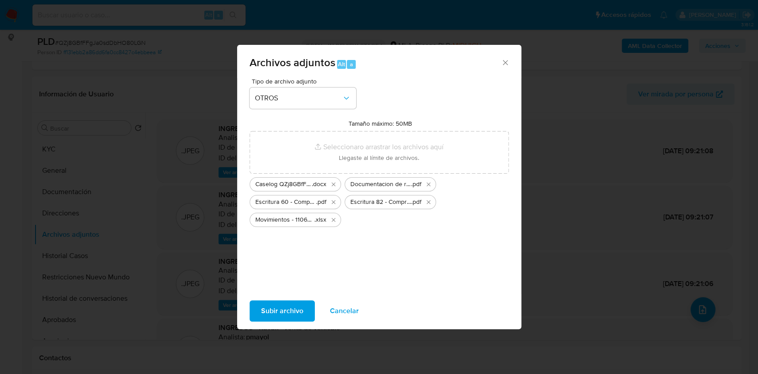
click at [293, 304] on span "Subir archivo" at bounding box center [282, 311] width 42 height 20
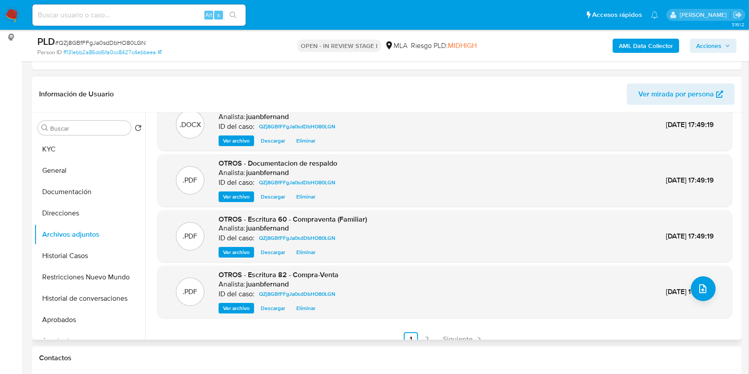
scroll to position [32, 0]
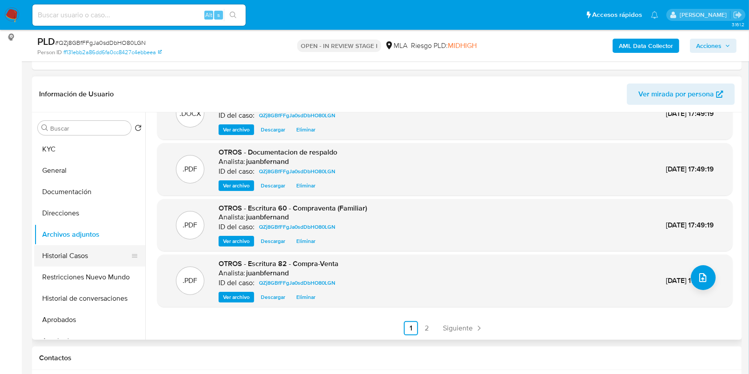
click at [79, 254] on button "Historial Casos" at bounding box center [86, 255] width 104 height 21
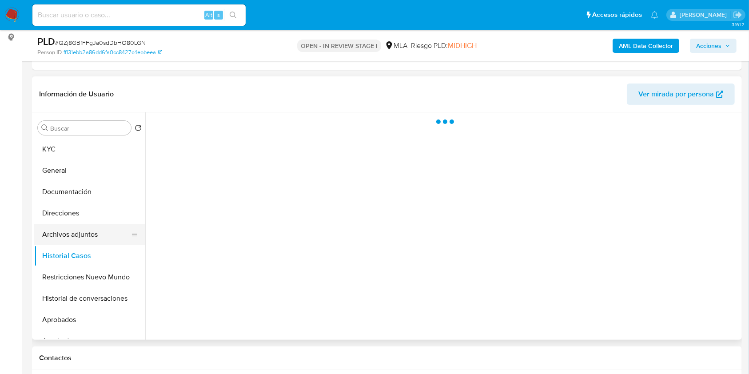
click at [85, 226] on button "Archivos adjuntos" at bounding box center [86, 234] width 104 height 21
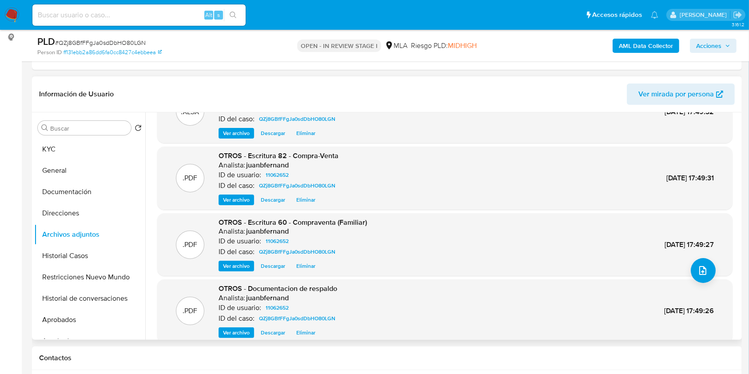
scroll to position [75, 0]
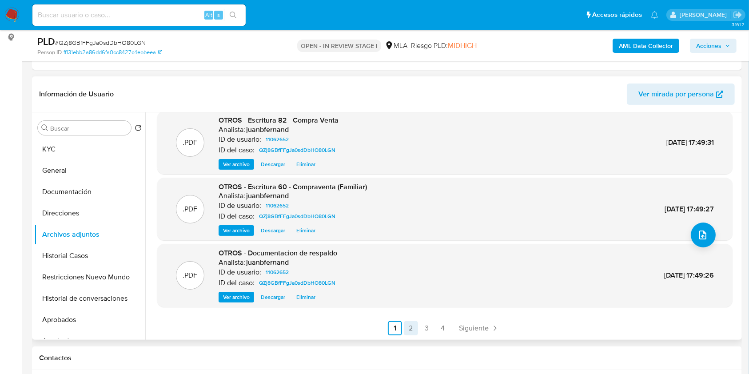
click at [405, 328] on link "2" at bounding box center [411, 328] width 14 height 14
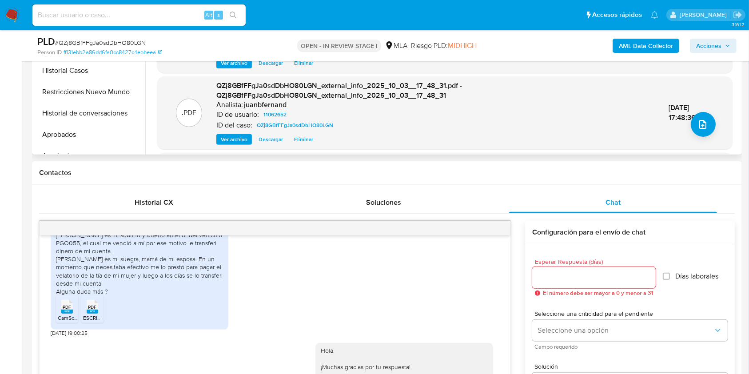
scroll to position [118, 0]
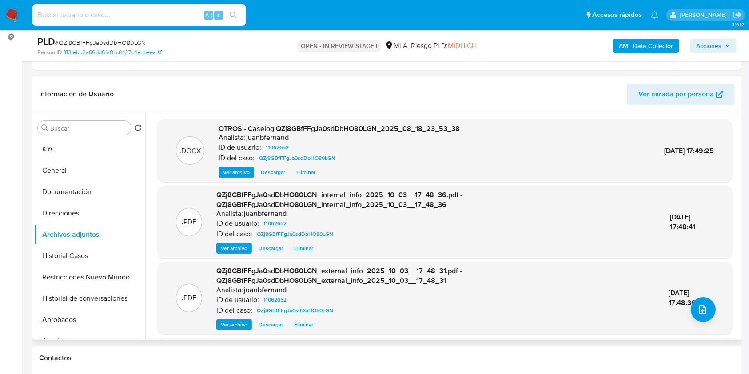
click at [724, 49] on span "Acciones" at bounding box center [713, 46] width 34 height 12
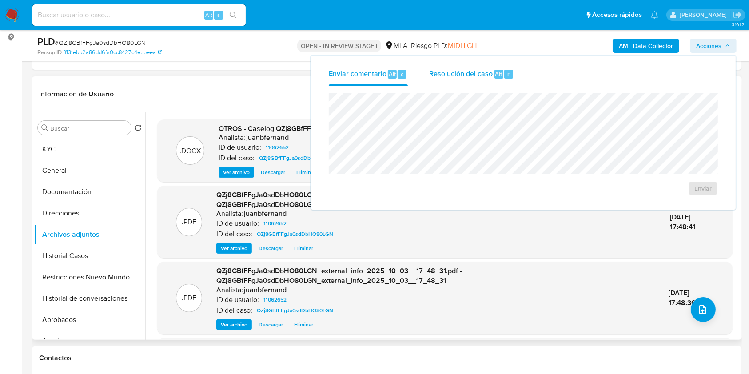
click at [488, 80] on div "Resolución del caso Alt r" at bounding box center [471, 74] width 85 height 23
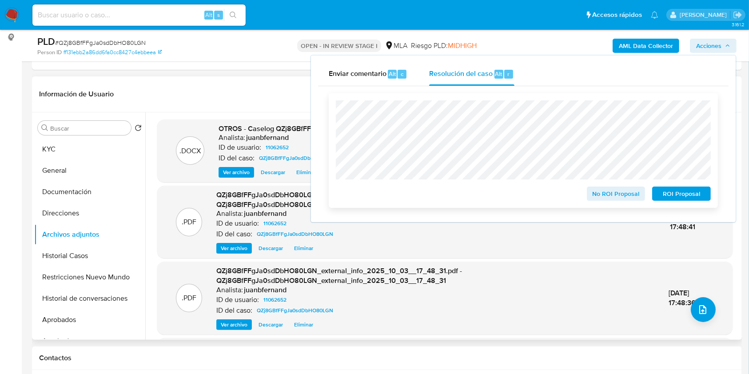
click at [630, 196] on span "No ROI Proposal" at bounding box center [616, 193] width 46 height 12
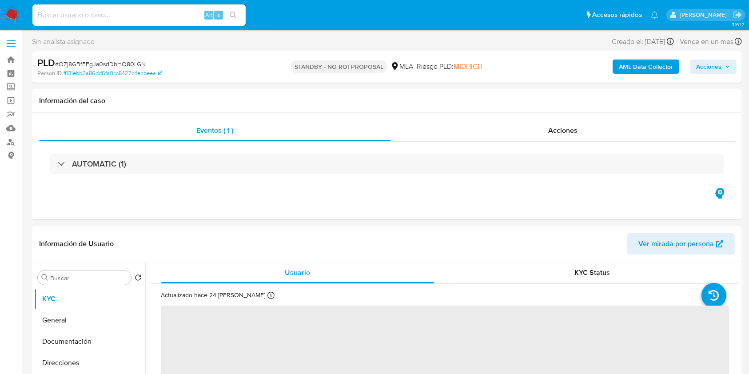
select select "10"
